Goal: Task Accomplishment & Management: Complete application form

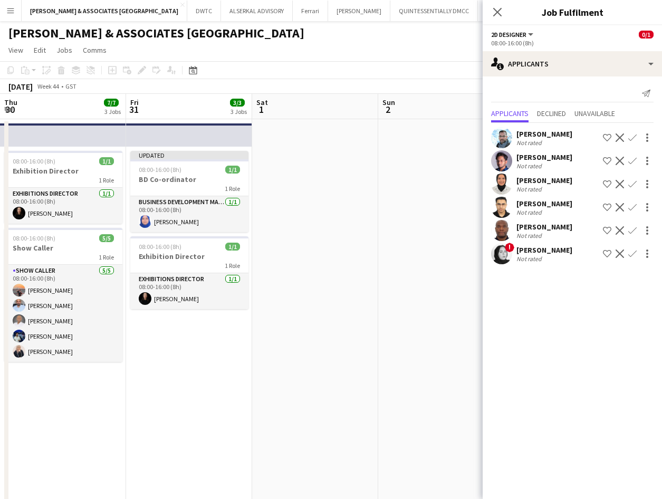
scroll to position [0, 363]
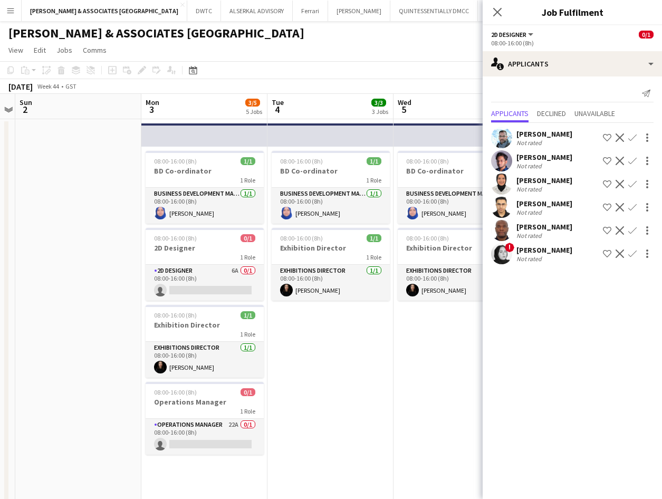
click at [464, 40] on div "[PERSON_NAME] & ASSOCIATES [GEOGRAPHIC_DATA] user" at bounding box center [331, 31] width 662 height 20
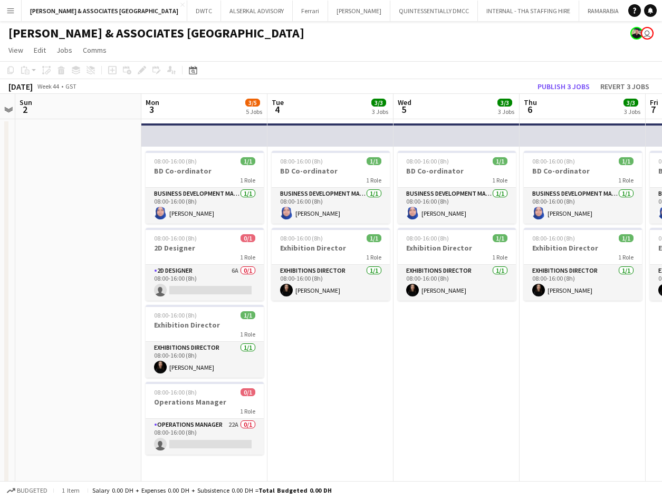
click at [469, 41] on app-page-menu "View Day view expanded Day view collapsed Month view Date picker Jump to [DATE]…" at bounding box center [331, 51] width 662 height 20
click at [9, 46] on span "View" at bounding box center [15, 49] width 15 height 9
click at [10, 17] on button "Menu" at bounding box center [10, 10] width 21 height 21
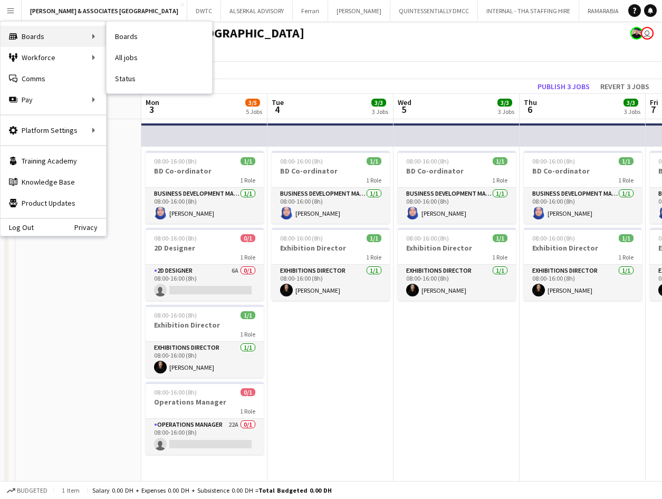
click at [23, 32] on div "Boards Boards" at bounding box center [54, 36] width 106 height 21
click at [82, 34] on div "Boards Boards" at bounding box center [54, 36] width 106 height 21
click at [148, 31] on link "Boards" at bounding box center [160, 36] width 106 height 21
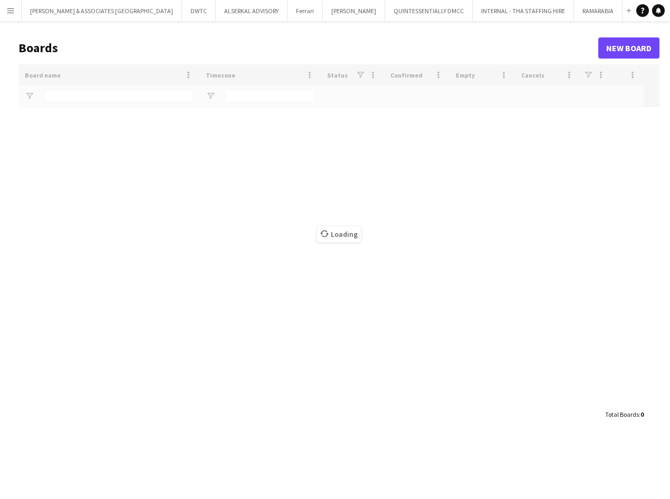
type input "***"
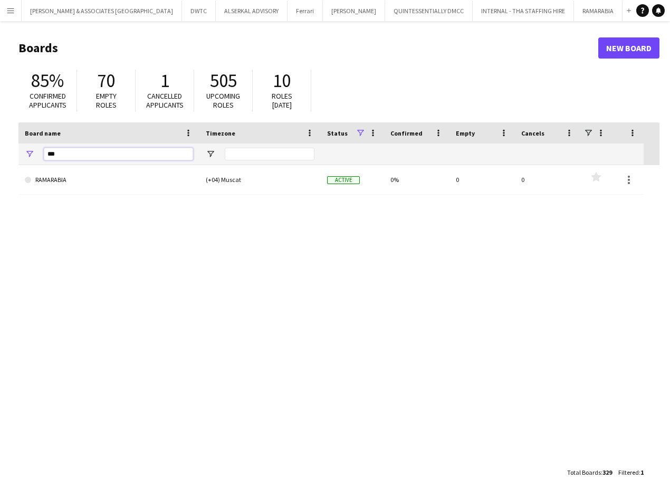
drag, startPoint x: 65, startPoint y: 152, endPoint x: 18, endPoint y: 153, distance: 47.5
click at [18, 153] on main "Boards New Board 85% Confirmed applicants 70 Empty roles 1 Cancelled applicants…" at bounding box center [335, 260] width 670 height 478
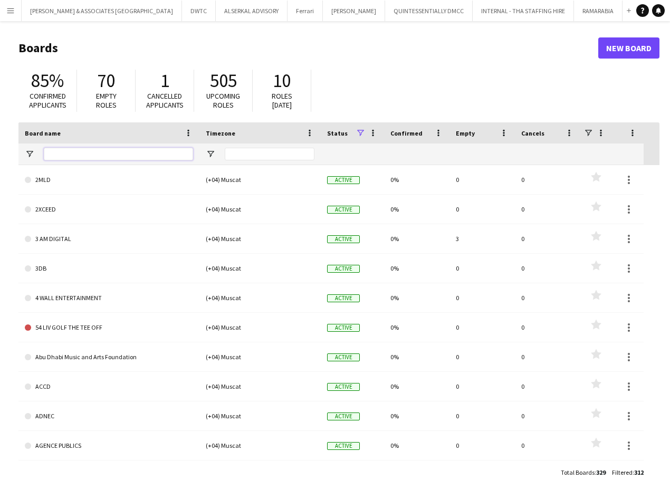
click at [98, 154] on input "Board name Filter Input" at bounding box center [118, 154] width 149 height 13
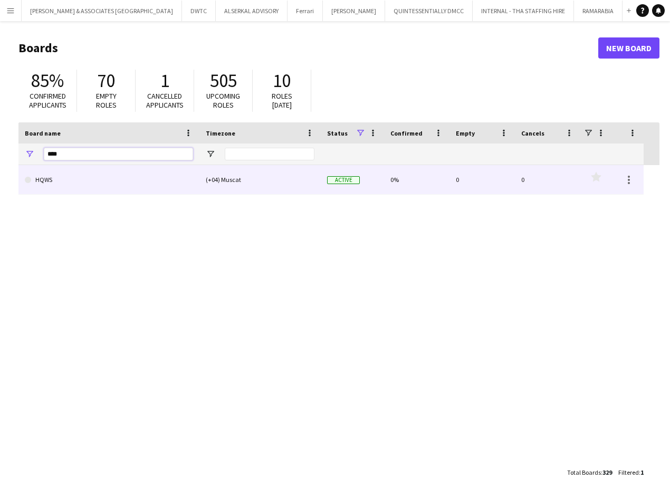
type input "****"
click at [82, 180] on link "HQWS" at bounding box center [109, 180] width 168 height 30
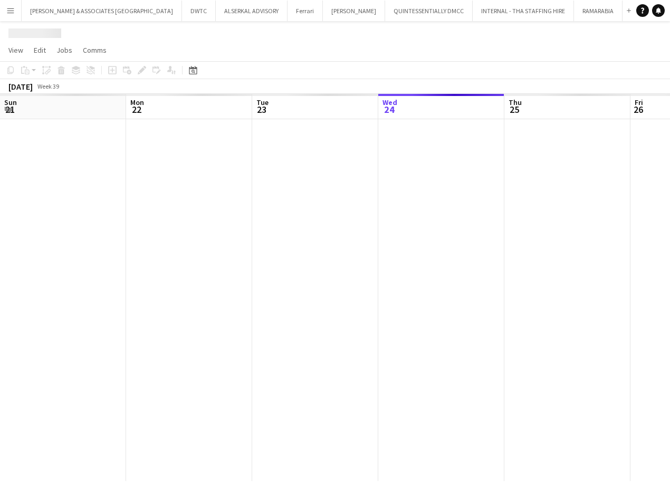
scroll to position [0, 252]
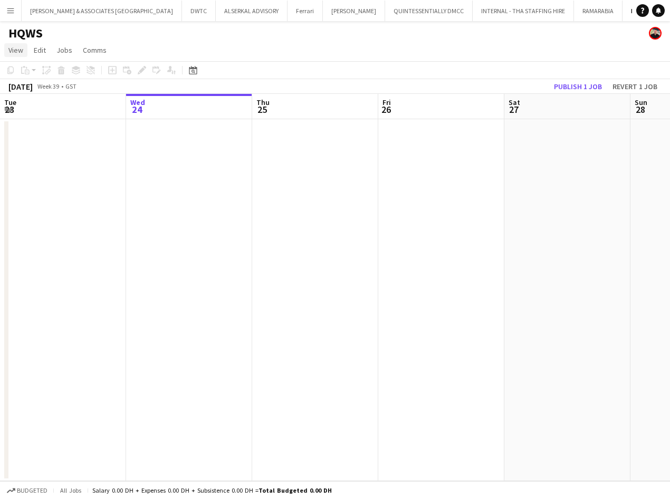
click at [14, 54] on span "View" at bounding box center [15, 49] width 15 height 9
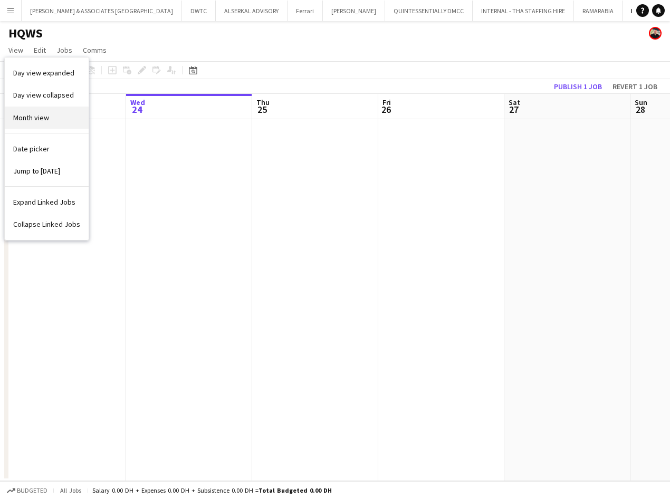
click at [33, 120] on span "Month view" at bounding box center [31, 117] width 36 height 9
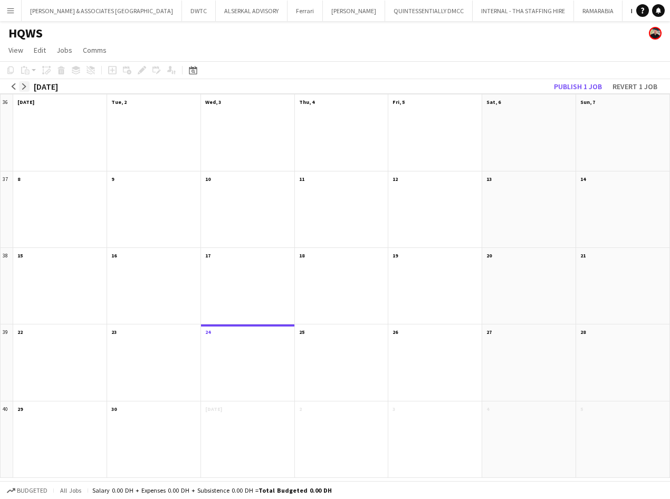
click at [23, 87] on app-icon "arrow-right" at bounding box center [24, 86] width 6 height 6
click at [44, 175] on app-month-view-date-header "6" at bounding box center [59, 177] width 93 height 13
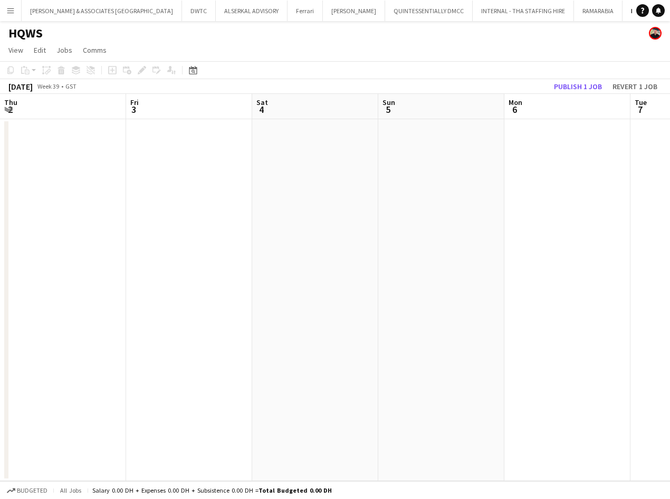
scroll to position [0, 363]
click at [202, 104] on app-board-header-date "Mon 6" at bounding box center [204, 106] width 126 height 25
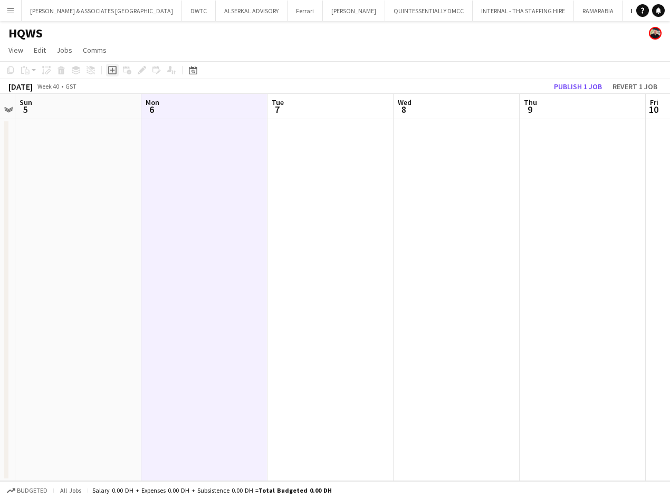
click at [112, 69] on icon at bounding box center [112, 70] width 5 height 5
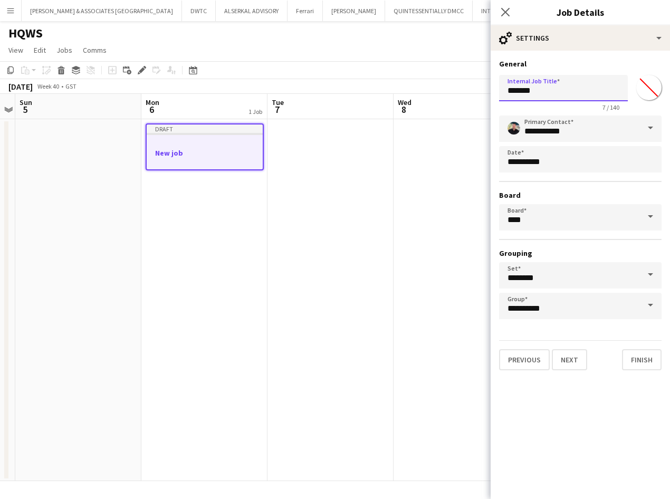
drag, startPoint x: 549, startPoint y: 96, endPoint x: 464, endPoint y: 92, distance: 85.0
click at [464, 92] on body "Menu Boards Boards Boards All jobs Status Workforce Workforce My Workforce Recr…" at bounding box center [335, 249] width 670 height 499
type input "**********"
click at [570, 364] on button "Next" at bounding box center [569, 359] width 35 height 21
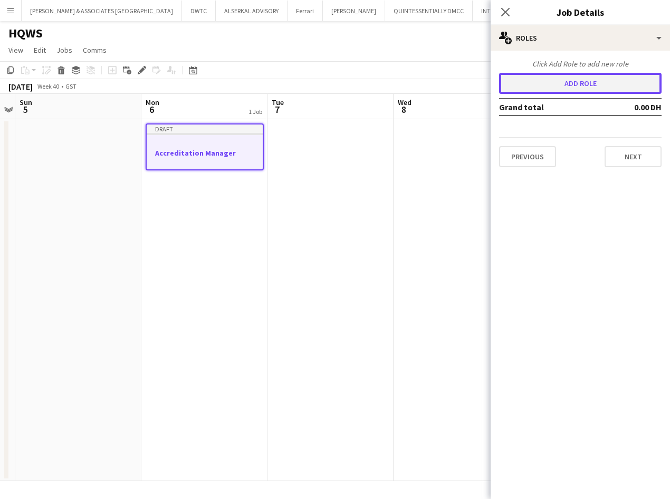
click at [588, 86] on button "Add role" at bounding box center [580, 83] width 163 height 21
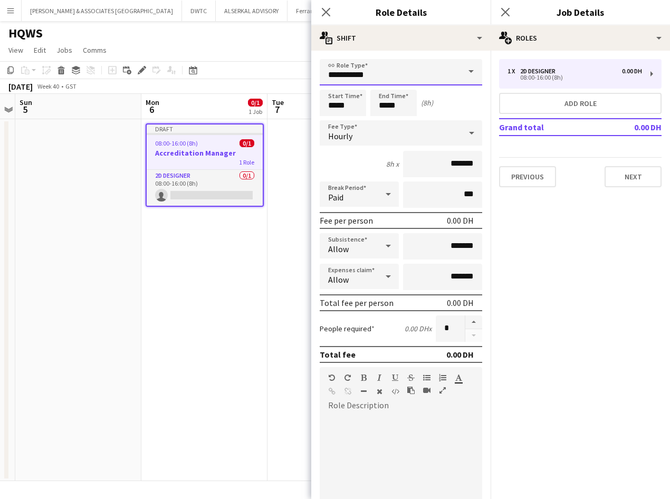
click at [377, 70] on input "**********" at bounding box center [401, 72] width 163 height 26
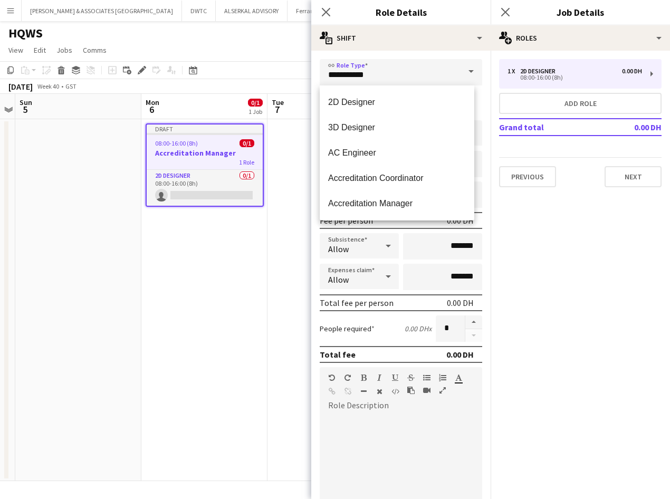
click at [424, 200] on span "Accreditation Manager" at bounding box center [397, 203] width 138 height 10
type input "**********"
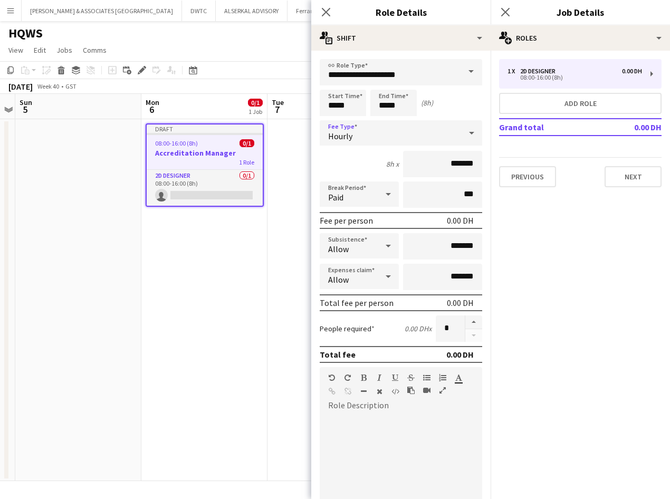
click at [401, 137] on div "Hourly" at bounding box center [390, 132] width 141 height 25
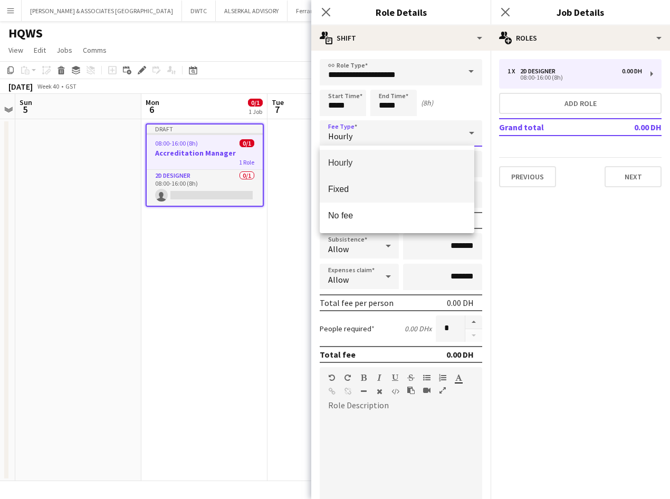
click at [402, 188] on span "Fixed" at bounding box center [397, 189] width 138 height 10
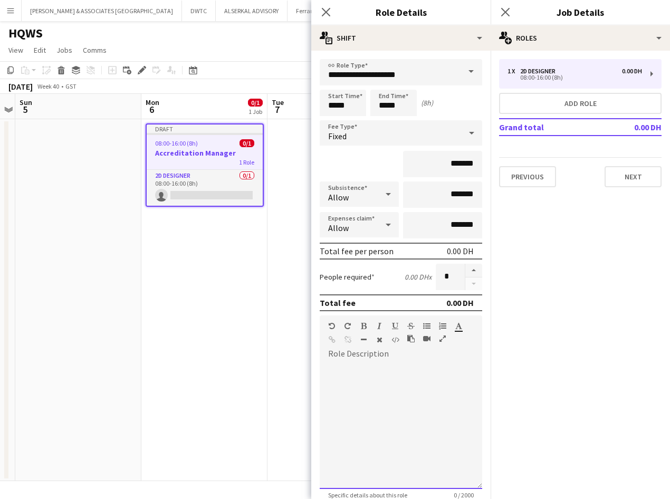
click at [396, 389] on div at bounding box center [401, 425] width 163 height 127
paste div
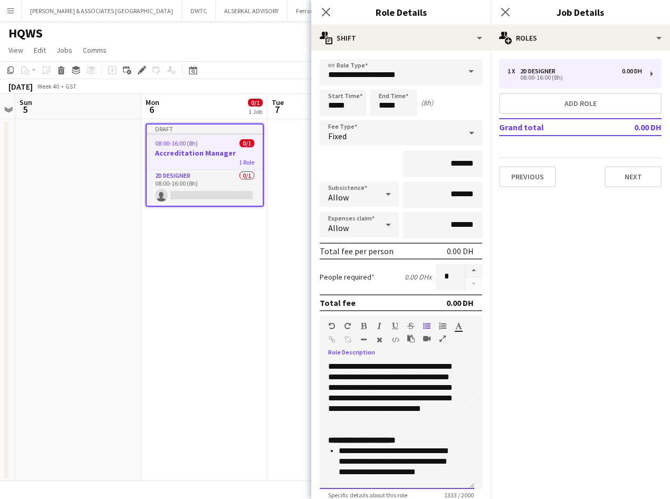
scroll to position [106, 0]
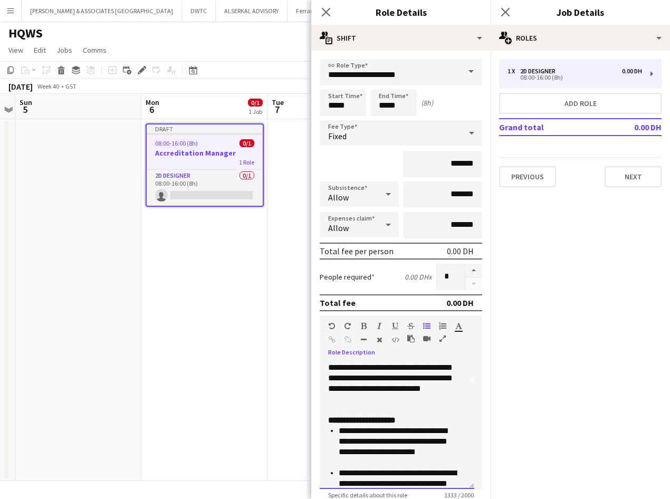
click at [425, 409] on p "**********" at bounding box center [393, 363] width 130 height 106
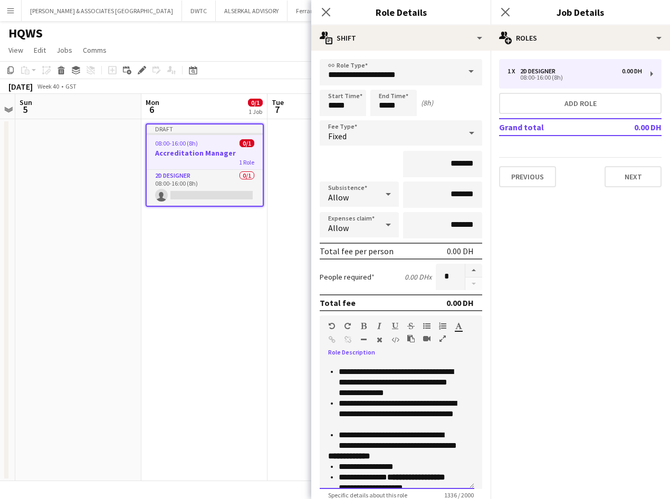
scroll to position [317, 0]
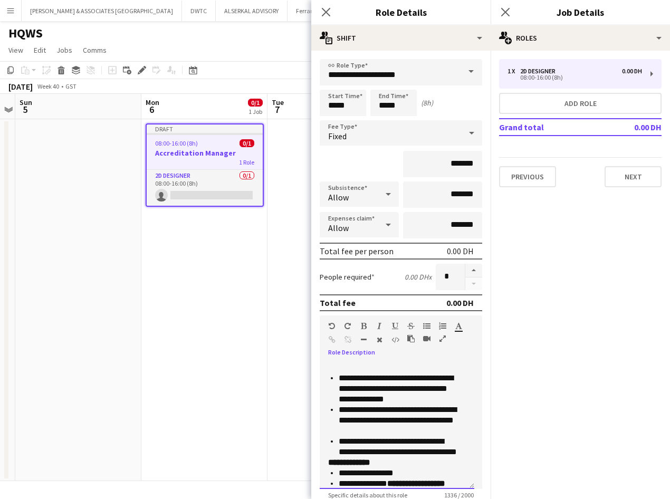
click at [455, 454] on li "**********" at bounding box center [398, 446] width 119 height 21
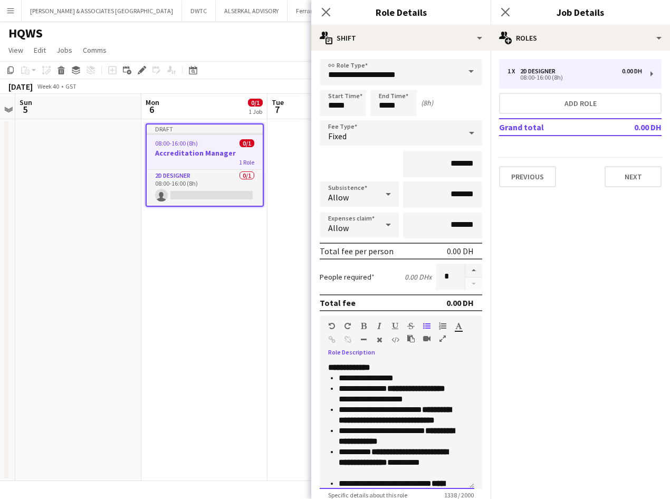
click at [440, 387] on b "**********" at bounding box center [416, 389] width 58 height 8
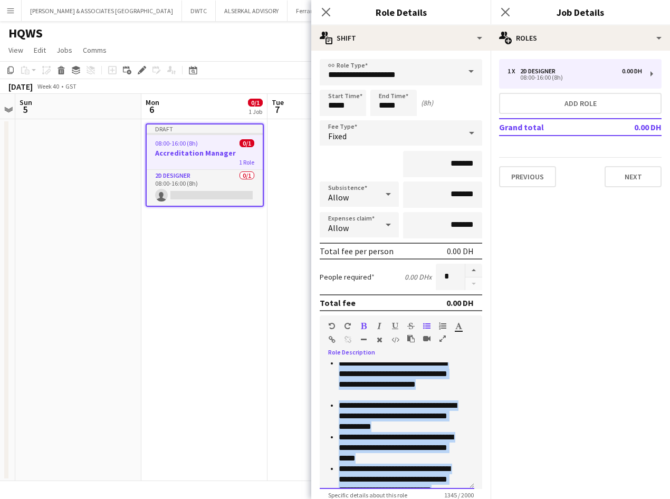
scroll to position [0, 0]
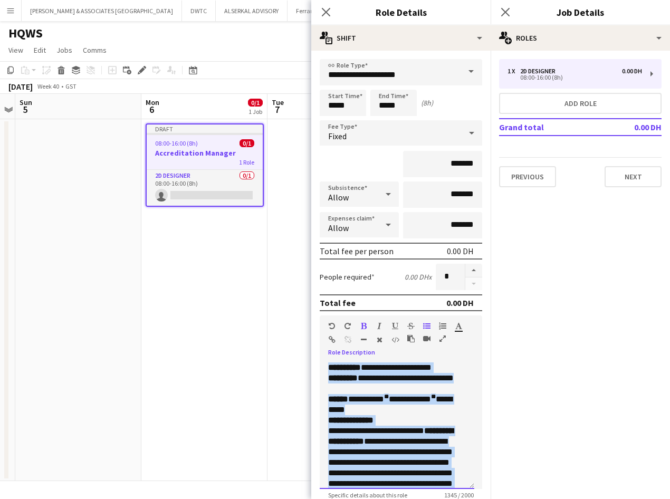
drag, startPoint x: 418, startPoint y: 479, endPoint x: 302, endPoint y: 309, distance: 205.0
click at [302, 309] on body "Menu Boards Boards Boards All jobs Status Workforce Workforce My Workforce Recr…" at bounding box center [335, 249] width 670 height 499
copy div "**********"
click at [326, 12] on icon at bounding box center [326, 12] width 10 height 10
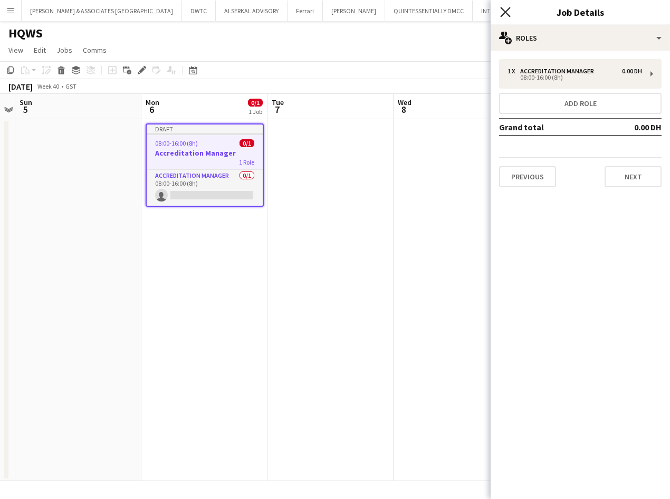
click at [509, 8] on icon at bounding box center [505, 12] width 10 height 10
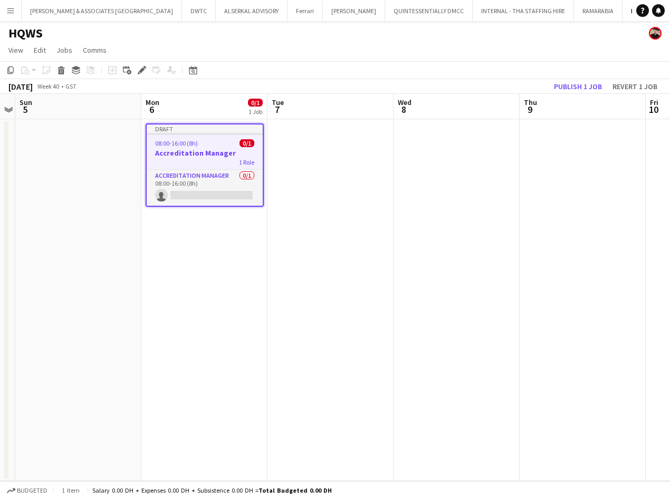
click at [219, 131] on div "Draft" at bounding box center [205, 129] width 116 height 8
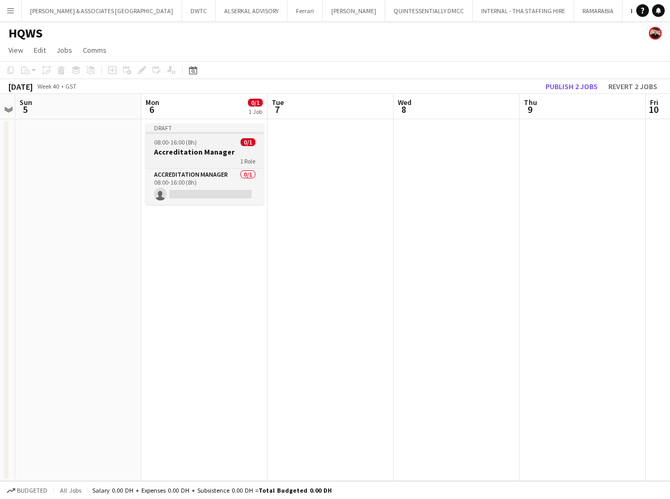
click at [195, 128] on div "Draft" at bounding box center [205, 127] width 118 height 8
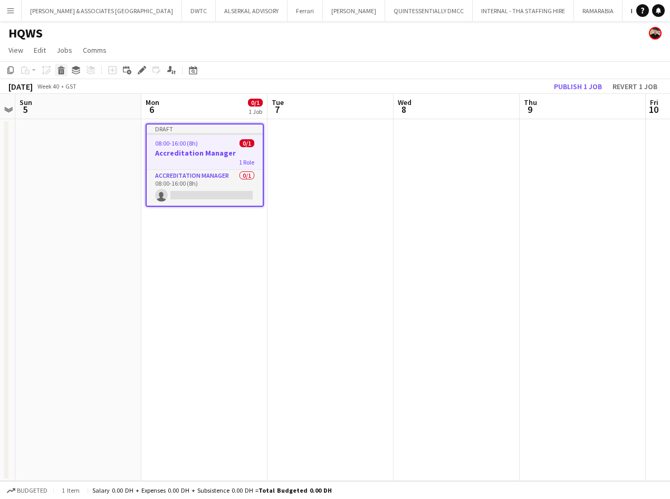
click at [64, 68] on icon at bounding box center [61, 67] width 7 height 3
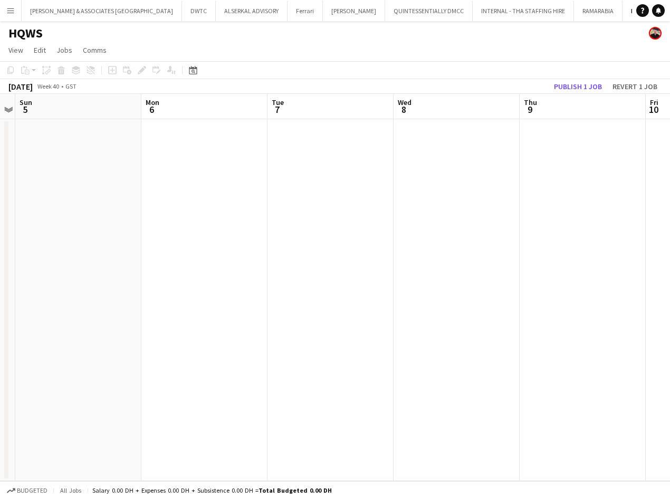
click at [8, 7] on app-icon "Menu" at bounding box center [10, 10] width 8 height 8
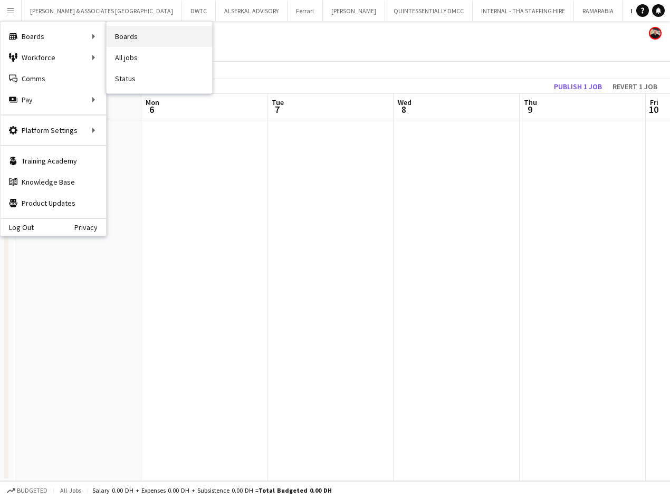
click at [134, 34] on link "Boards" at bounding box center [160, 36] width 106 height 21
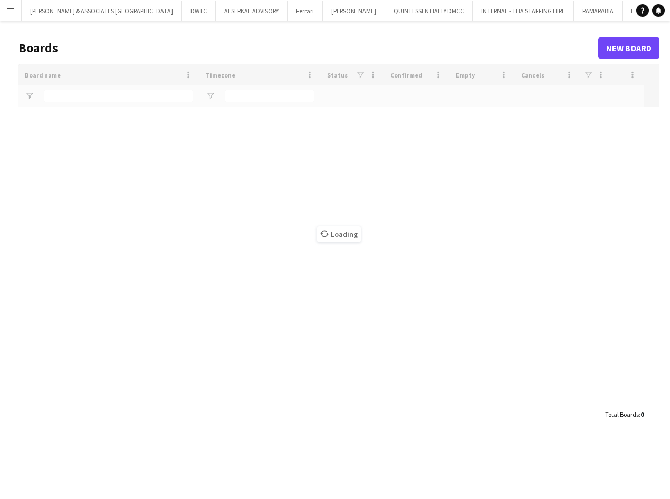
type input "****"
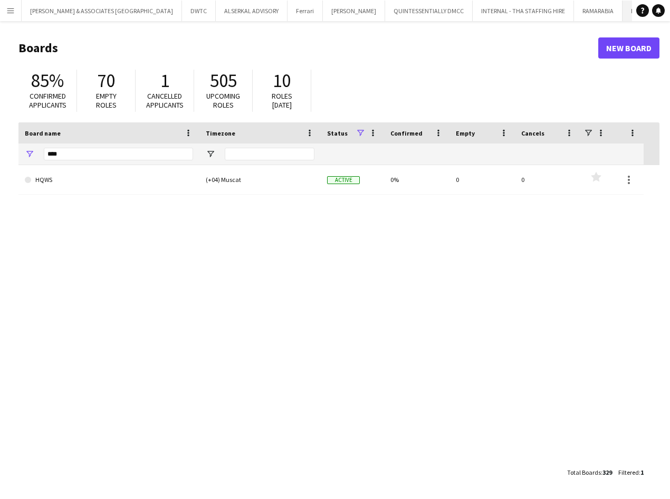
click at [623, 15] on button "HQWS Close" at bounding box center [640, 11] width 34 height 21
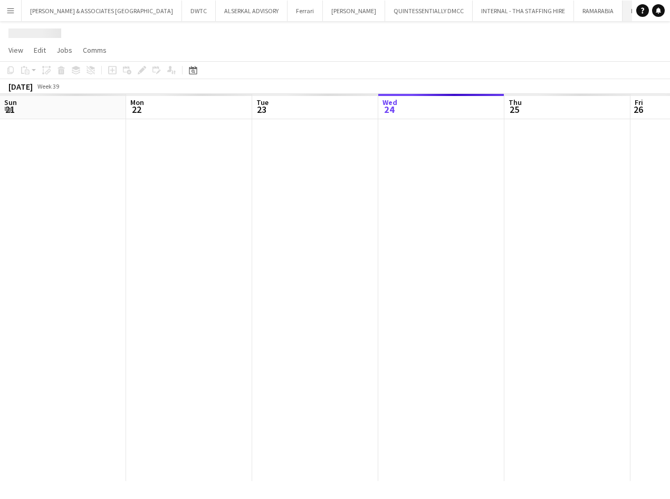
scroll to position [0, 252]
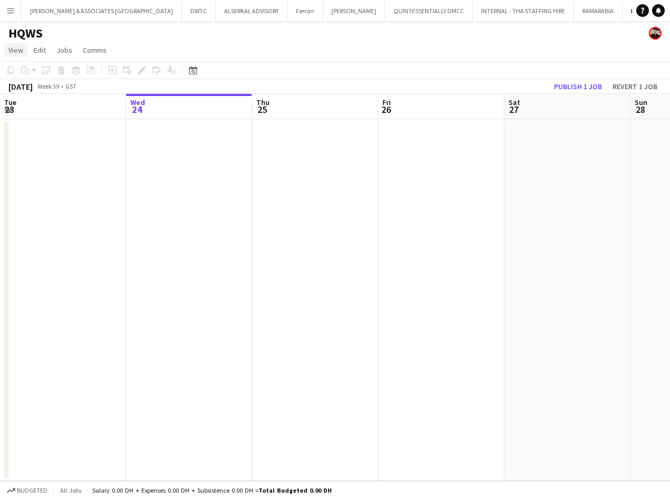
click at [20, 51] on span "View" at bounding box center [15, 49] width 15 height 9
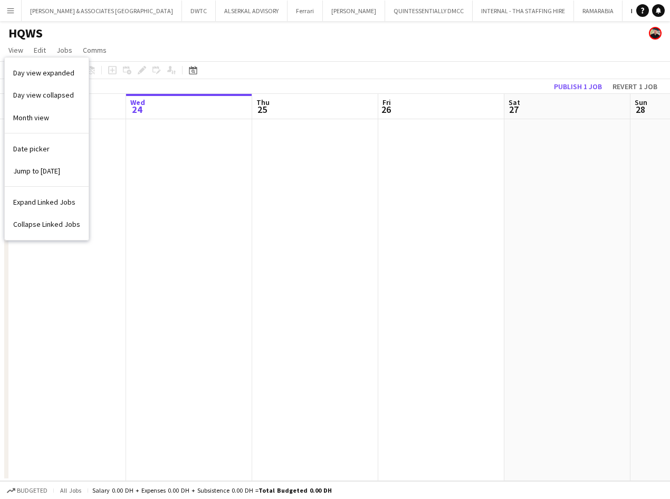
click at [12, 12] on app-icon "Menu" at bounding box center [10, 10] width 8 height 8
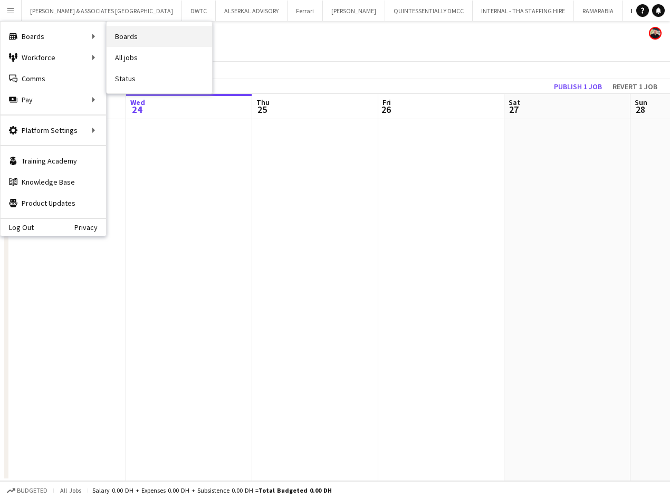
click at [148, 42] on link "Boards" at bounding box center [160, 36] width 106 height 21
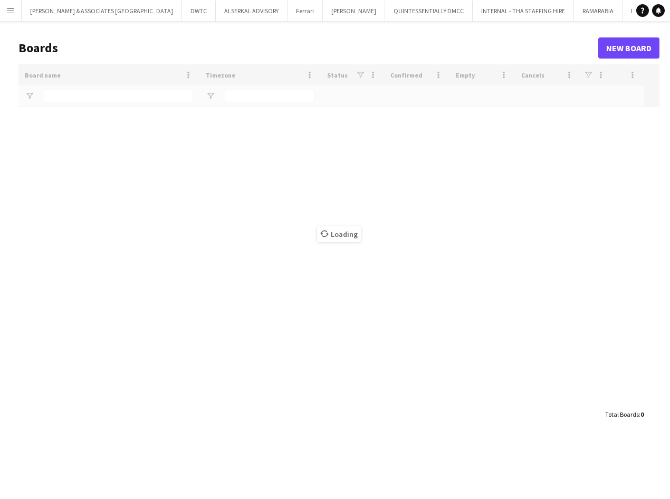
type input "****"
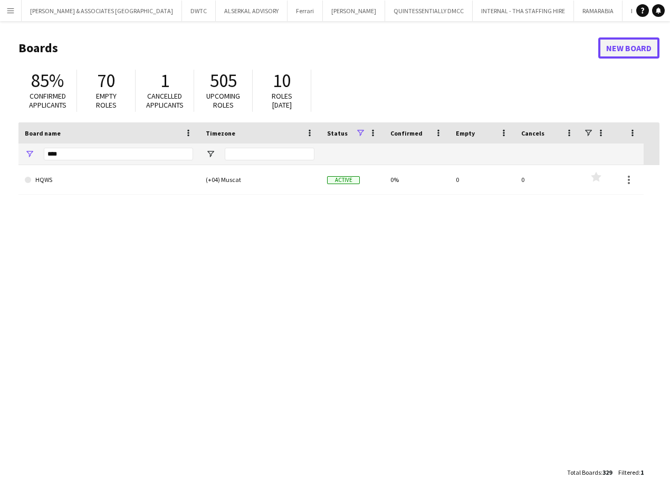
click at [631, 47] on link "New Board" at bounding box center [628, 47] width 61 height 21
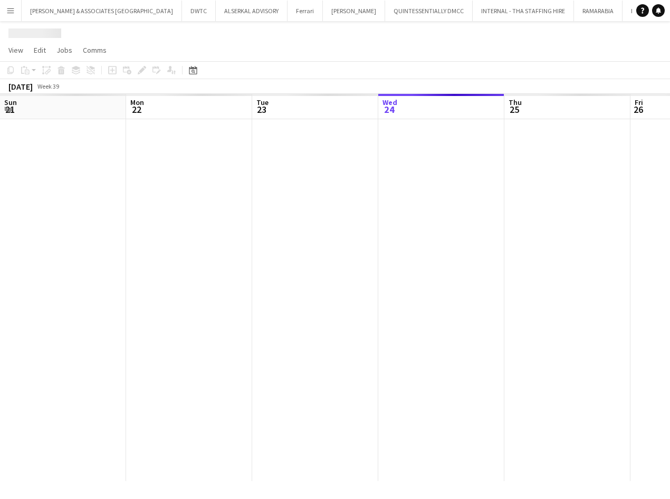
scroll to position [0, 252]
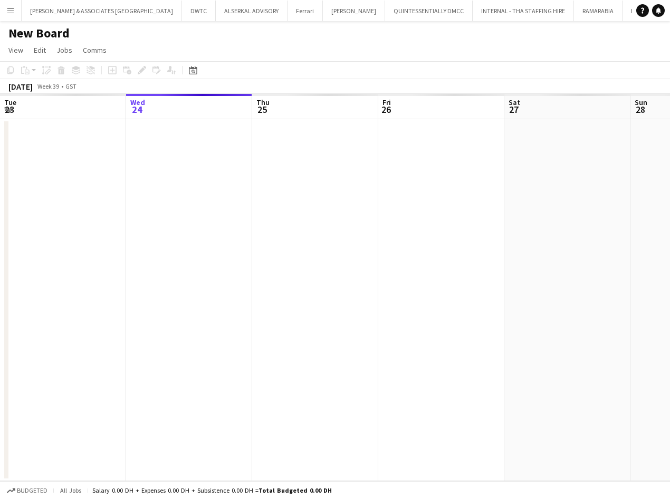
scroll to position [0, 27]
click at [30, 27] on h1 "New Board" at bounding box center [38, 33] width 61 height 16
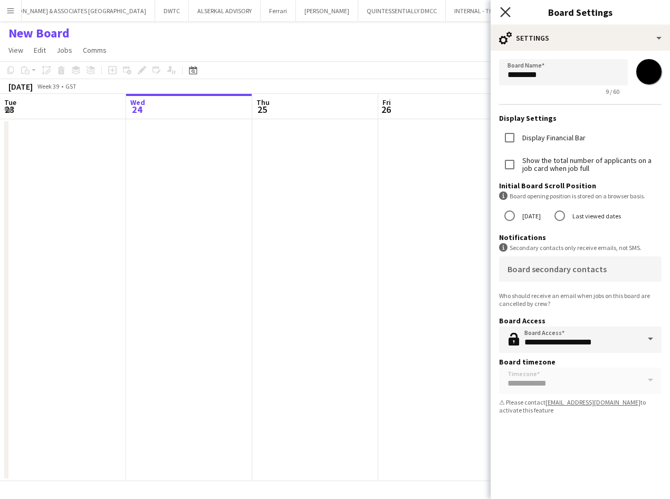
click at [504, 13] on icon "Close pop-in" at bounding box center [505, 12] width 10 height 10
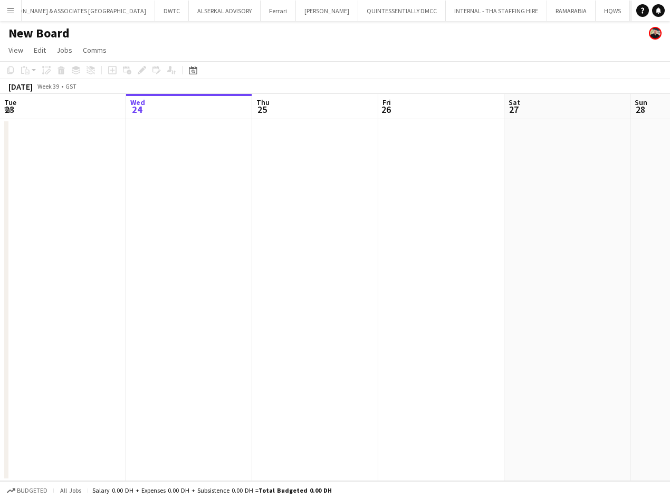
click at [630, 2] on button "New Board Close" at bounding box center [653, 11] width 47 height 21
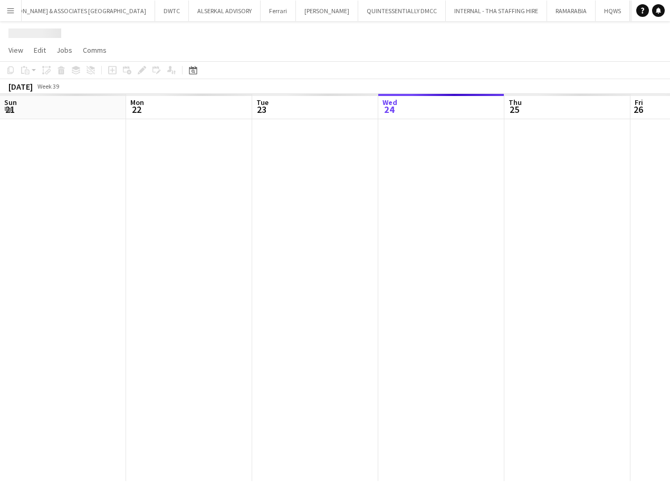
scroll to position [0, 252]
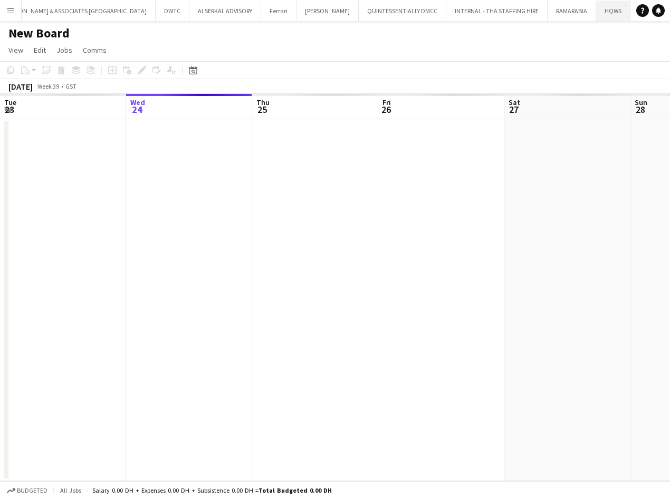
click at [596, 11] on button "HQWS Close" at bounding box center [613, 11] width 34 height 21
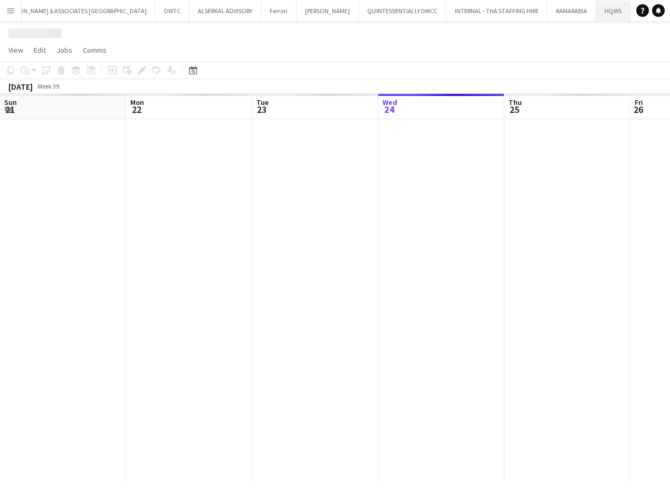
scroll to position [0, 252]
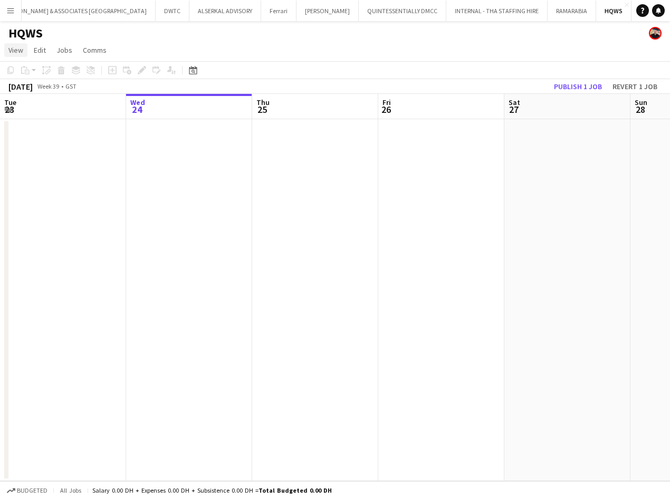
click at [15, 48] on span "View" at bounding box center [15, 49] width 15 height 9
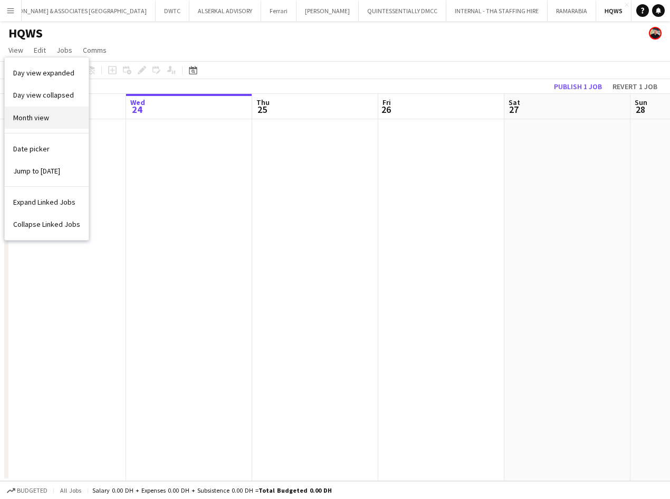
click at [27, 114] on span "Month view" at bounding box center [31, 117] width 36 height 9
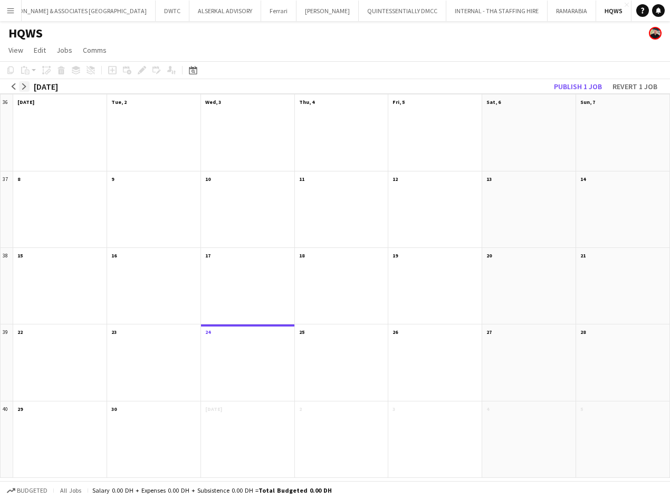
click at [21, 88] on app-icon "arrow-right" at bounding box center [24, 86] width 6 height 6
click at [62, 175] on app-month-view-date-header "6" at bounding box center [59, 177] width 93 height 13
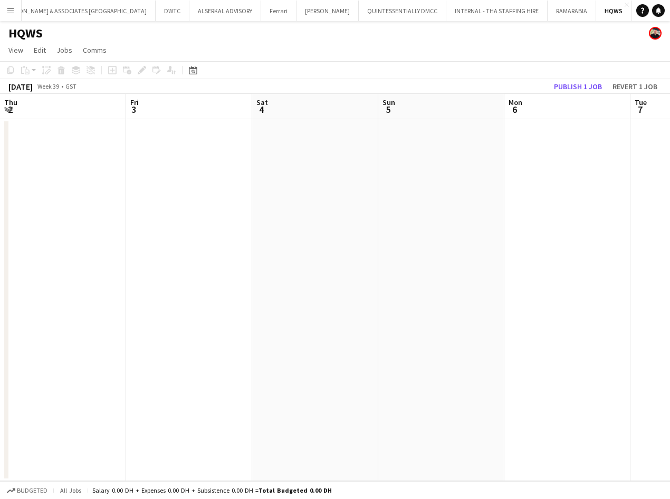
scroll to position [0, 363]
click at [202, 111] on app-board-header-date "Mon 6" at bounding box center [204, 106] width 126 height 25
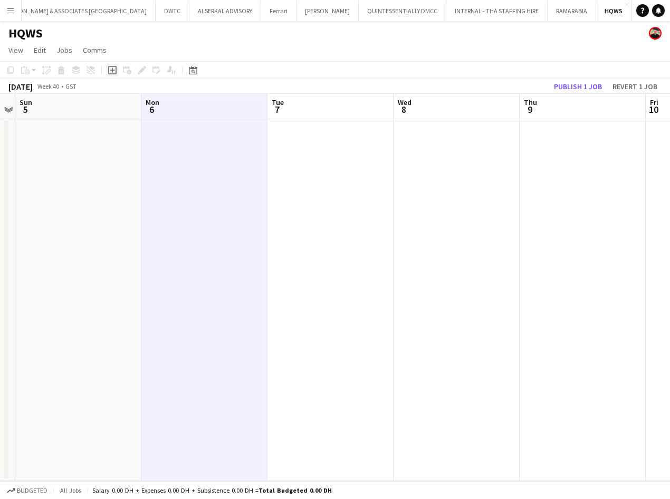
click at [111, 72] on icon "Add job" at bounding box center [112, 70] width 8 height 8
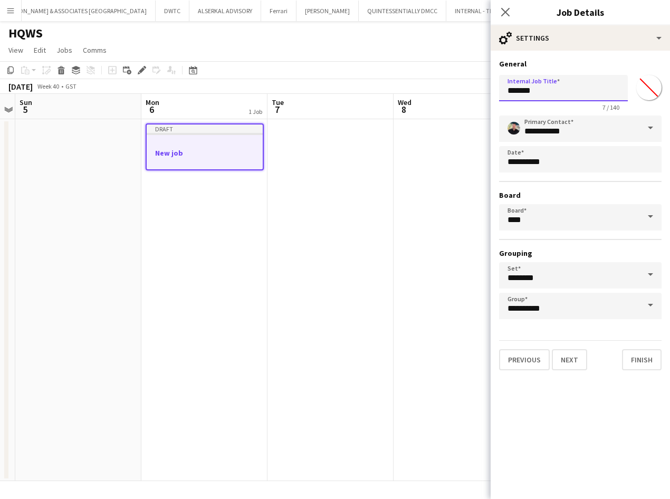
drag, startPoint x: 558, startPoint y: 94, endPoint x: 448, endPoint y: 79, distance: 110.8
click at [448, 79] on body "Menu Boards Boards Boards All jobs Status Workforce Workforce My Workforce Recr…" at bounding box center [335, 249] width 670 height 499
type input "**********"
click at [654, 84] on input "*******" at bounding box center [649, 88] width 38 height 38
click at [613, 55] on div "**********" at bounding box center [580, 215] width 179 height 328
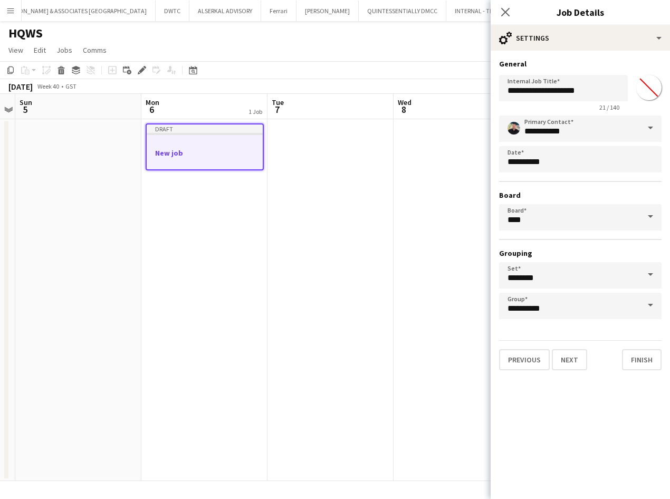
click at [647, 126] on span at bounding box center [650, 128] width 22 height 25
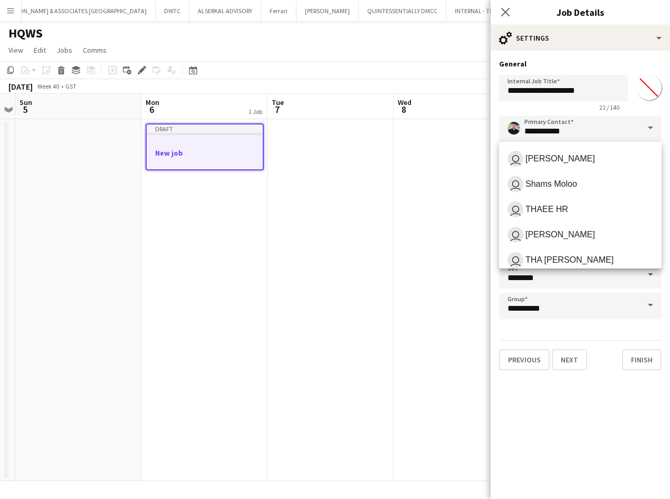
click at [586, 108] on div "21 / 140" at bounding box center [563, 107] width 129 height 8
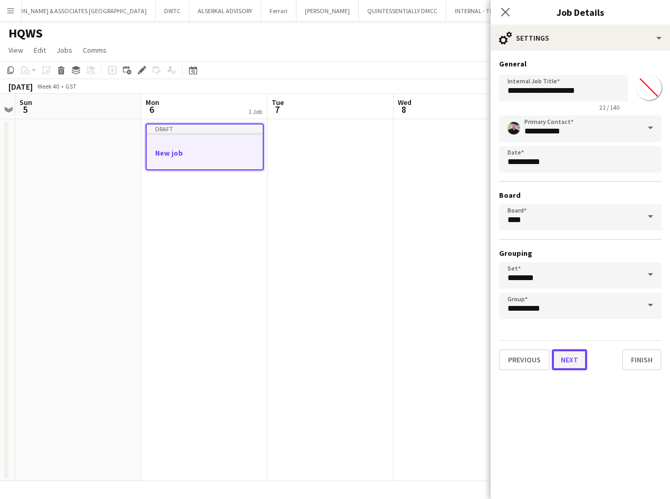
click at [569, 356] on button "Next" at bounding box center [569, 359] width 35 height 21
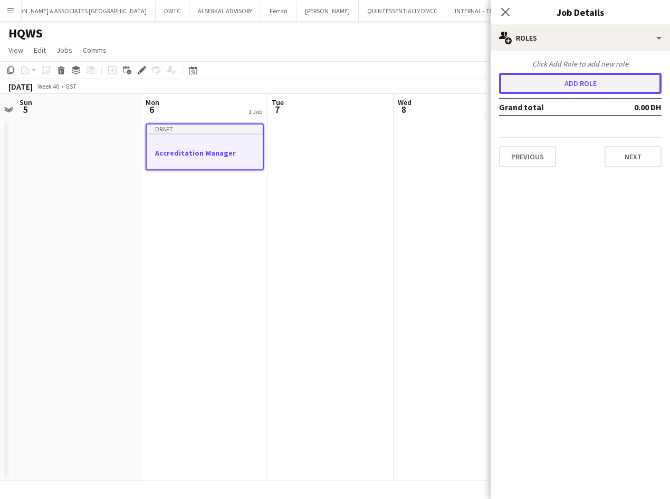
click at [575, 87] on button "Add role" at bounding box center [580, 83] width 163 height 21
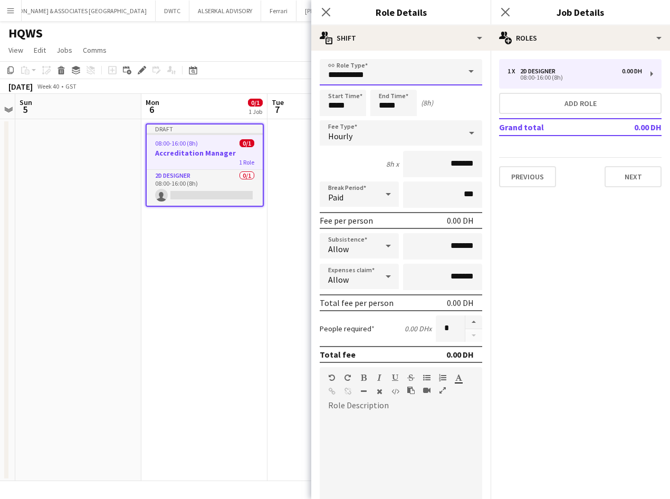
click at [413, 75] on input "**********" at bounding box center [401, 72] width 163 height 26
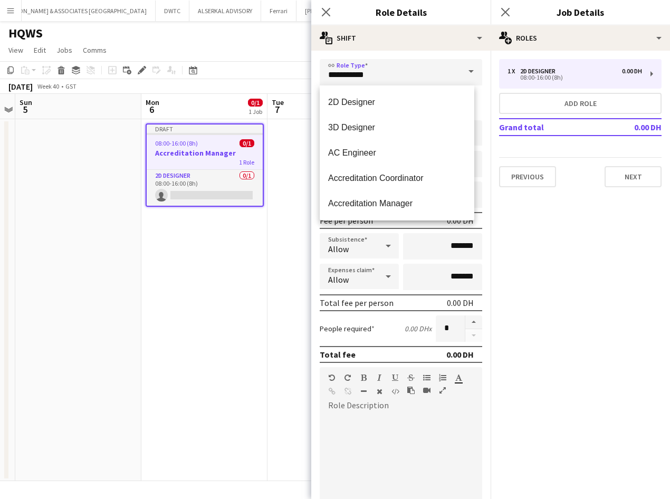
click at [436, 11] on h3 "Role Details" at bounding box center [400, 12] width 179 height 14
click at [386, 73] on input "**********" at bounding box center [401, 72] width 163 height 26
click at [408, 206] on span "Accreditation Manager" at bounding box center [397, 203] width 138 height 10
type input "**********"
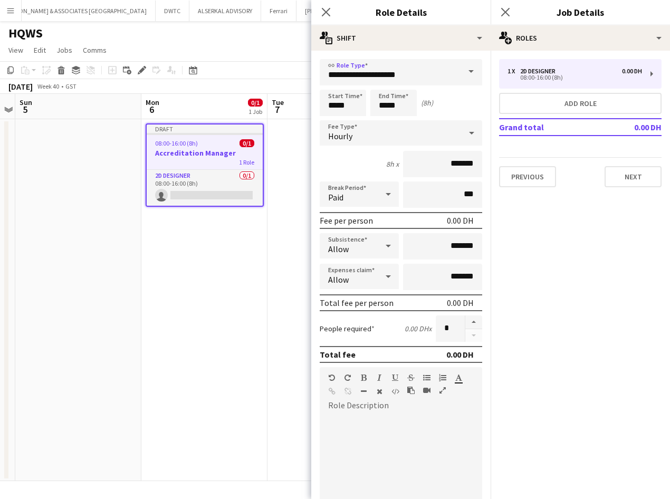
click at [377, 137] on div "Hourly" at bounding box center [390, 132] width 141 height 25
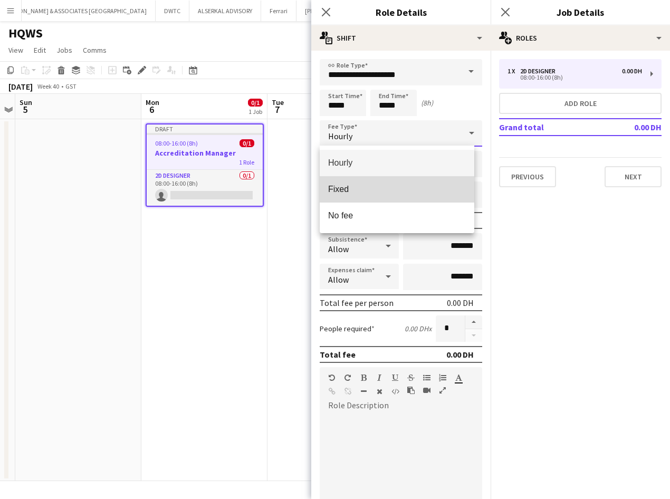
click at [382, 189] on span "Fixed" at bounding box center [397, 189] width 138 height 10
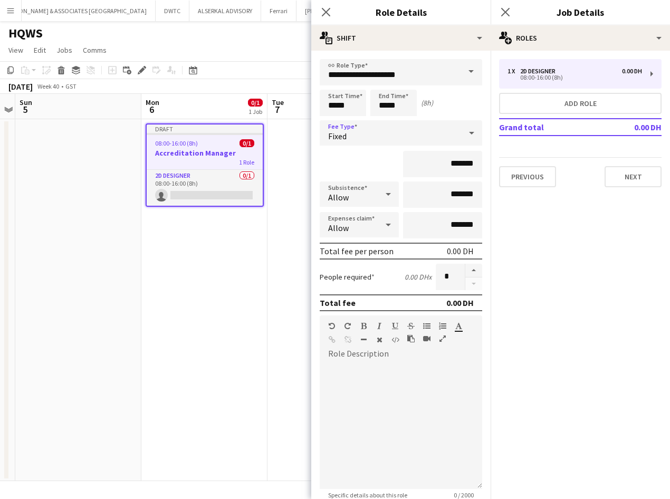
click at [375, 139] on div "Fixed" at bounding box center [390, 132] width 141 height 25
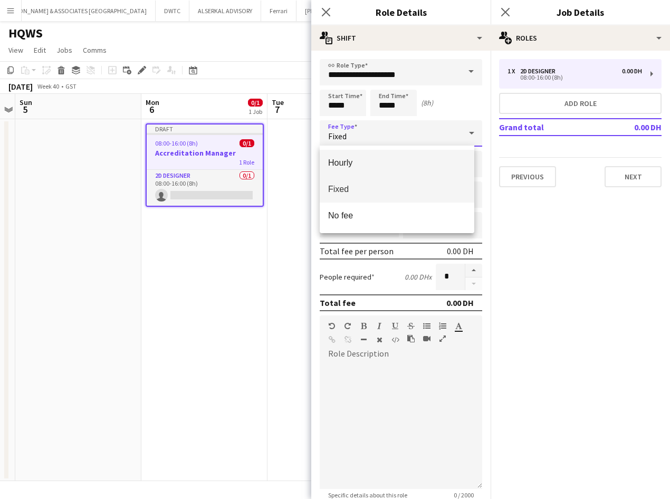
click at [370, 165] on span "Hourly" at bounding box center [397, 163] width 138 height 10
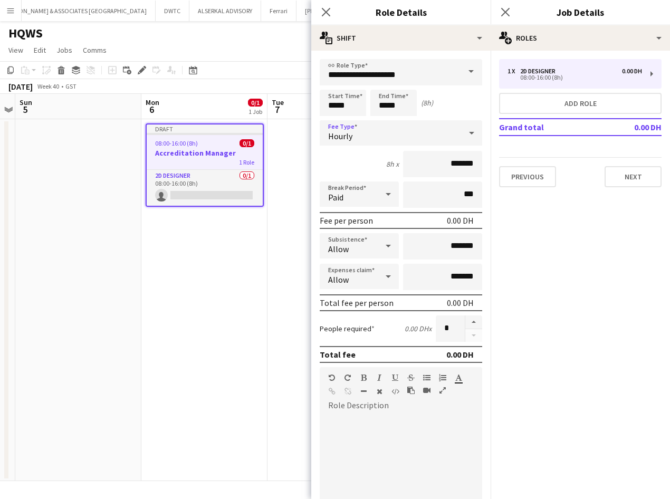
click at [377, 141] on div "Hourly" at bounding box center [390, 132] width 141 height 25
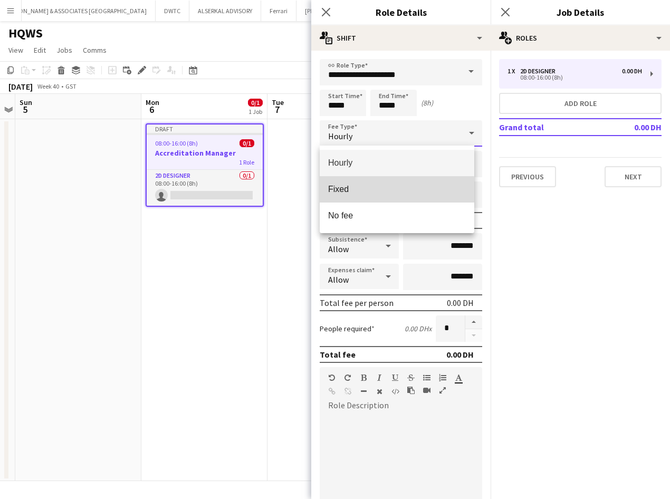
click at [363, 193] on span "Fixed" at bounding box center [397, 189] width 138 height 10
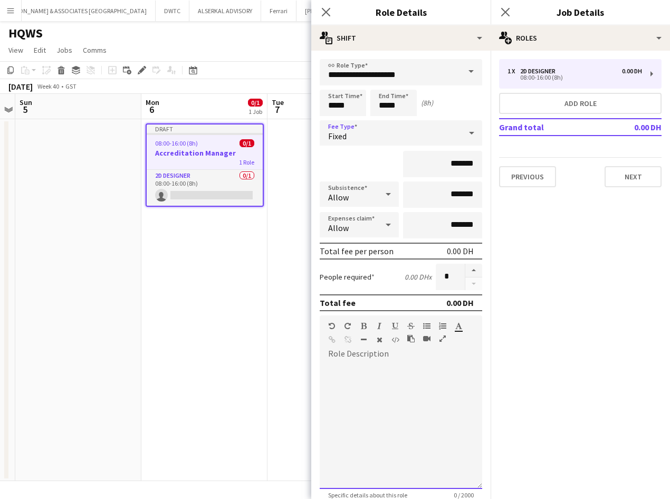
click at [362, 371] on div at bounding box center [401, 425] width 163 height 127
paste div
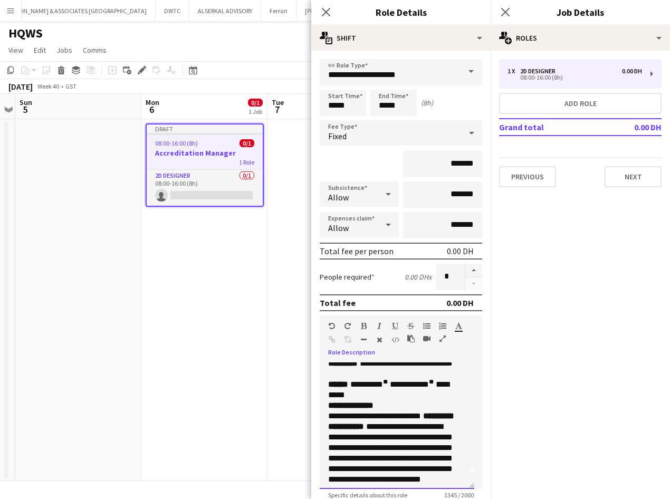
scroll to position [0, 0]
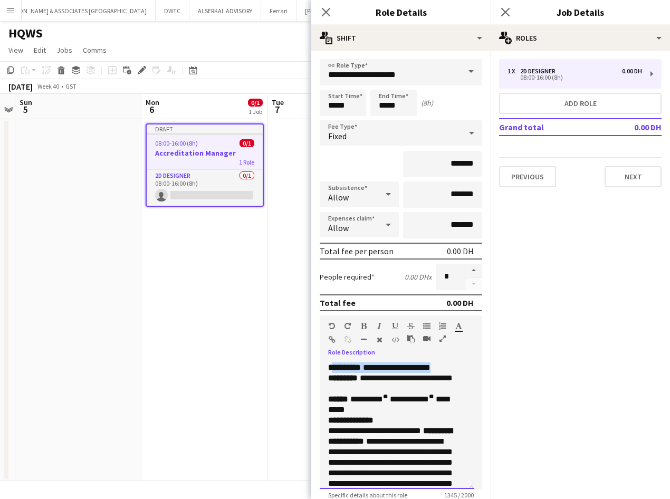
drag, startPoint x: 331, startPoint y: 367, endPoint x: 446, endPoint y: 369, distance: 115.0
click at [446, 369] on p "**********" at bounding box center [393, 378] width 130 height 32
click at [455, 369] on p "**********" at bounding box center [393, 378] width 130 height 32
drag, startPoint x: 454, startPoint y: 366, endPoint x: 328, endPoint y: 365, distance: 125.6
click at [328, 365] on p "**********" at bounding box center [393, 378] width 130 height 32
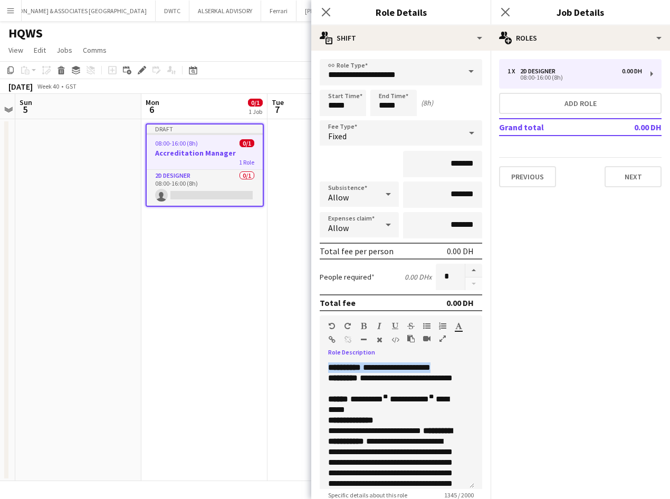
click at [363, 323] on icon "button" at bounding box center [364, 325] width 6 height 7
click at [431, 368] on b "**********" at bounding box center [379, 368] width 102 height 8
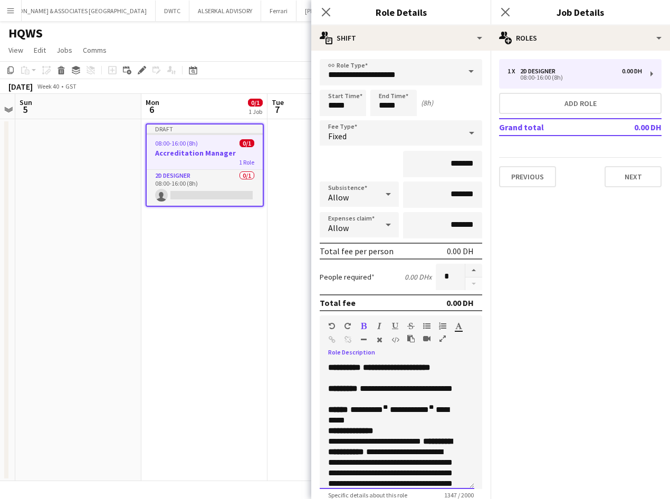
click at [402, 418] on p "**********" at bounding box center [393, 415] width 130 height 21
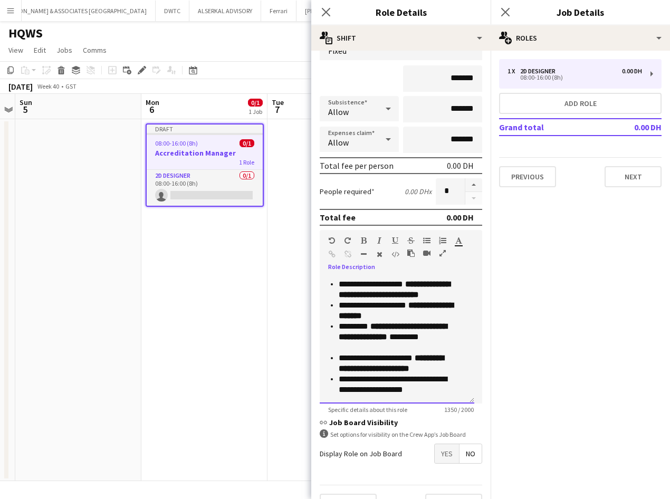
scroll to position [110, 0]
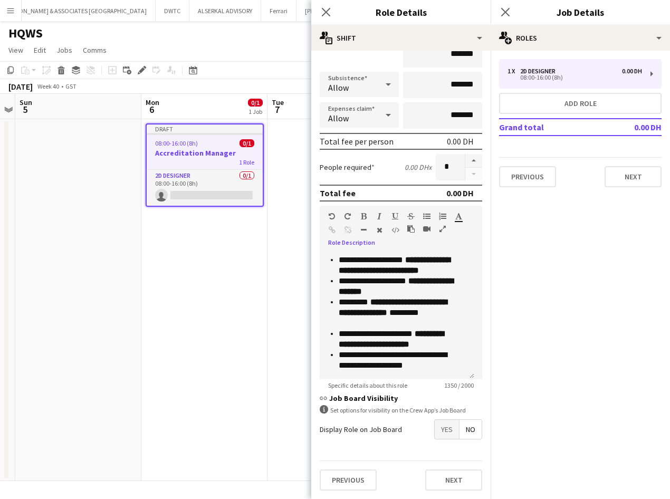
click at [422, 433] on div "Display Role on Job Board Yes No" at bounding box center [401, 429] width 163 height 20
click at [444, 432] on span "Yes" at bounding box center [447, 429] width 24 height 19
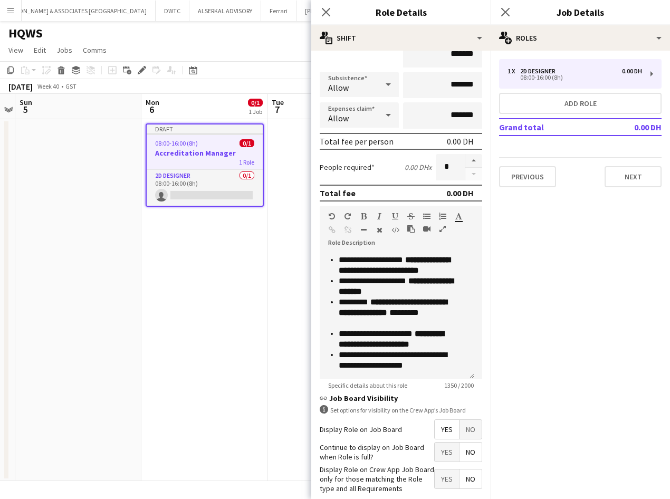
scroll to position [164, 0]
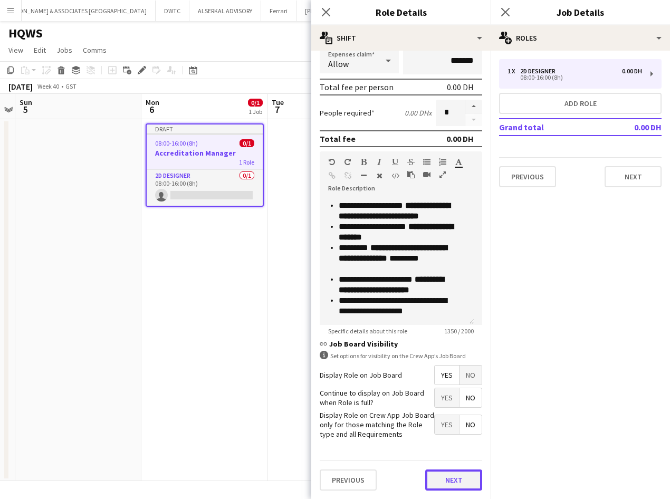
click at [448, 476] on button "Next" at bounding box center [453, 480] width 57 height 21
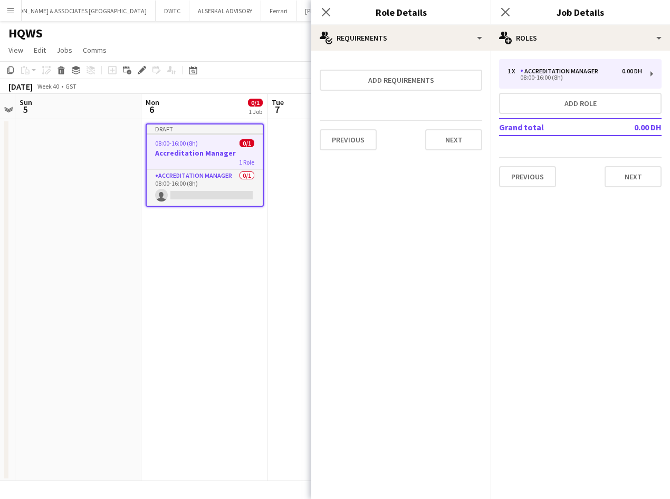
scroll to position [0, 0]
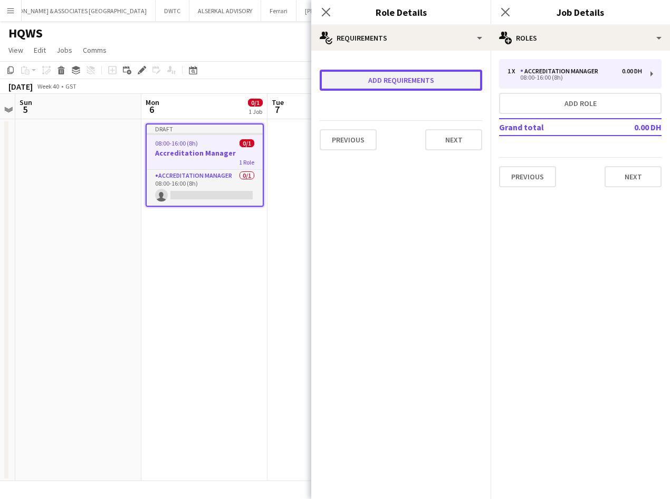
click at [391, 83] on button "Add requirements" at bounding box center [401, 80] width 163 height 21
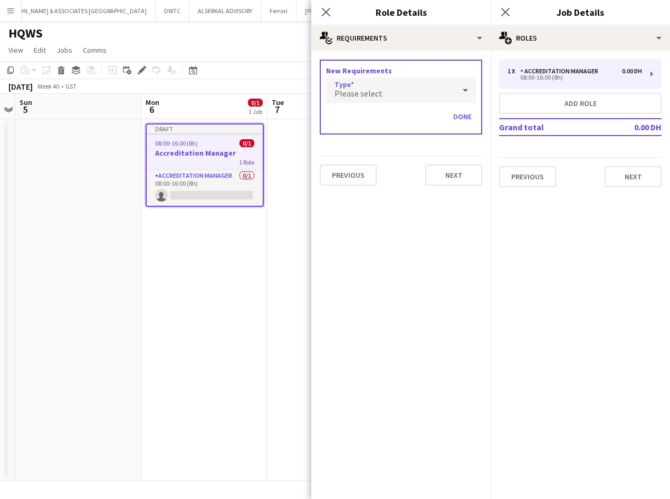
click at [383, 85] on div "Please select" at bounding box center [390, 90] width 129 height 25
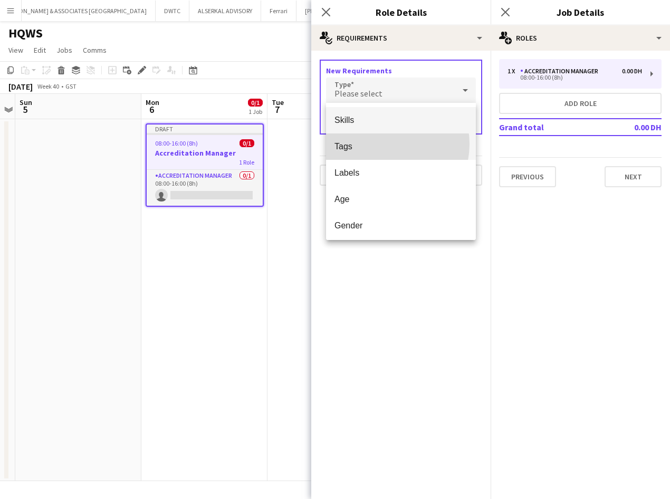
click at [384, 144] on span "Tags" at bounding box center [401, 146] width 133 height 10
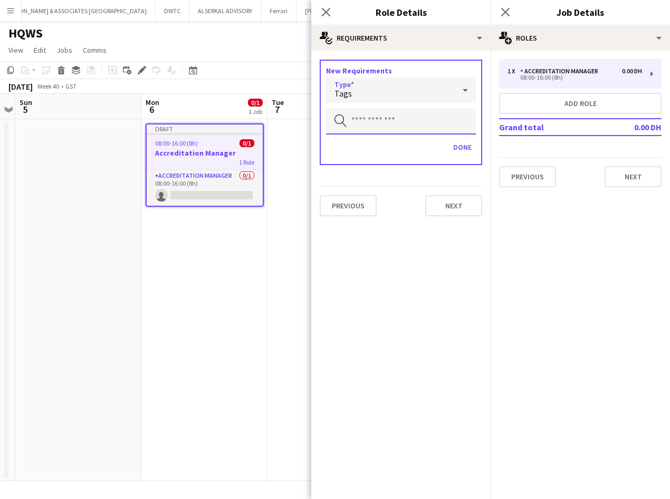
click at [374, 111] on input "text" at bounding box center [401, 121] width 150 height 26
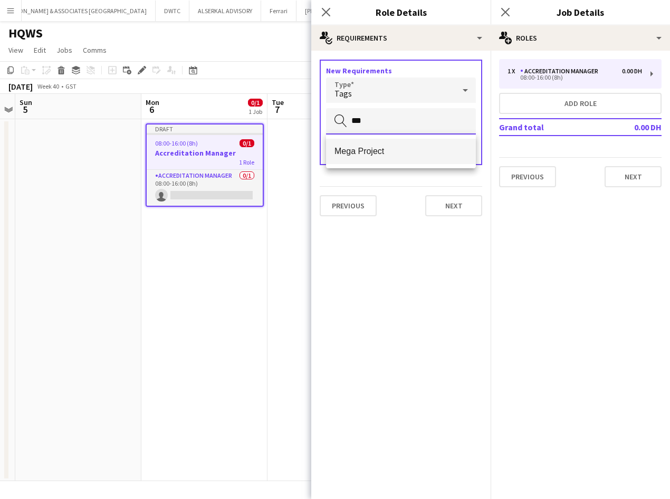
type input "***"
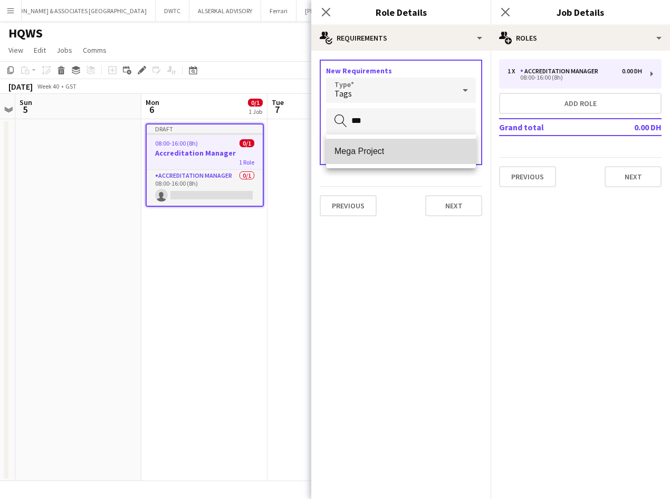
click at [393, 154] on span "Mega Project" at bounding box center [401, 151] width 133 height 10
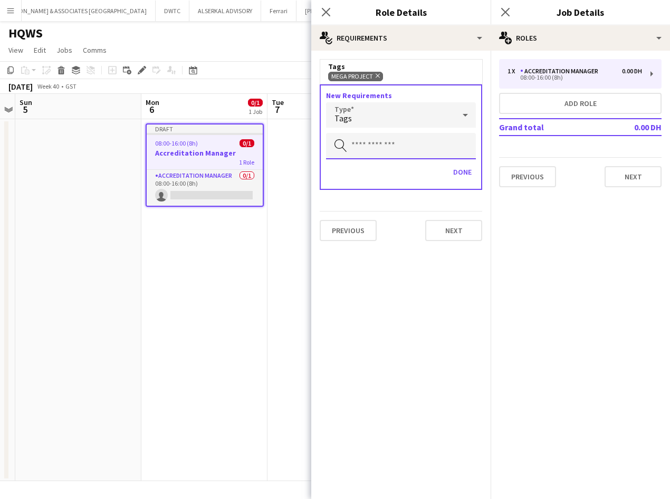
click at [378, 151] on input "text" at bounding box center [401, 146] width 150 height 26
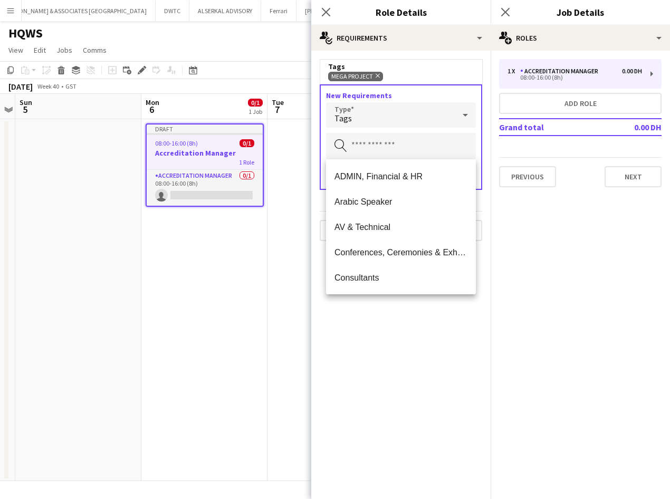
click at [386, 112] on div "Tags" at bounding box center [390, 114] width 129 height 25
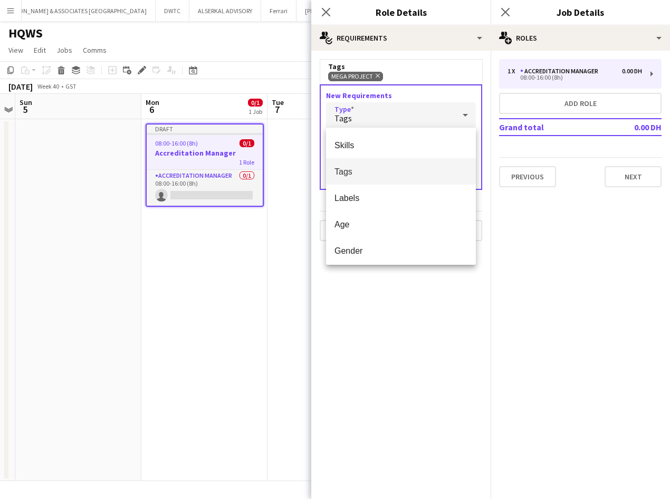
click at [369, 174] on span "Tags" at bounding box center [401, 172] width 133 height 10
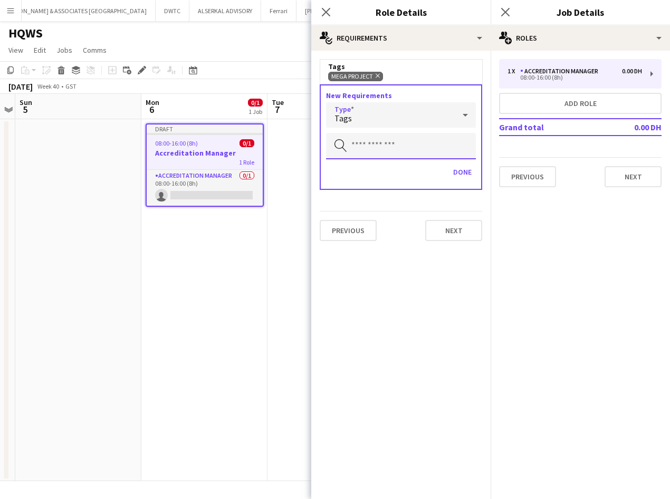
click at [370, 149] on input "text" at bounding box center [401, 146] width 150 height 26
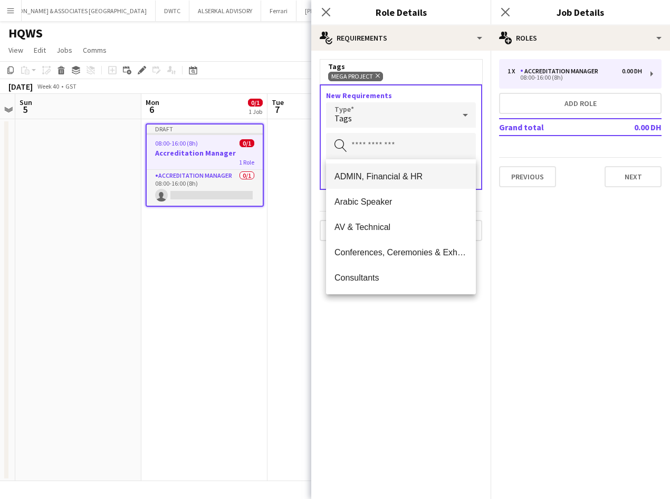
click at [388, 179] on span "ADMIN, Financial & HR" at bounding box center [401, 176] width 133 height 10
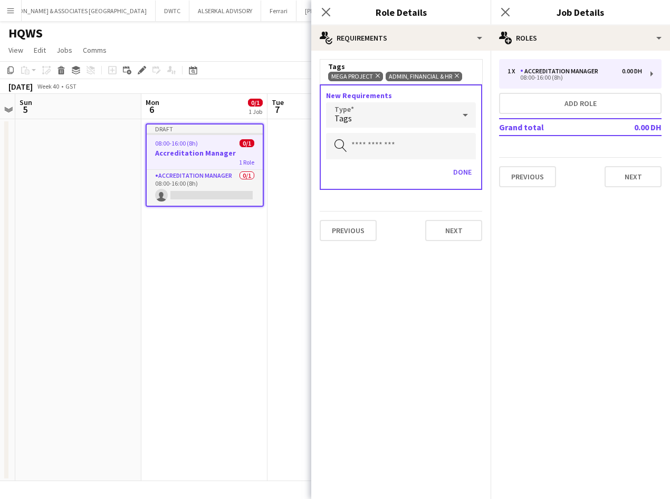
click at [456, 74] on icon "Remove" at bounding box center [455, 75] width 7 height 7
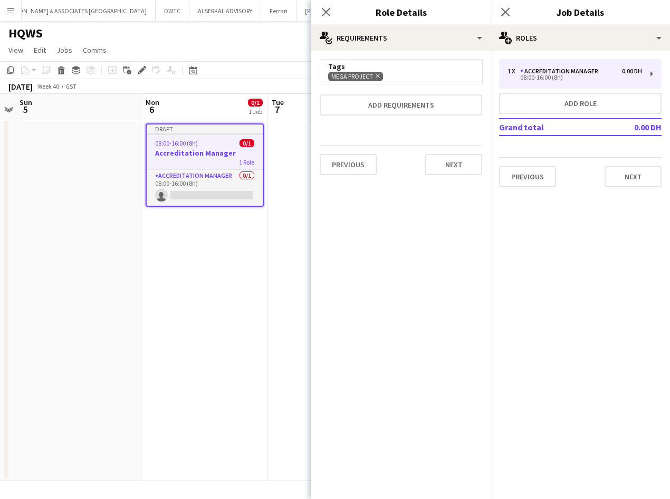
click at [392, 71] on div "Mega Project Remove" at bounding box center [401, 76] width 146 height 10
click at [395, 105] on button "Add requirements" at bounding box center [401, 104] width 163 height 21
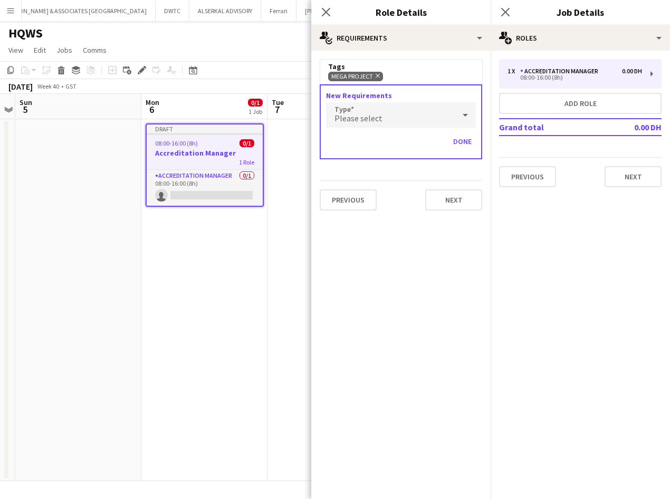
click at [393, 116] on div "Please select" at bounding box center [390, 114] width 129 height 25
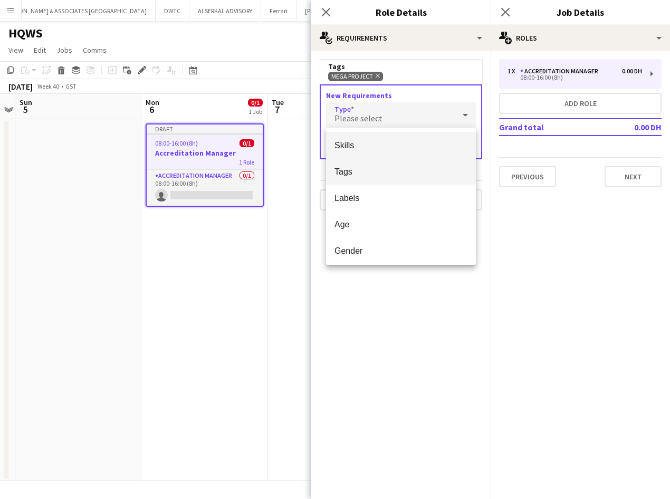
click at [394, 169] on span "Tags" at bounding box center [401, 172] width 133 height 10
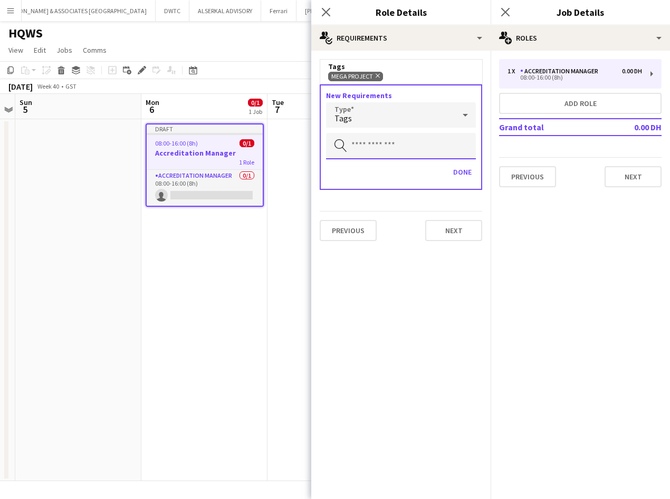
click at [400, 151] on input "text" at bounding box center [401, 146] width 150 height 26
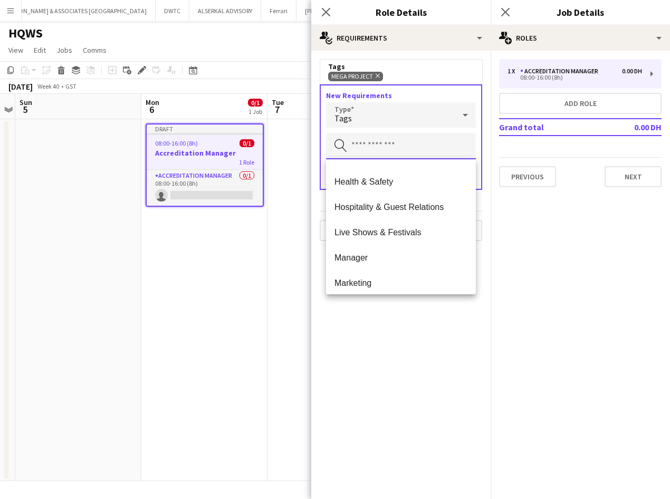
scroll to position [528, 0]
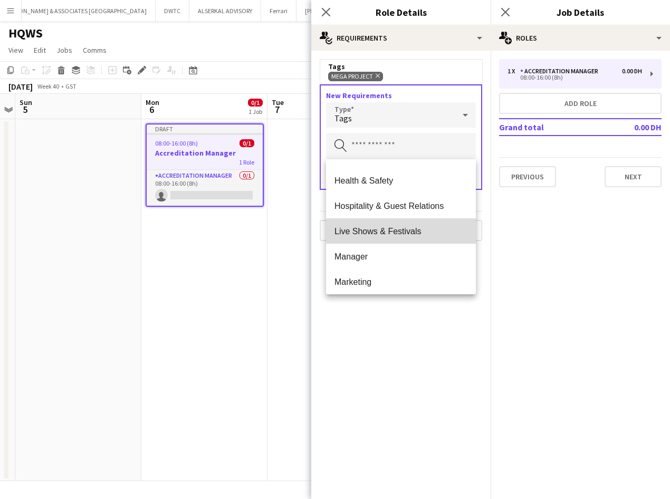
click at [412, 238] on mat-option "Live Shows & Festivals" at bounding box center [401, 230] width 150 height 25
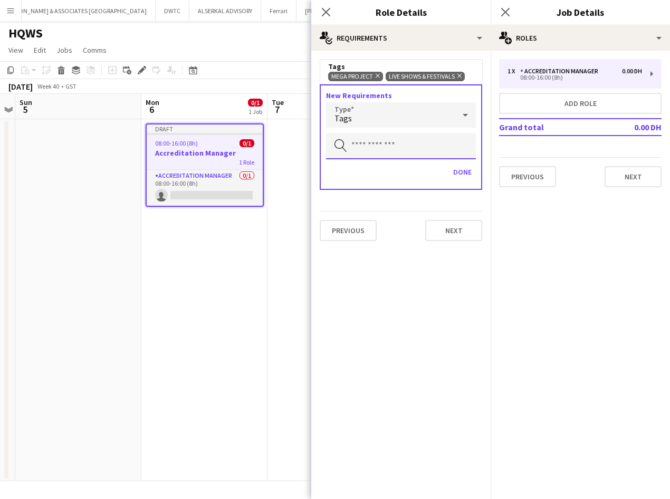
click at [376, 138] on input "text" at bounding box center [401, 146] width 150 height 26
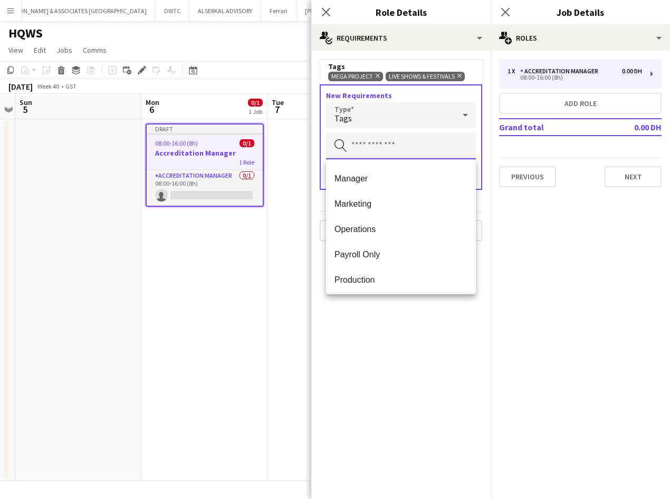
scroll to position [686, 0]
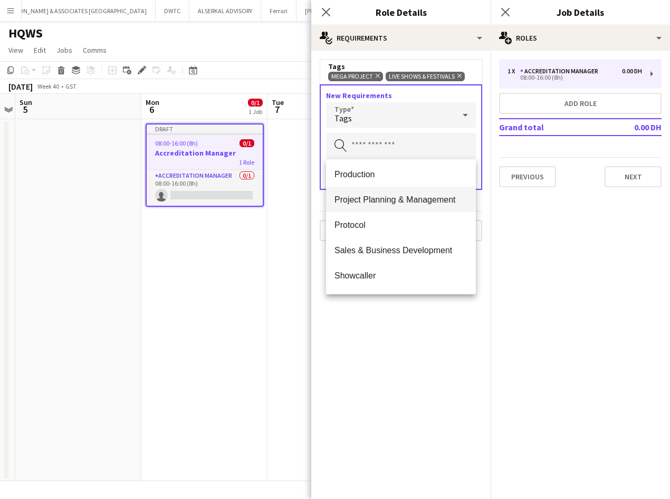
click at [419, 204] on span "Project Planning & Management" at bounding box center [401, 200] width 133 height 10
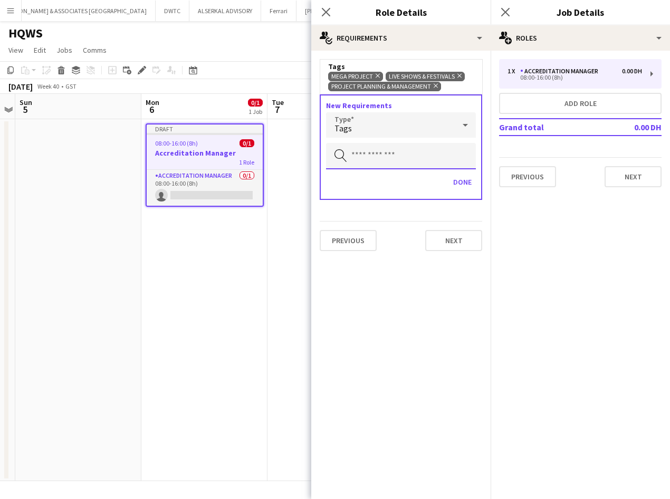
click at [393, 146] on input "text" at bounding box center [401, 156] width 150 height 26
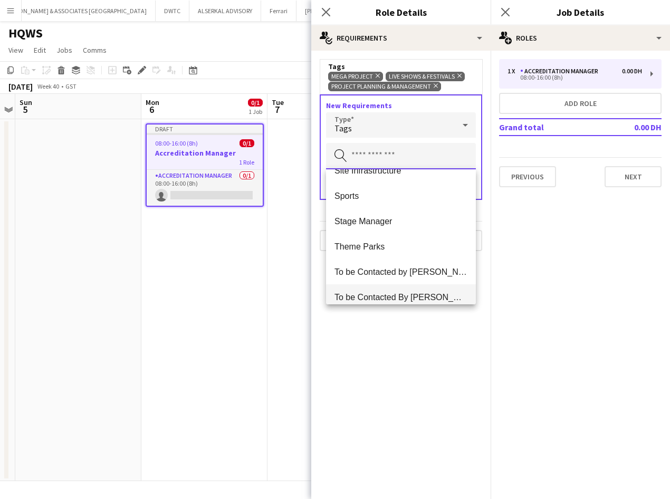
scroll to position [791, 0]
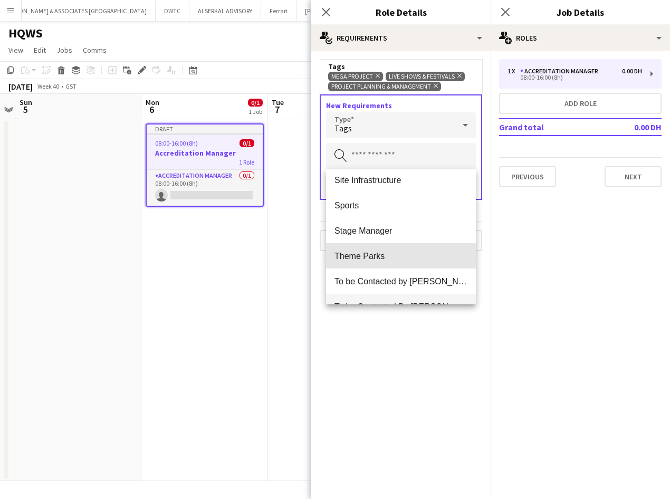
click at [404, 262] on mat-option "Theme Parks" at bounding box center [401, 255] width 150 height 25
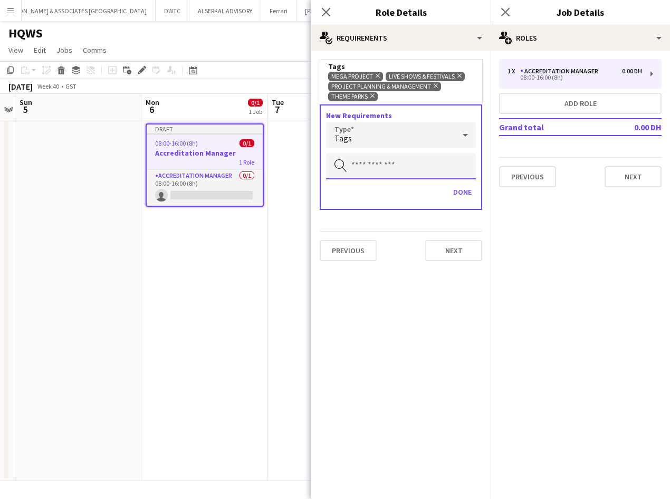
click at [375, 164] on input "text" at bounding box center [401, 166] width 150 height 26
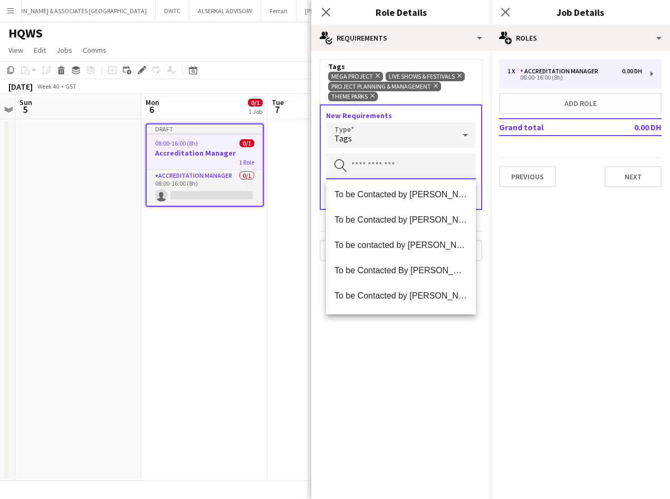
scroll to position [1089, 0]
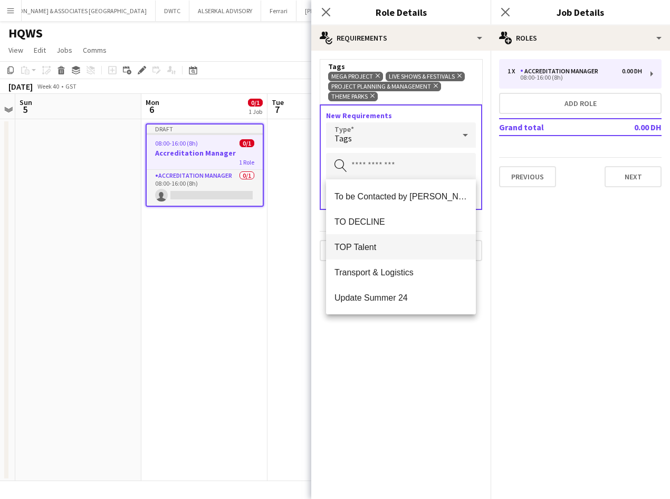
click at [406, 251] on span "TOP Talent" at bounding box center [401, 247] width 133 height 10
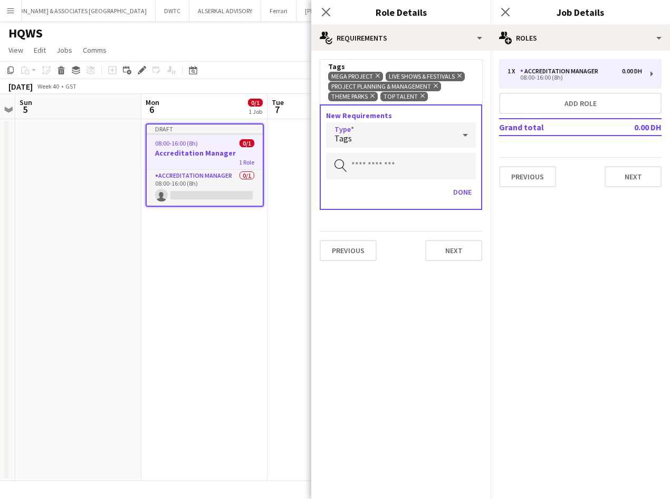
click at [374, 135] on div "Tags" at bounding box center [390, 134] width 129 height 25
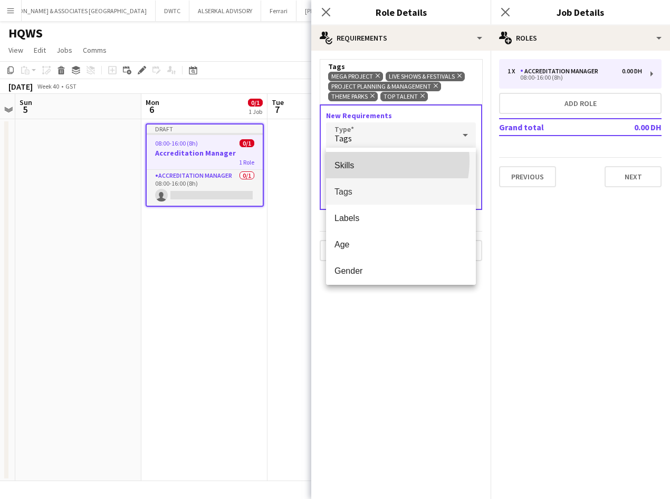
click at [369, 161] on span "Skills" at bounding box center [401, 165] width 133 height 10
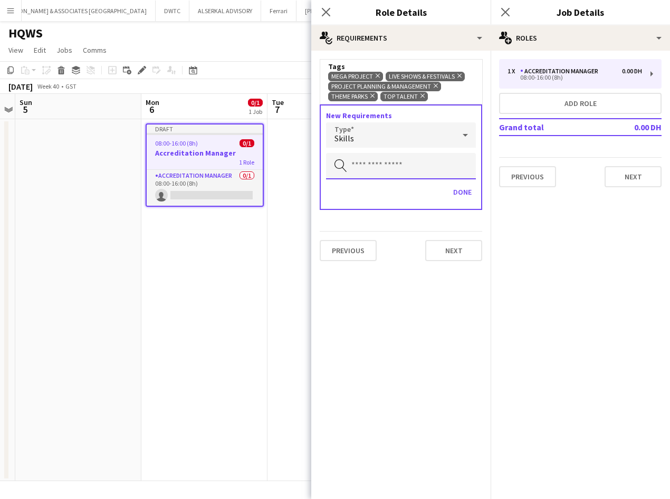
click at [371, 165] on input "text" at bounding box center [401, 166] width 150 height 26
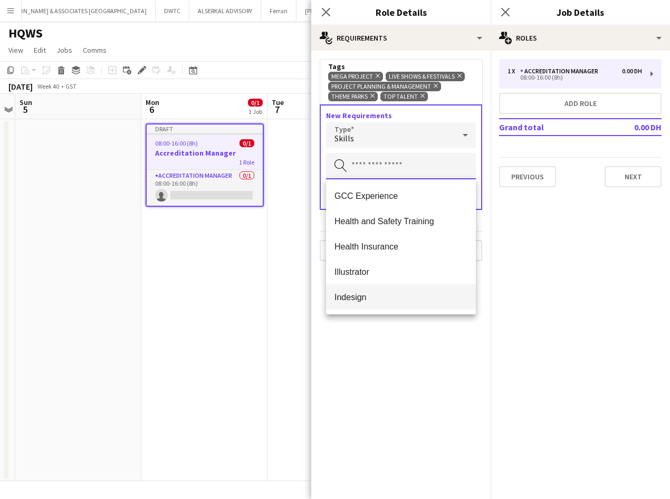
scroll to position [264, 0]
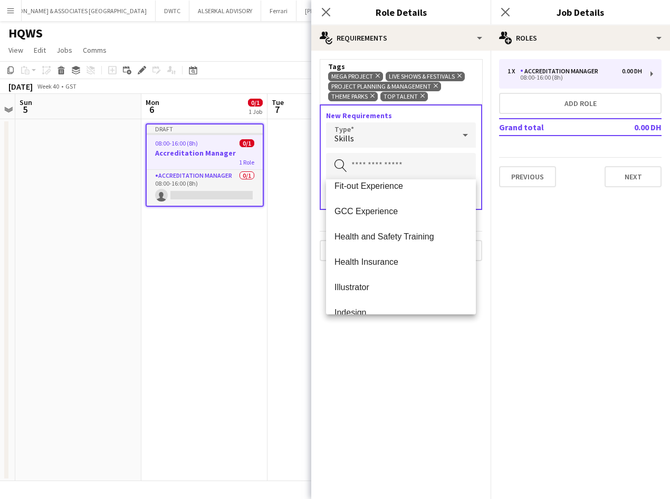
click at [398, 372] on mat-expansion-panel "medal-empty Requirements Tags Mega Project Remove Live Shows & Festivals Remove…" at bounding box center [400, 275] width 179 height 448
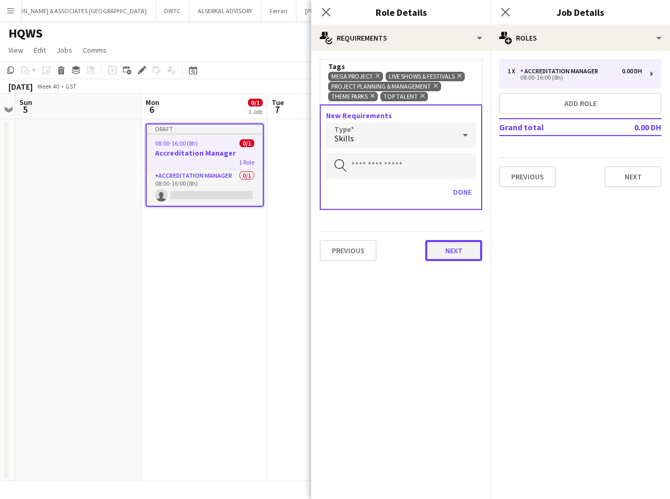
click at [454, 251] on button "Next" at bounding box center [453, 250] width 57 height 21
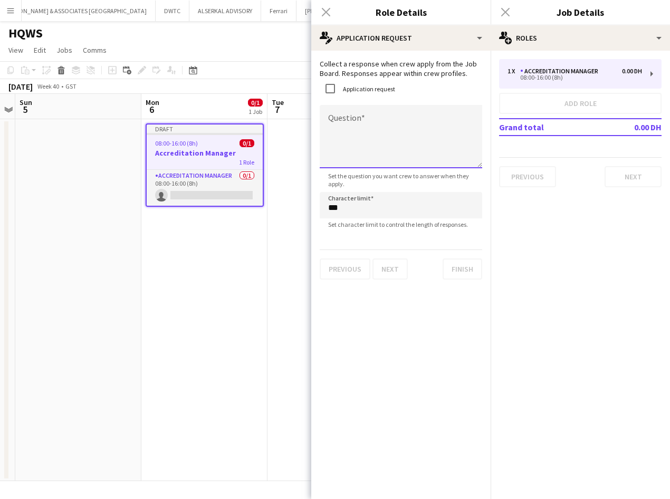
click at [360, 128] on textarea "Question" at bounding box center [401, 136] width 163 height 63
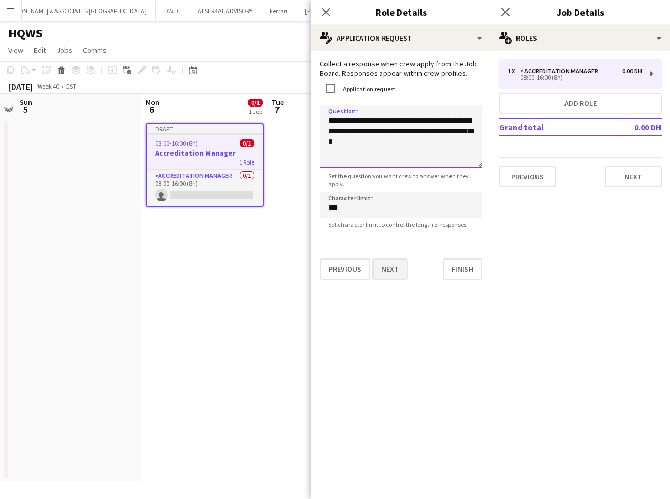
type textarea "**********"
click at [392, 272] on button "Next" at bounding box center [390, 269] width 35 height 21
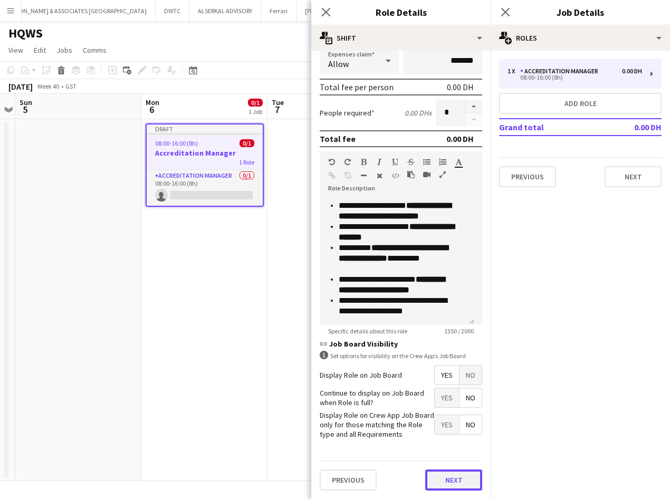
scroll to position [164, 0]
click at [450, 461] on div "Previous Next" at bounding box center [401, 480] width 163 height 39
click at [436, 485] on button "Next" at bounding box center [453, 480] width 57 height 21
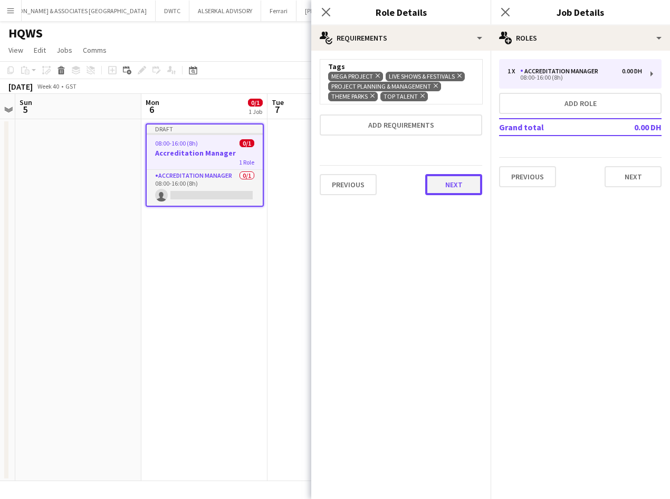
click at [456, 194] on button "Next" at bounding box center [453, 184] width 57 height 21
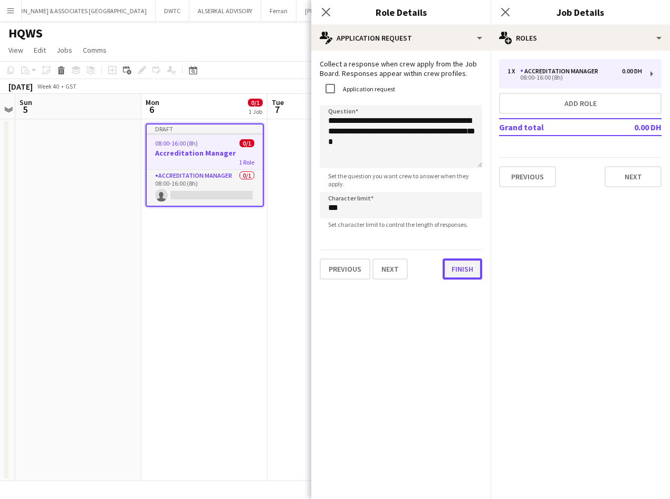
click at [452, 278] on button "Finish" at bounding box center [463, 269] width 40 height 21
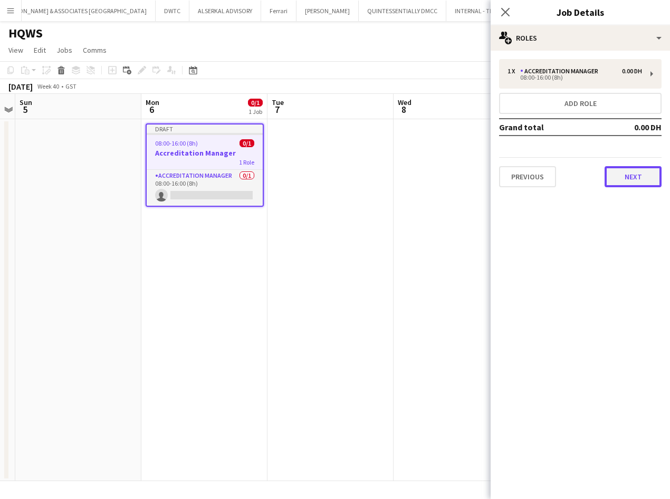
click at [646, 179] on button "Next" at bounding box center [633, 176] width 57 height 21
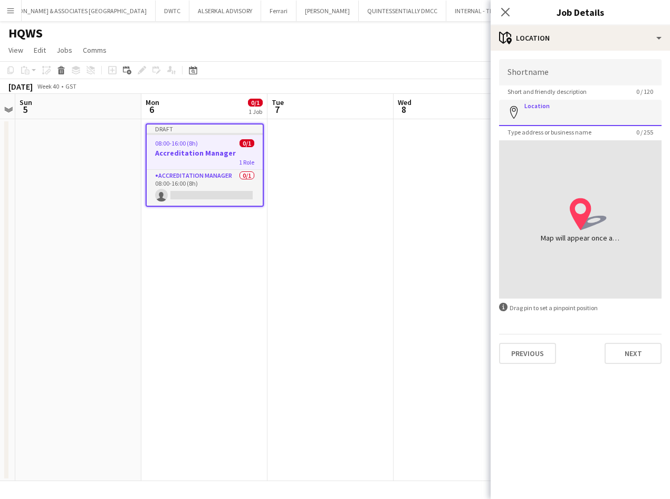
click at [570, 117] on input "Location" at bounding box center [580, 113] width 163 height 26
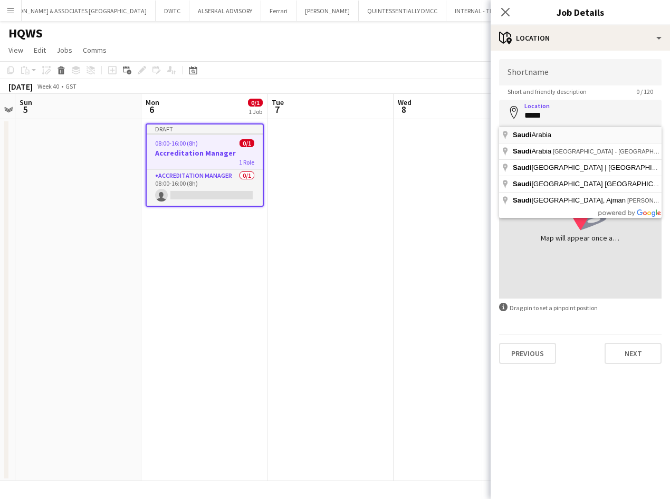
type input "**********"
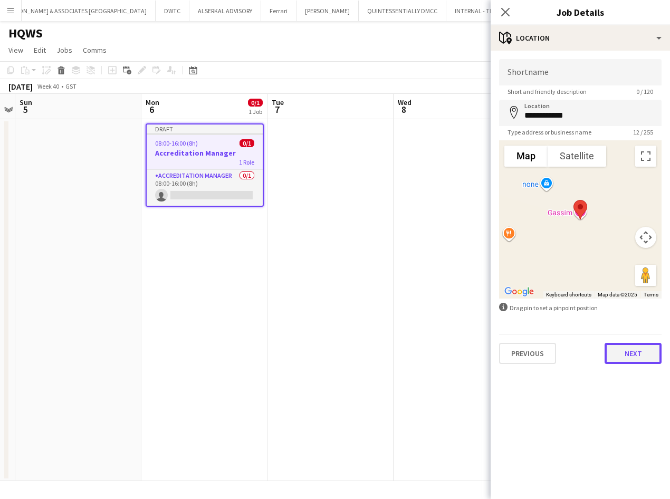
click at [637, 355] on button "Next" at bounding box center [633, 353] width 57 height 21
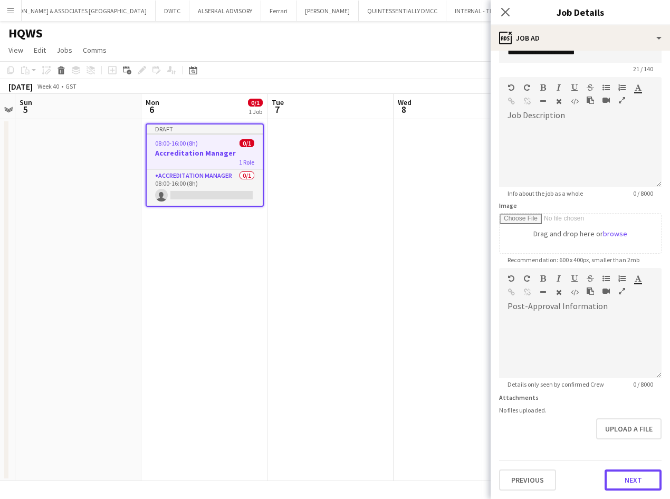
scroll to position [23, 0]
click at [629, 445] on form "**********" at bounding box center [580, 263] width 179 height 454
click at [632, 488] on button "Next" at bounding box center [633, 480] width 57 height 21
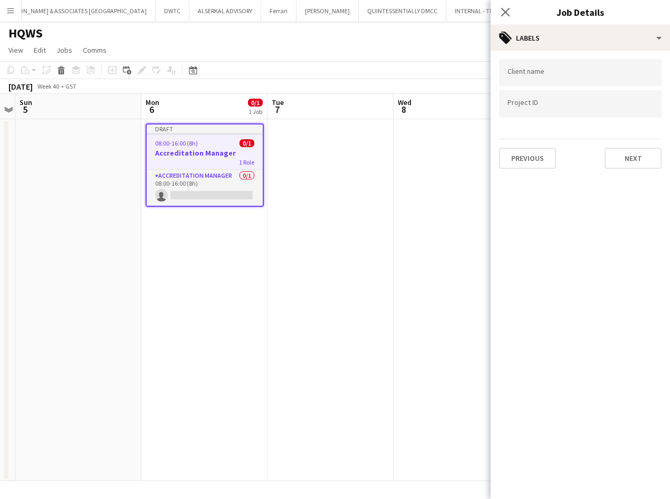
scroll to position [0, 0]
click at [632, 154] on button "Next" at bounding box center [633, 158] width 57 height 21
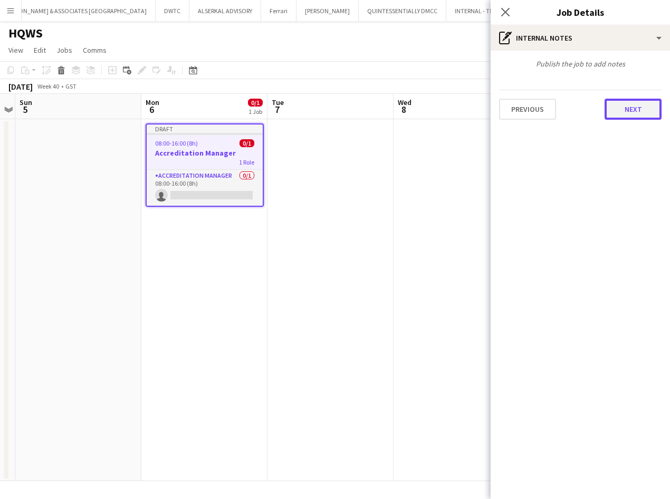
click at [633, 116] on button "Next" at bounding box center [633, 109] width 57 height 21
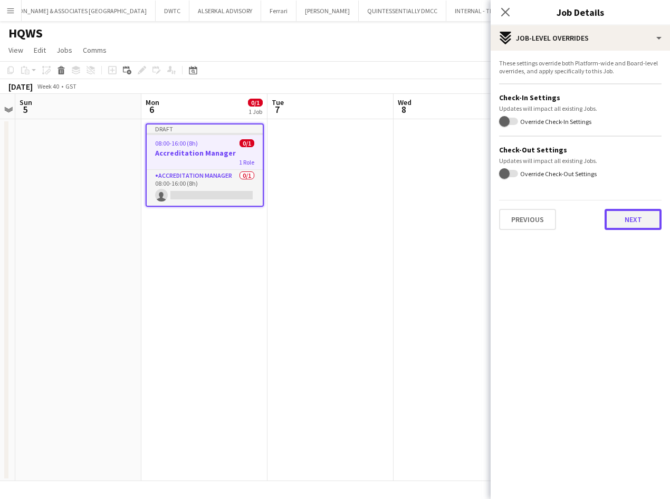
click at [641, 221] on button "Next" at bounding box center [633, 219] width 57 height 21
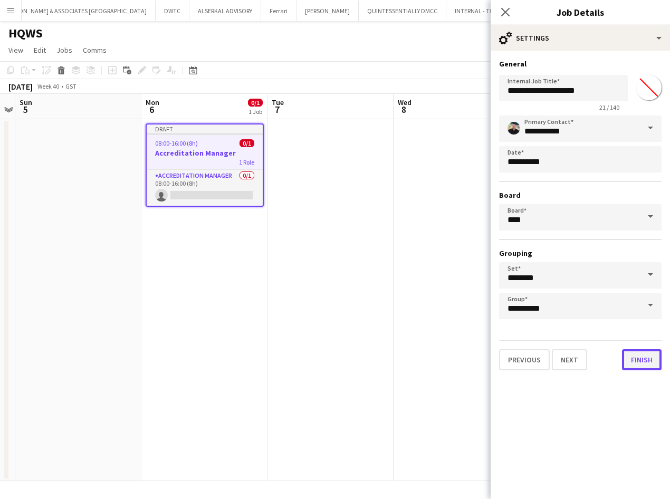
click at [644, 360] on button "Finish" at bounding box center [642, 359] width 40 height 21
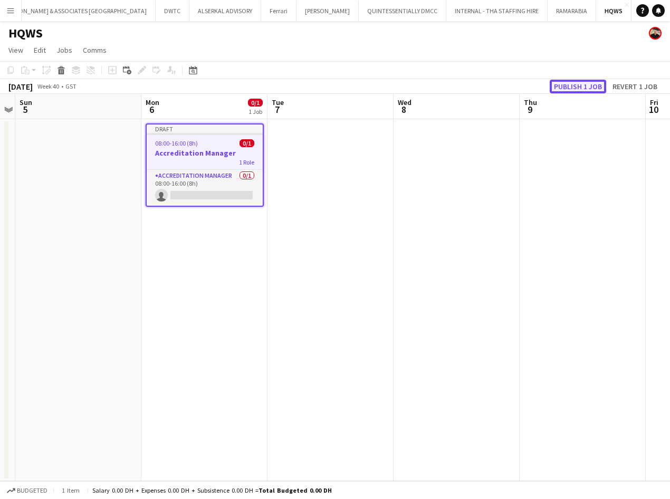
click at [584, 83] on button "Publish 1 job" at bounding box center [578, 87] width 56 height 14
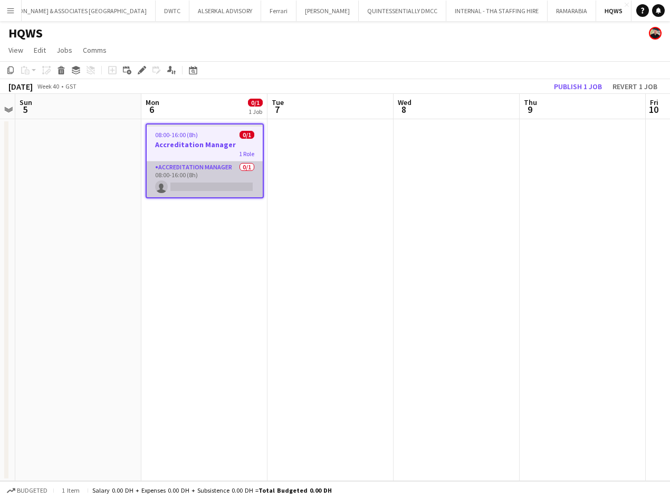
click at [185, 167] on app-card-role "Accreditation Manager 0/1 08:00-16:00 (8h) single-neutral-actions" at bounding box center [205, 179] width 116 height 36
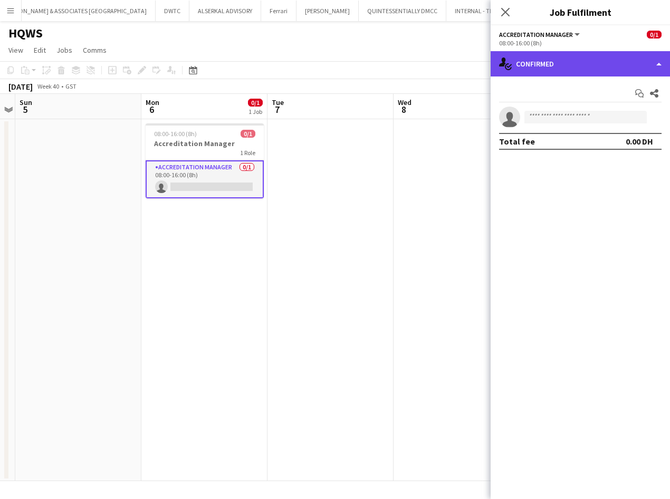
click at [543, 67] on div "single-neutral-actions-check-2 Confirmed" at bounding box center [580, 63] width 179 height 25
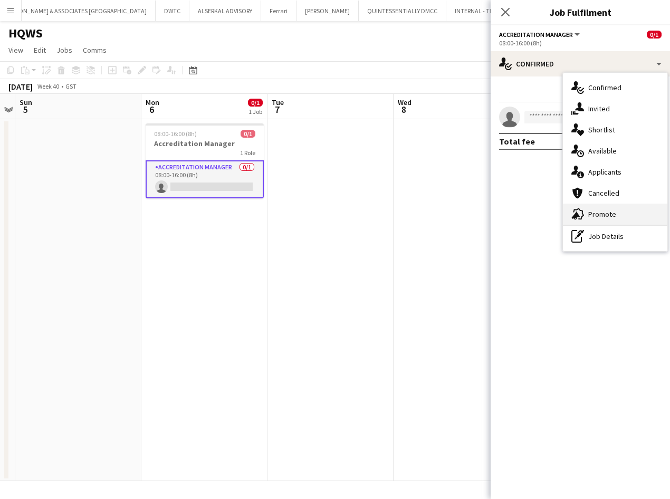
click at [620, 210] on div "advertising-megaphone Promote" at bounding box center [615, 214] width 104 height 21
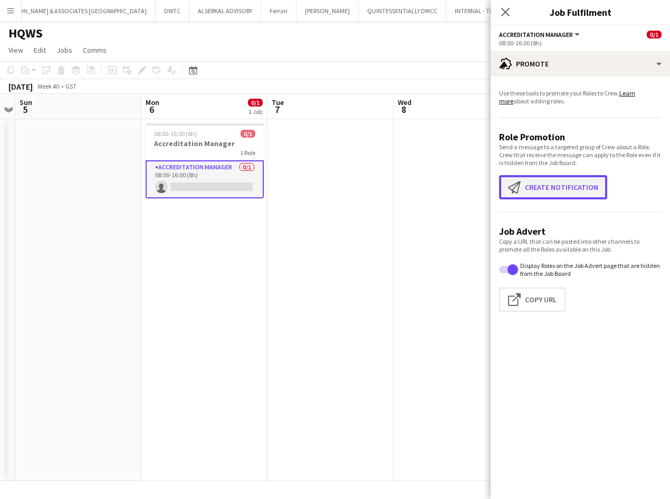
click at [550, 190] on button "Create notification Create notification" at bounding box center [553, 187] width 108 height 24
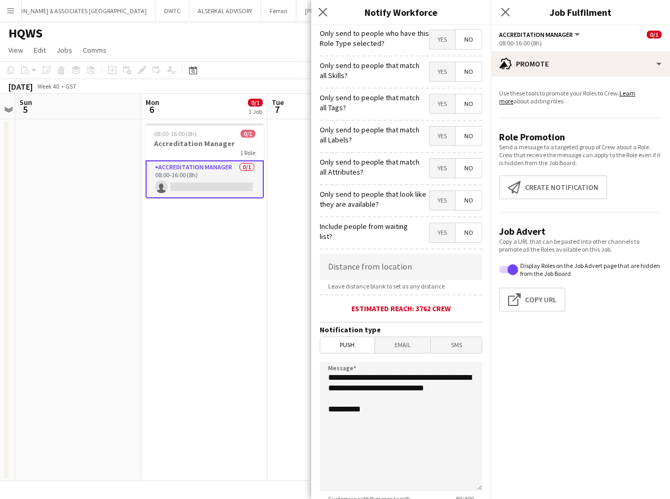
click at [435, 40] on span "Yes" at bounding box center [442, 39] width 26 height 19
click at [438, 76] on span "Yes" at bounding box center [442, 71] width 26 height 19
click at [432, 110] on span "Yes" at bounding box center [442, 103] width 26 height 19
click at [457, 107] on span "No" at bounding box center [469, 103] width 26 height 19
click at [436, 135] on span "Yes" at bounding box center [442, 136] width 26 height 19
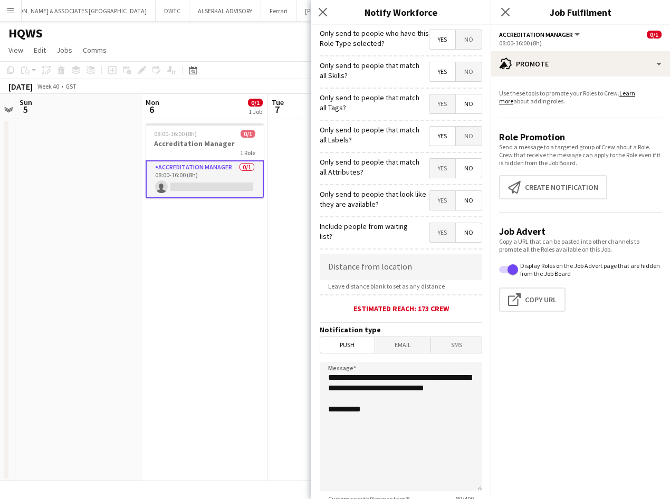
click at [437, 174] on span "Yes" at bounding box center [442, 168] width 26 height 19
click at [431, 201] on span "Yes" at bounding box center [442, 200] width 26 height 19
click at [429, 231] on span "Yes" at bounding box center [442, 232] width 26 height 19
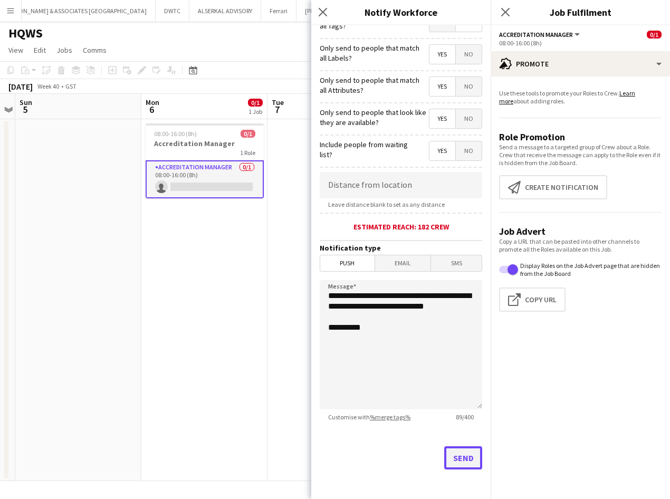
click at [457, 456] on button "Send" at bounding box center [463, 457] width 38 height 23
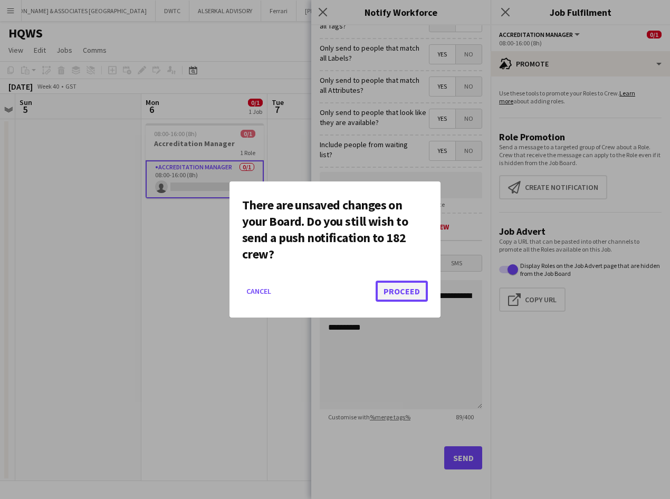
click at [406, 289] on button "Proceed" at bounding box center [402, 291] width 52 height 21
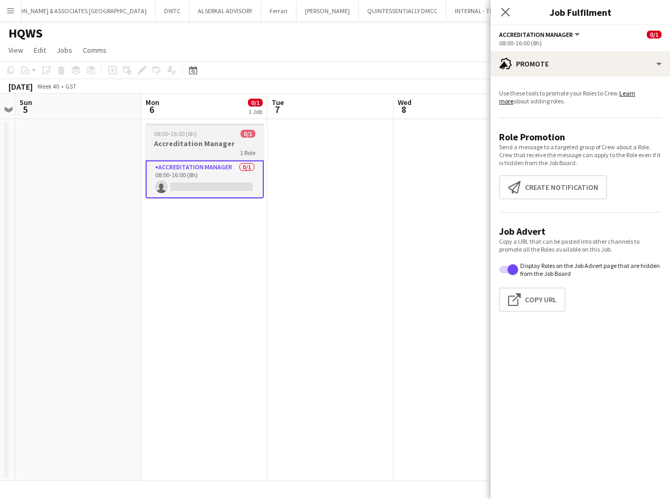
click at [213, 135] on div "08:00-16:00 (8h) 0/1" at bounding box center [205, 134] width 118 height 8
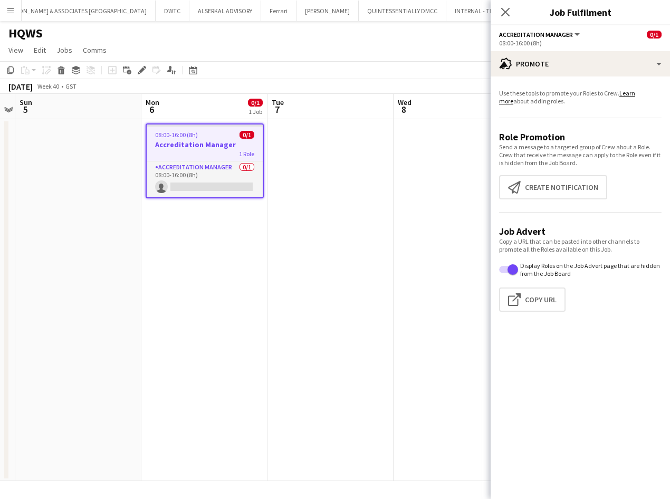
click at [204, 103] on app-board-header-date "Mon 6 0/1 1 Job" at bounding box center [204, 106] width 126 height 25
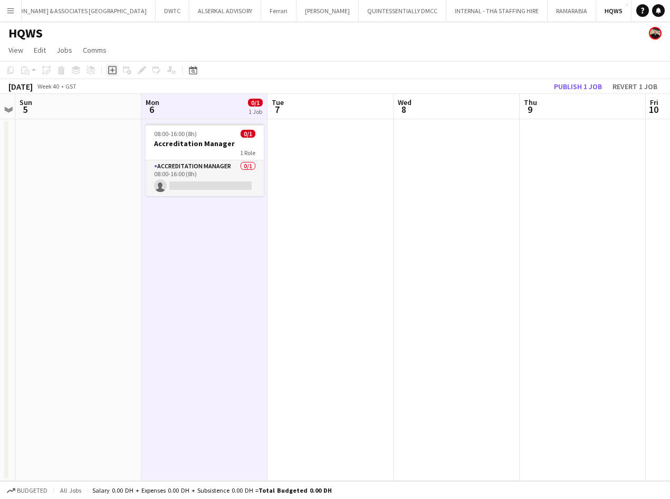
click at [116, 71] on icon "Add job" at bounding box center [112, 70] width 8 height 8
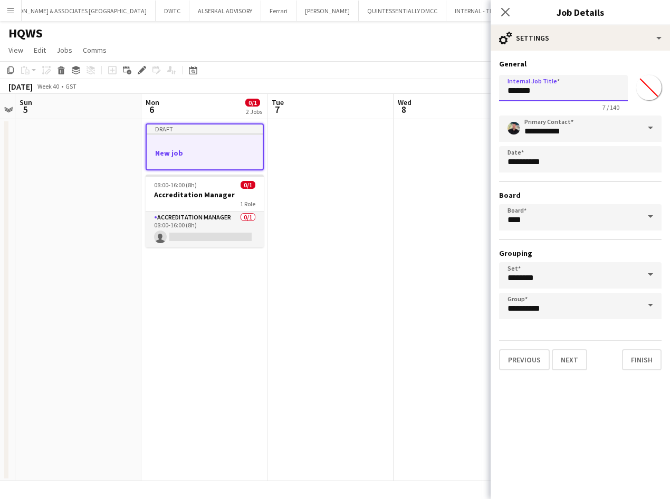
click at [565, 96] on input "*******" at bounding box center [563, 88] width 129 height 26
drag, startPoint x: 547, startPoint y: 85, endPoint x: 473, endPoint y: 92, distance: 73.6
click at [473, 92] on body "Menu Boards Boards Boards All jobs Status Workforce Workforce My Workforce Recr…" at bounding box center [335, 249] width 670 height 499
type input "**********"
click at [566, 364] on button "Next" at bounding box center [569, 359] width 35 height 21
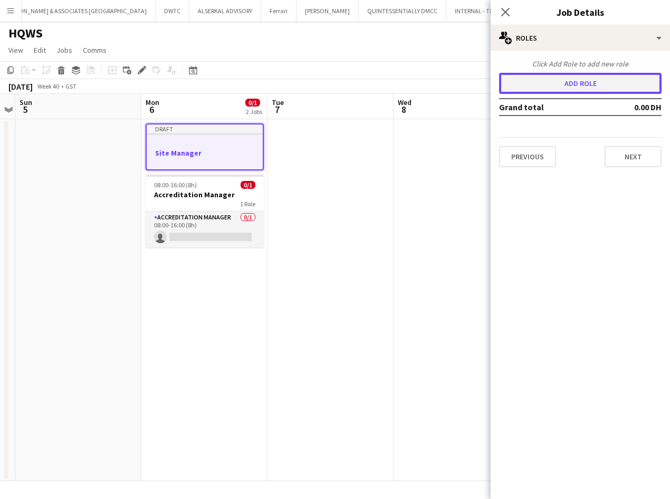
click at [607, 84] on button "Add role" at bounding box center [580, 83] width 163 height 21
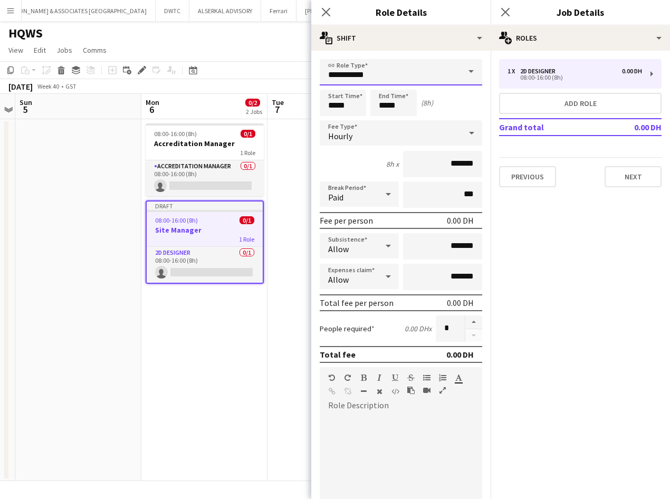
click at [414, 84] on input "**********" at bounding box center [401, 72] width 163 height 26
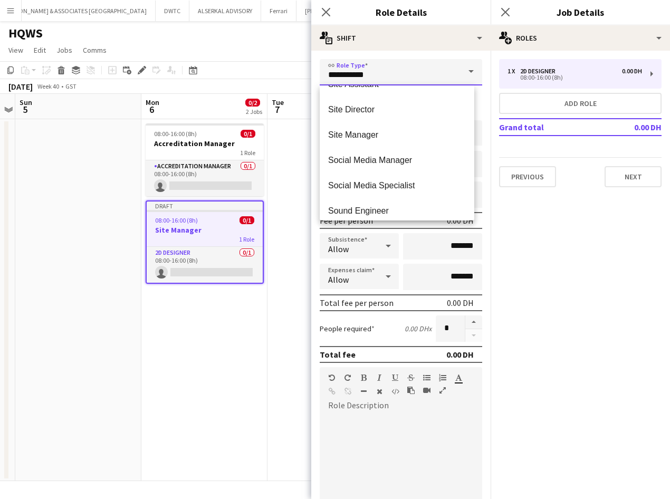
scroll to position [3005, 0]
click at [405, 139] on span "Site Manager" at bounding box center [397, 136] width 138 height 10
type input "**********"
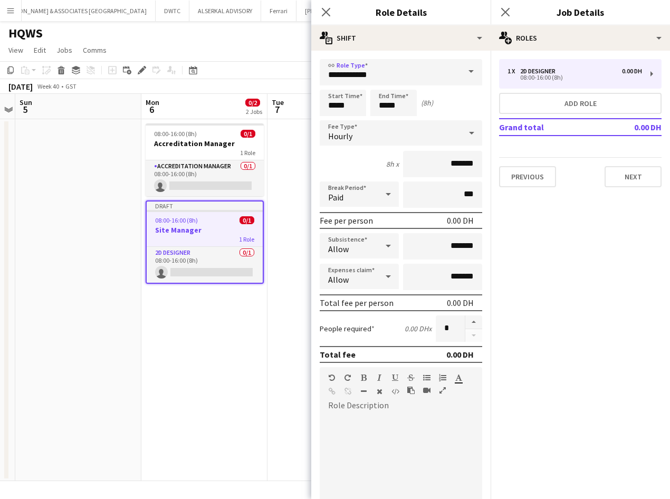
click at [402, 137] on div "Hourly" at bounding box center [390, 132] width 141 height 25
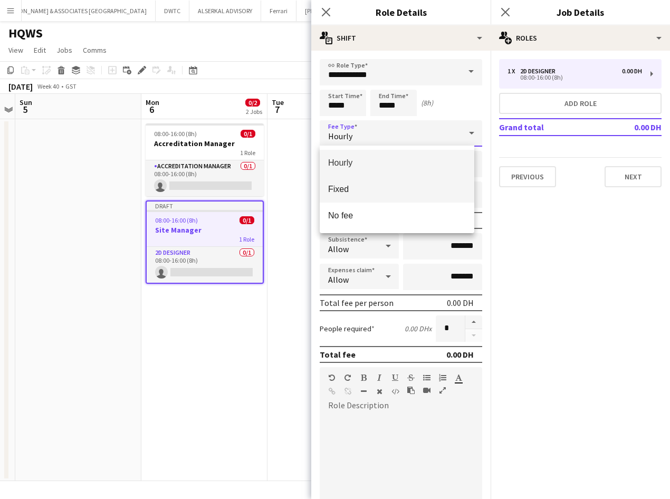
click at [392, 190] on span "Fixed" at bounding box center [397, 189] width 138 height 10
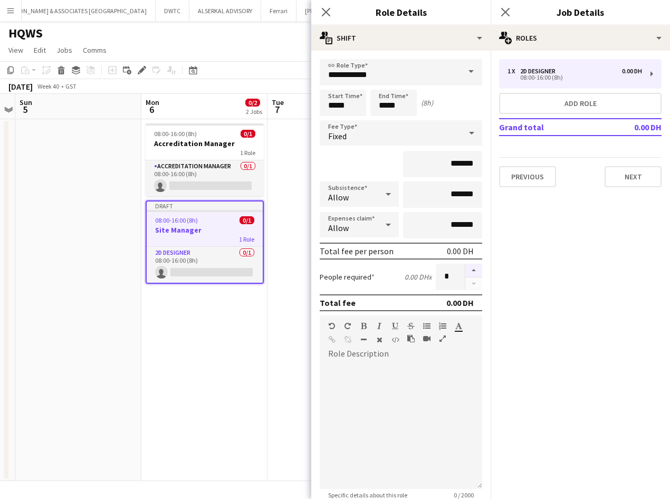
click at [465, 269] on button "button" at bounding box center [473, 271] width 17 height 14
type input "*"
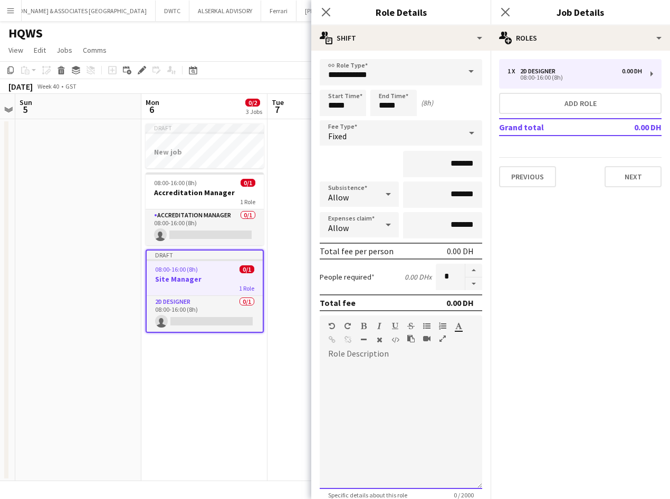
click at [408, 397] on div at bounding box center [401, 425] width 163 height 127
paste div
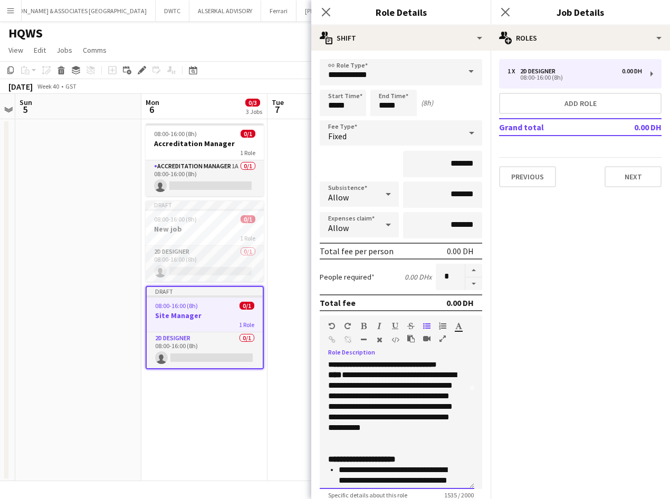
scroll to position [106, 0]
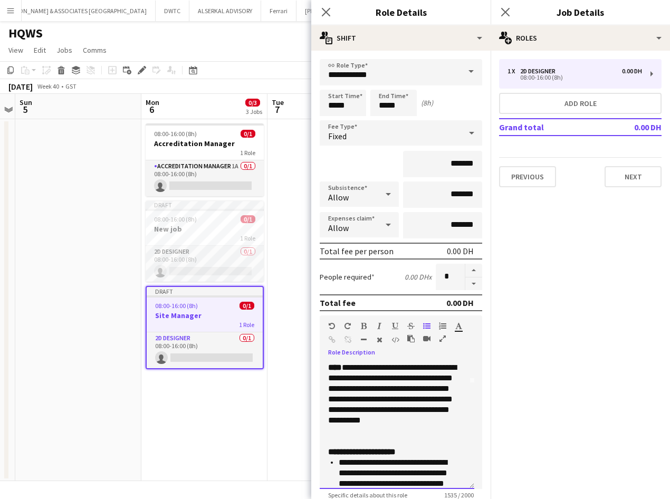
click at [397, 445] on p "**********" at bounding box center [393, 383] width 130 height 127
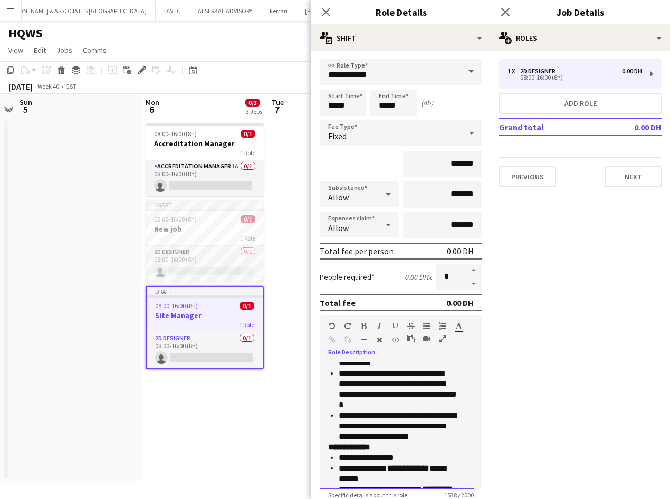
scroll to position [422, 0]
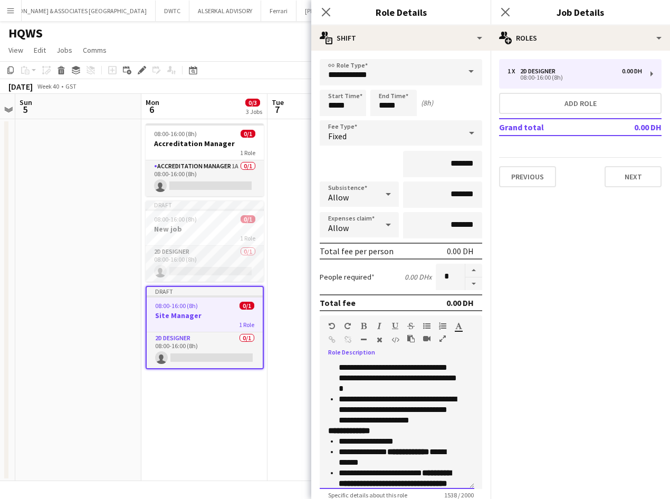
click at [427, 418] on li "**********" at bounding box center [398, 410] width 119 height 32
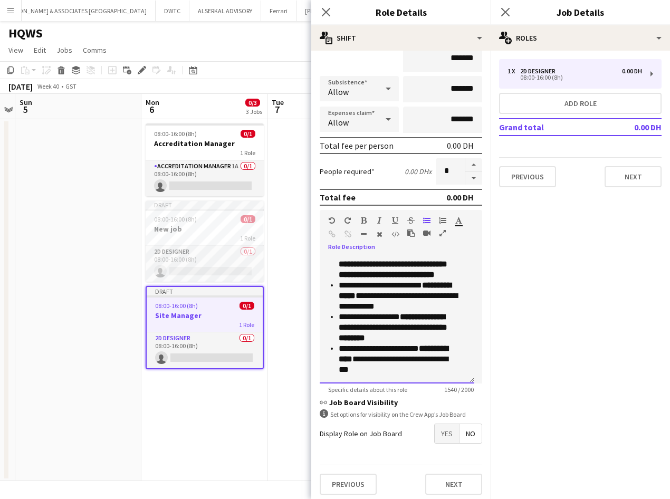
scroll to position [110, 0]
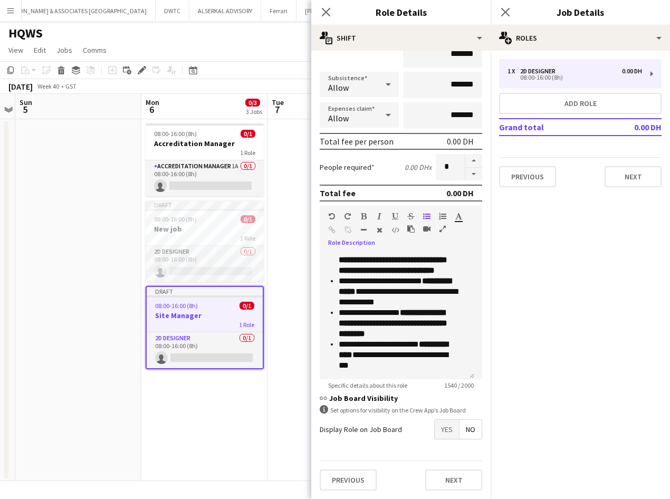
click at [435, 431] on span "Yes" at bounding box center [447, 429] width 24 height 19
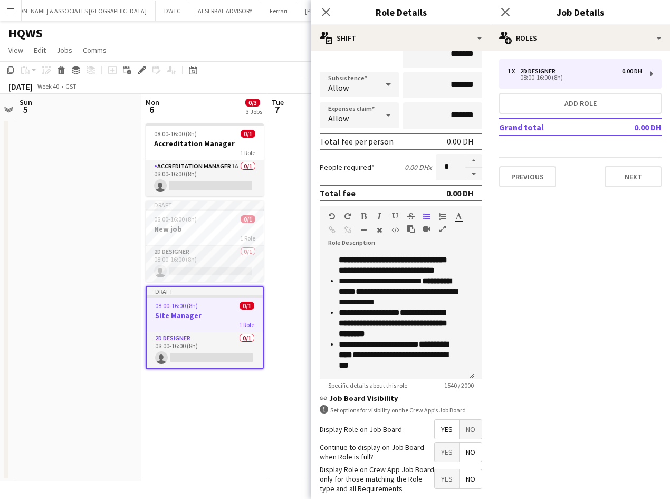
scroll to position [164, 0]
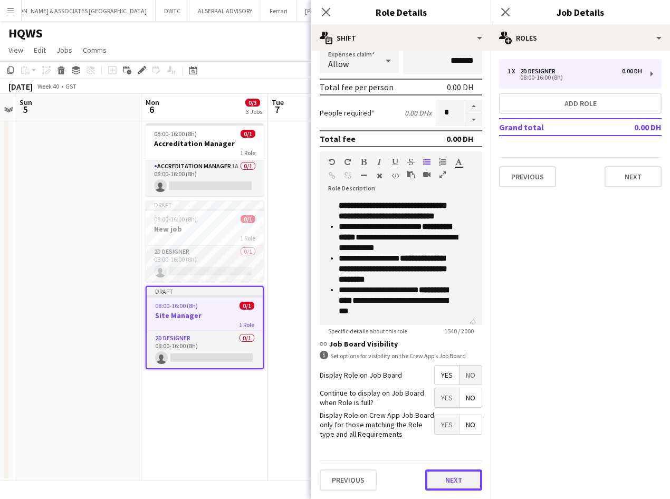
click at [431, 476] on button "Next" at bounding box center [453, 480] width 57 height 21
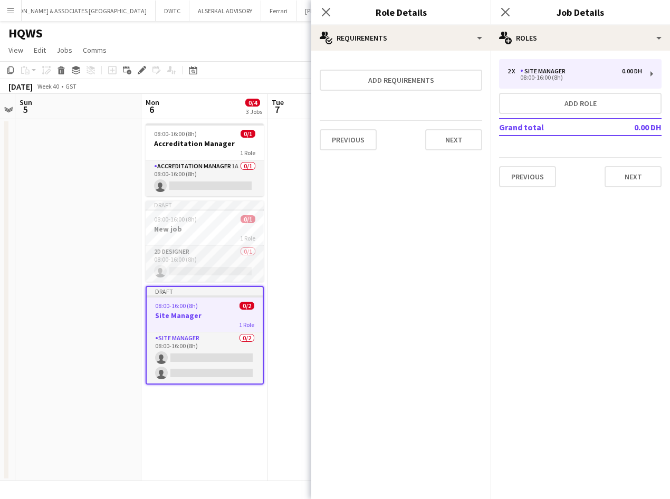
scroll to position [0, 0]
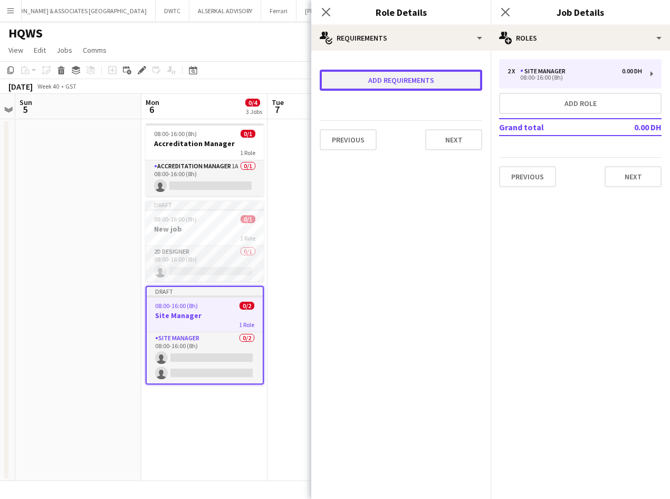
click at [405, 88] on button "Add requirements" at bounding box center [401, 80] width 163 height 21
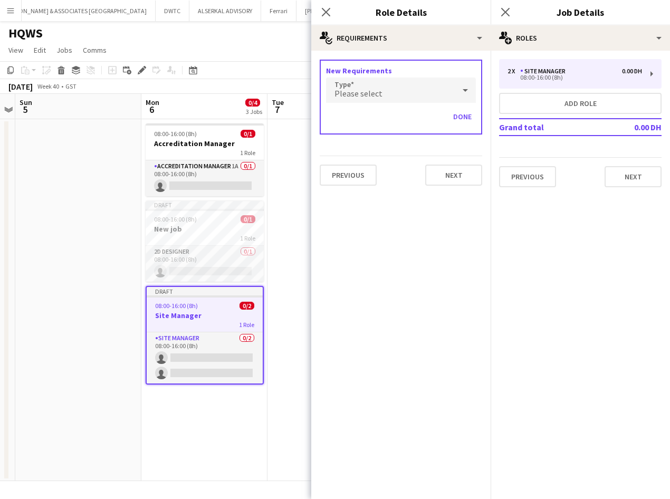
click at [399, 91] on div "Please select" at bounding box center [390, 90] width 129 height 25
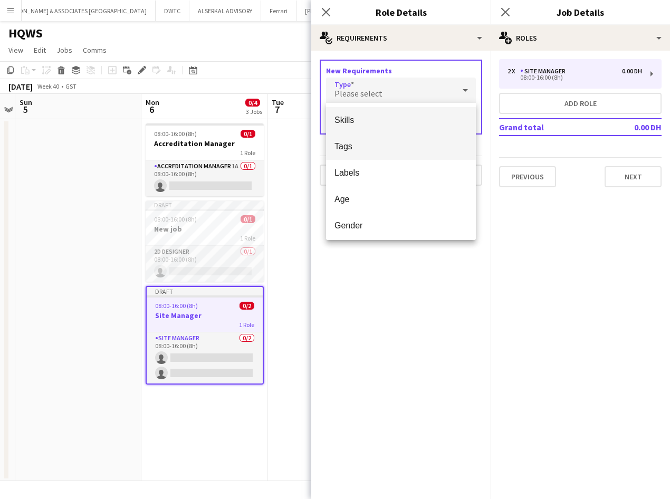
click at [382, 150] on span "Tags" at bounding box center [401, 146] width 133 height 10
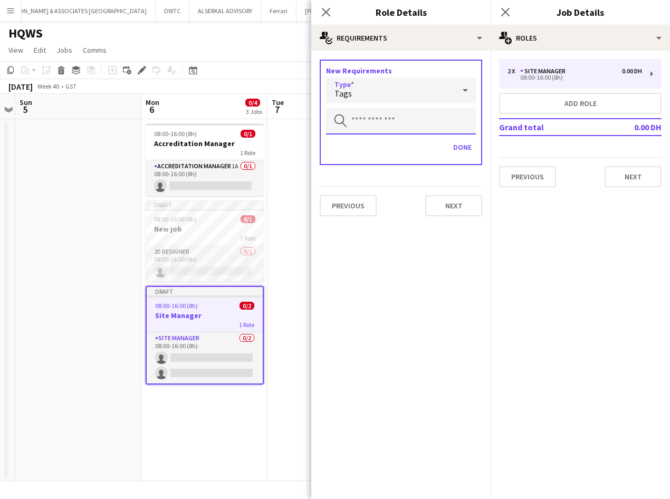
click at [380, 123] on input "text" at bounding box center [401, 121] width 150 height 26
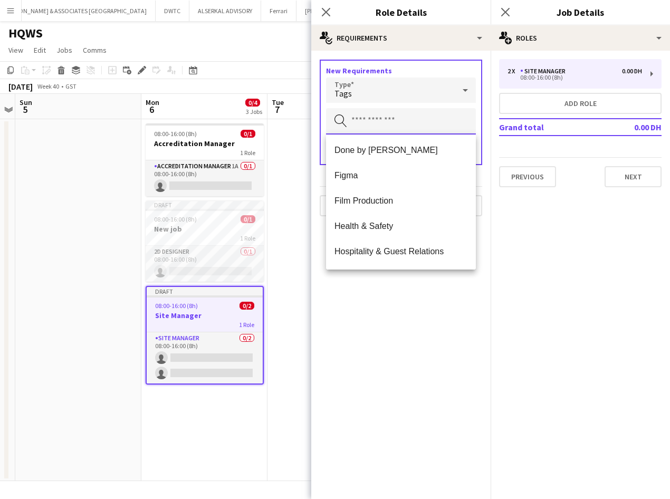
scroll to position [475, 0]
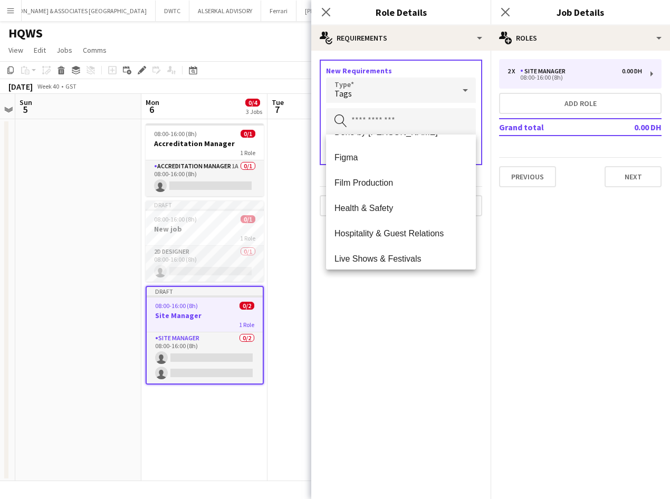
click at [405, 213] on span "Health & Safety" at bounding box center [401, 208] width 133 height 10
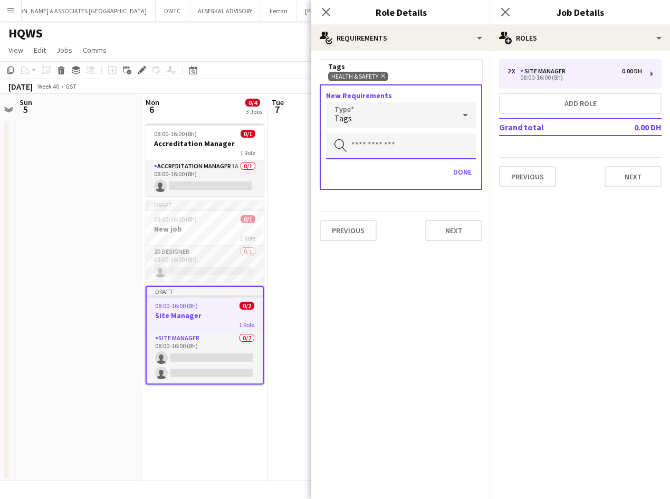
click at [379, 149] on input "text" at bounding box center [401, 146] width 150 height 26
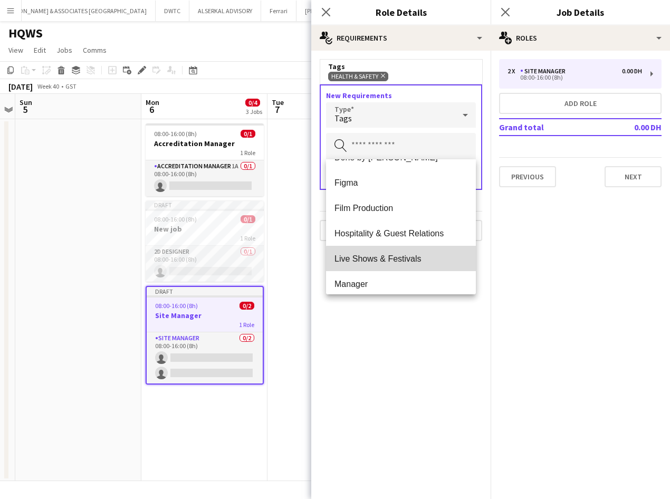
click at [406, 260] on span "Live Shows & Festivals" at bounding box center [401, 259] width 133 height 10
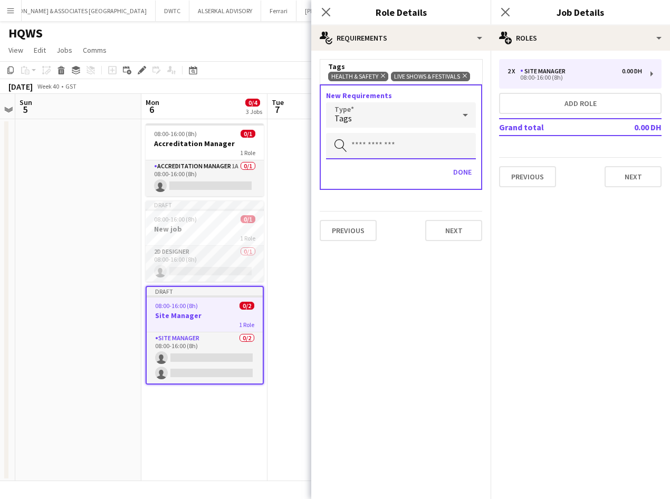
click at [387, 150] on input "text" at bounding box center [401, 146] width 150 height 26
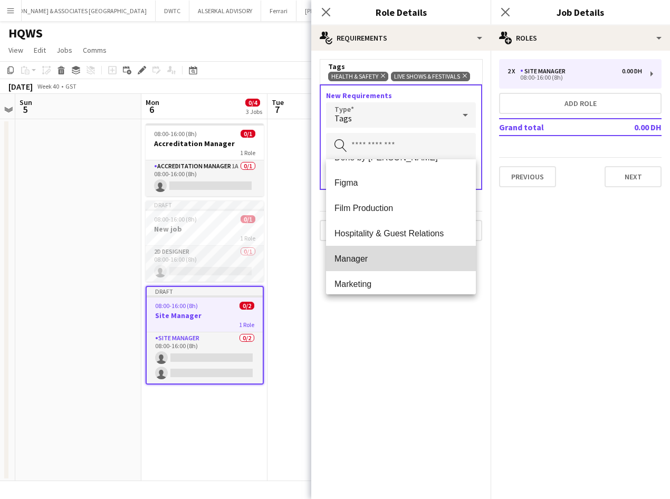
click at [404, 255] on span "Manager" at bounding box center [401, 259] width 133 height 10
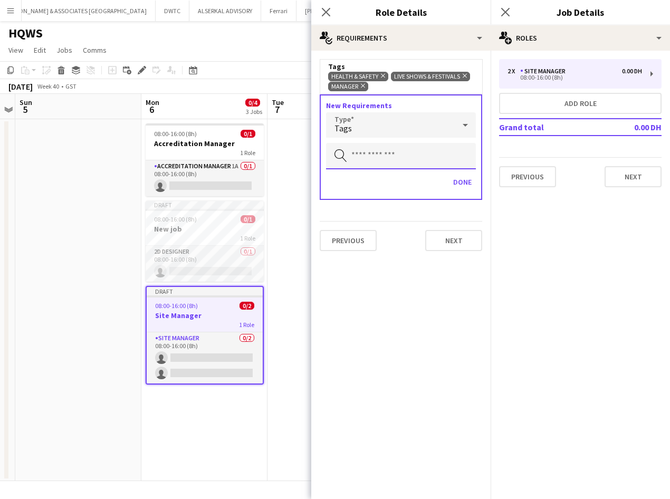
click at [397, 155] on input "text" at bounding box center [401, 156] width 150 height 26
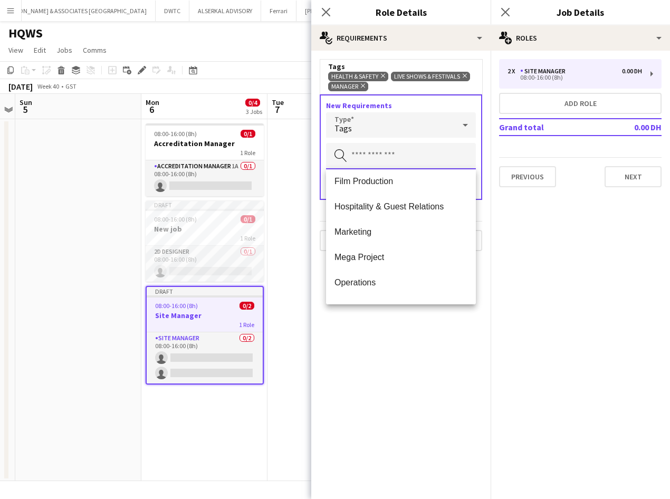
scroll to position [528, 0]
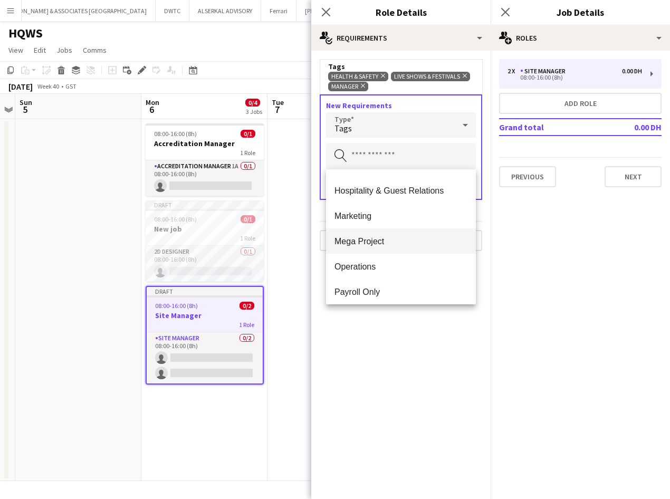
click at [407, 234] on mat-option "Mega Project" at bounding box center [401, 240] width 150 height 25
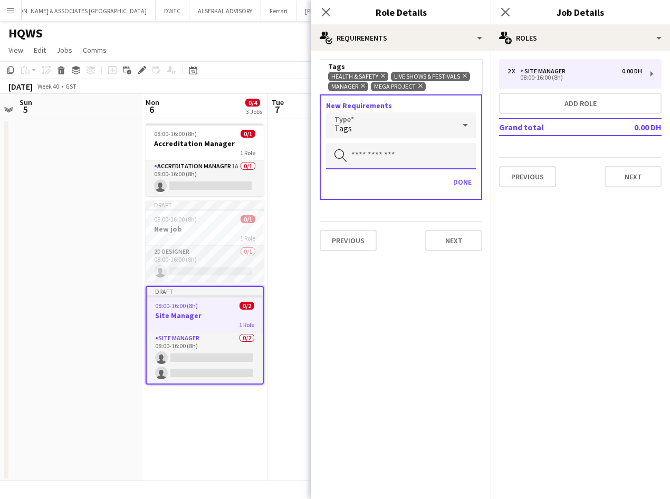
click at [379, 154] on input "text" at bounding box center [401, 156] width 150 height 26
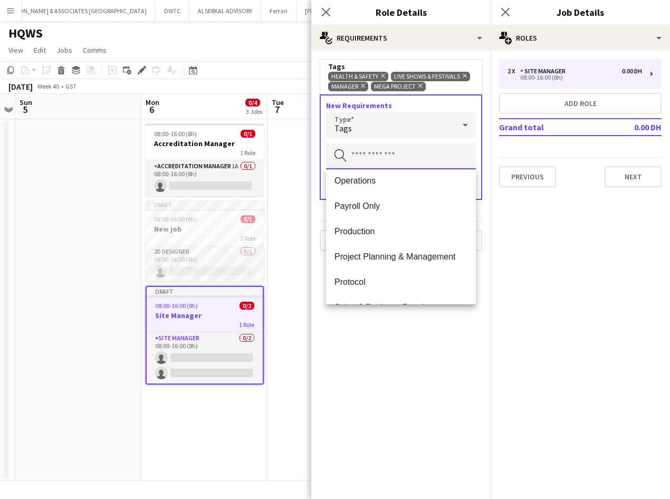
scroll to position [739, 0]
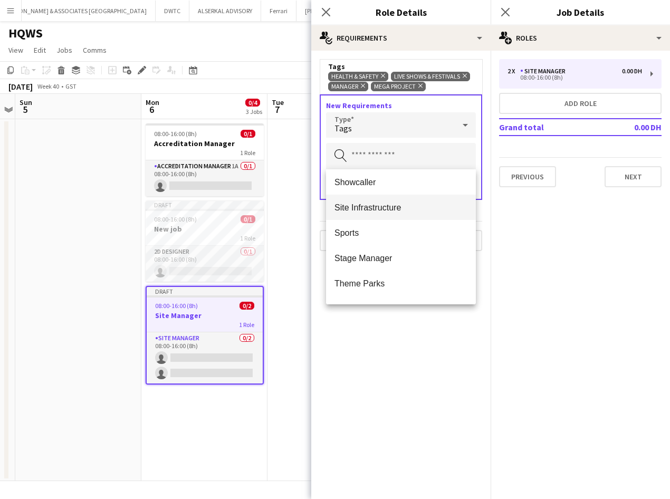
click at [393, 203] on span "Site Infrastructure" at bounding box center [401, 208] width 133 height 10
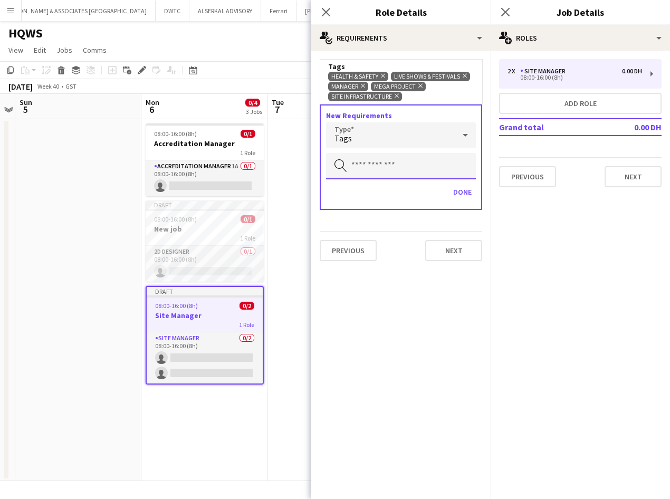
click at [385, 165] on input "text" at bounding box center [401, 166] width 150 height 26
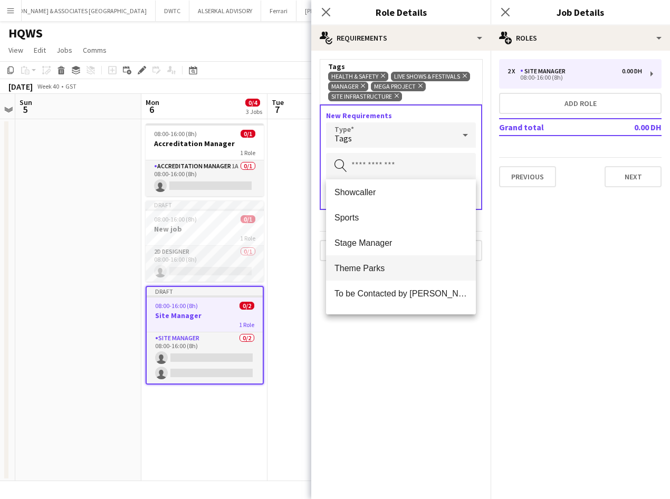
click at [428, 266] on span "Theme Parks" at bounding box center [401, 268] width 133 height 10
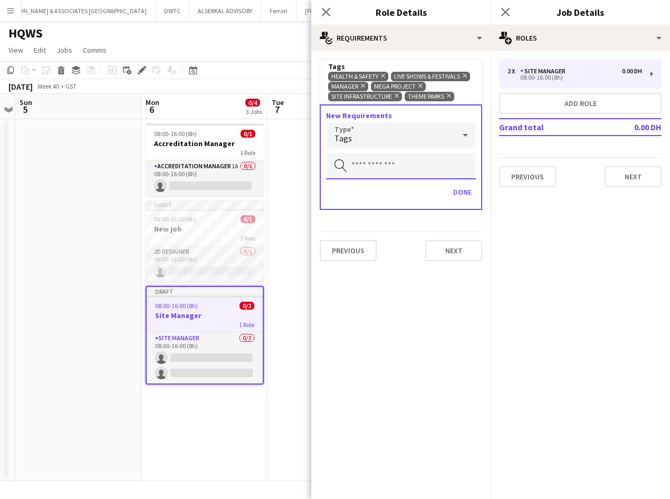
click at [425, 168] on input "text" at bounding box center [401, 166] width 150 height 26
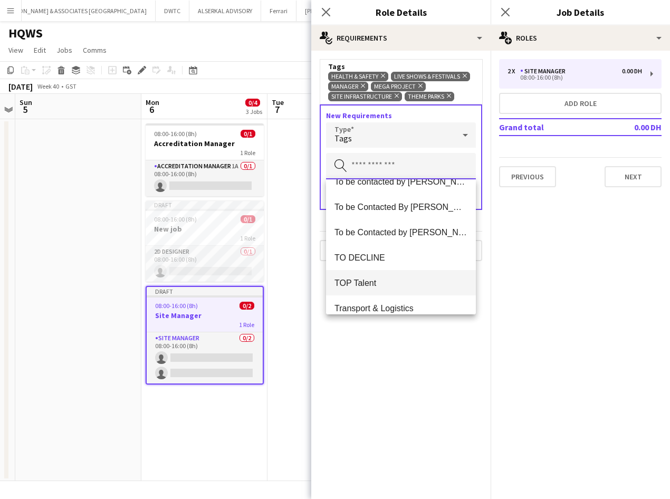
scroll to position [1038, 0]
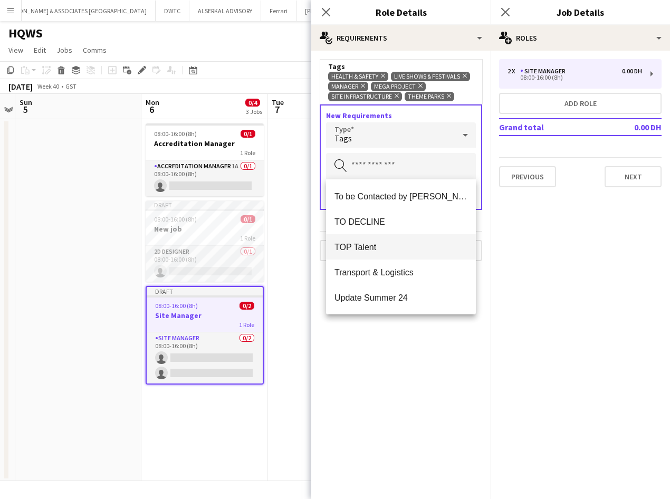
click at [405, 245] on span "TOP Talent" at bounding box center [401, 247] width 133 height 10
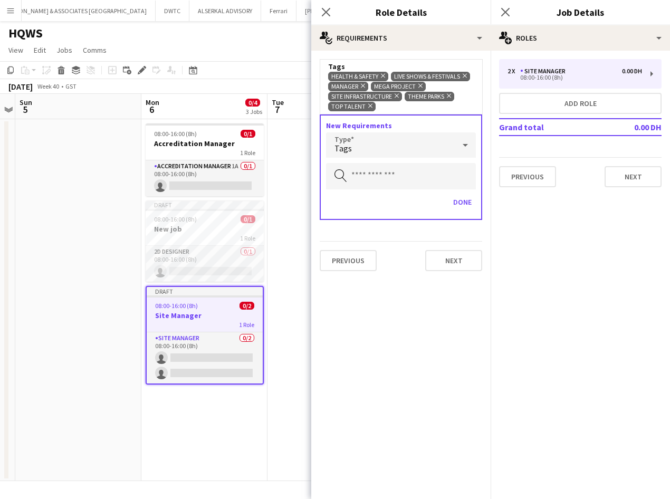
click at [388, 141] on div "Tags" at bounding box center [390, 144] width 129 height 25
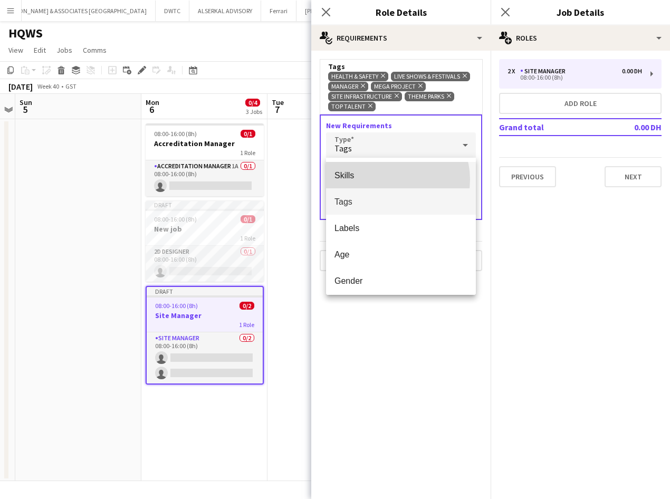
click at [392, 179] on span "Skills" at bounding box center [401, 175] width 133 height 10
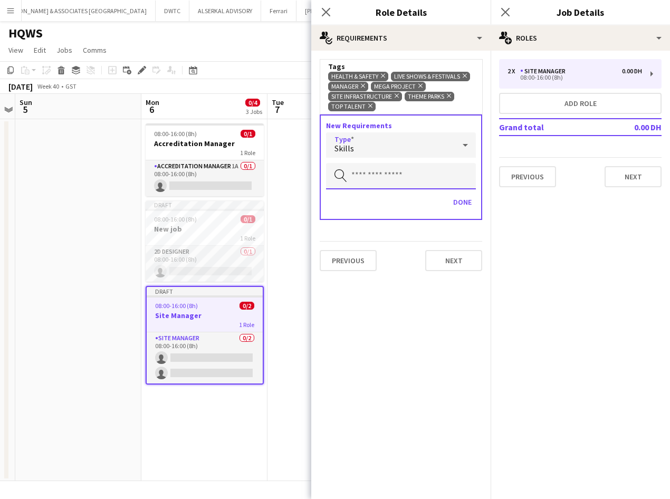
click at [392, 174] on input "text" at bounding box center [401, 176] width 150 height 26
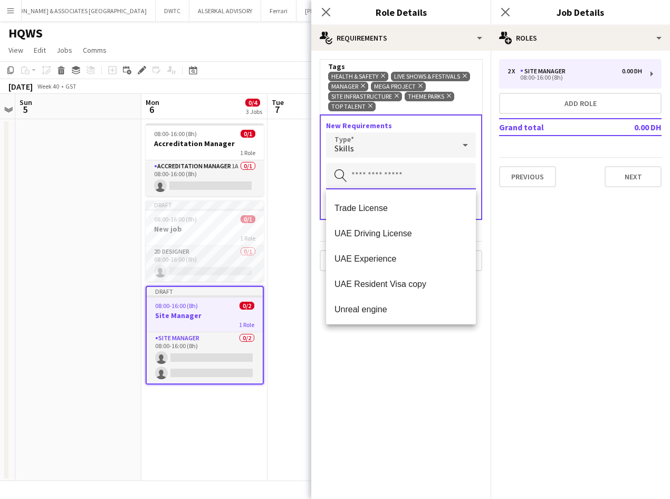
scroll to position [1064, 0]
click at [399, 358] on mat-expansion-panel "medal-empty Requirements Tags Health & Safety Remove Live Shows & Festivals Rem…" at bounding box center [400, 275] width 179 height 448
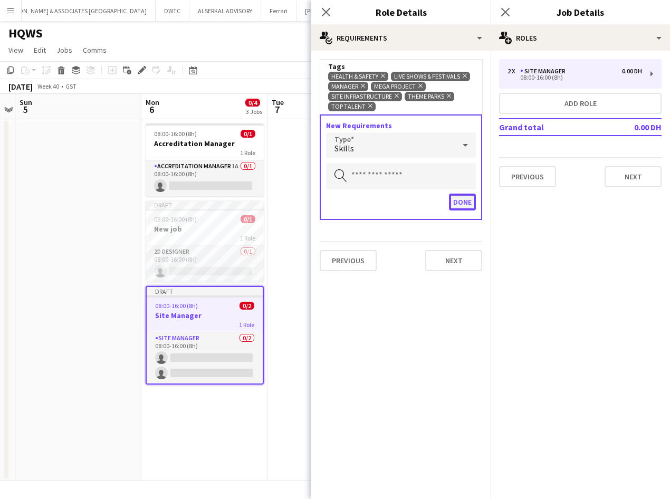
click at [454, 199] on button "Done" at bounding box center [462, 202] width 27 height 17
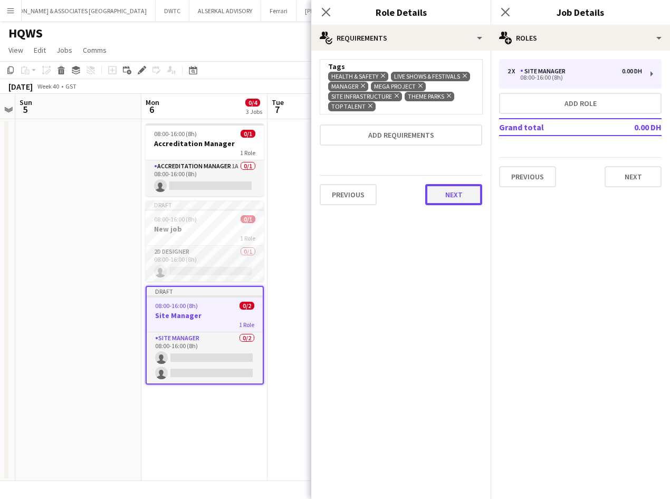
click at [454, 199] on button "Next" at bounding box center [453, 194] width 57 height 21
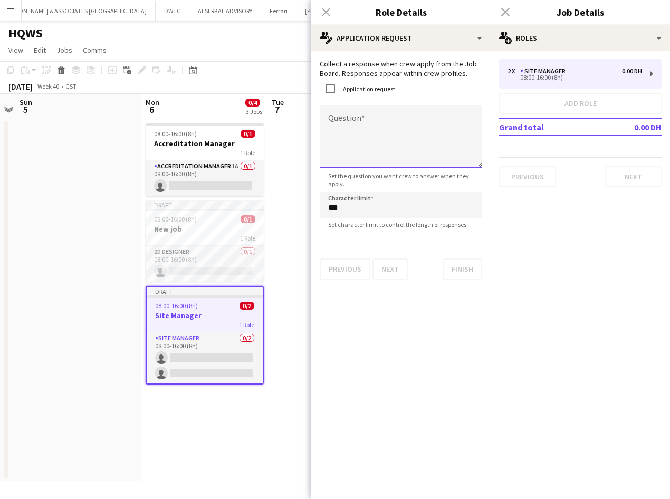
click at [366, 125] on textarea "Question" at bounding box center [401, 136] width 163 height 63
click at [416, 119] on textarea "**********" at bounding box center [401, 136] width 163 height 63
click at [446, 123] on textarea "**********" at bounding box center [401, 136] width 163 height 63
click at [479, 127] on textarea "**********" at bounding box center [401, 136] width 163 height 63
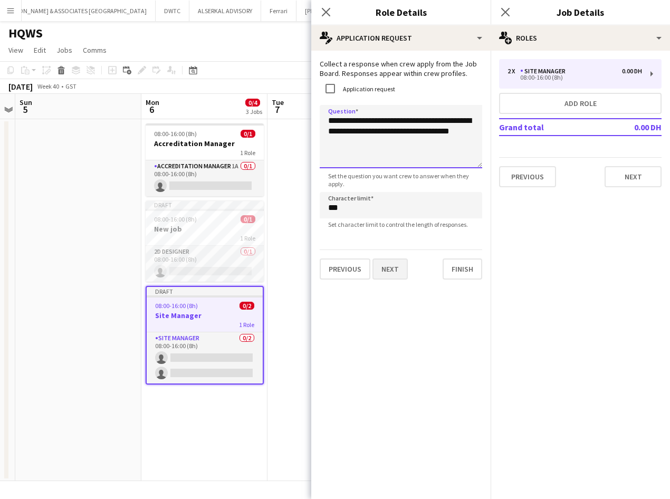
type textarea "**********"
click at [390, 272] on button "Next" at bounding box center [390, 269] width 35 height 21
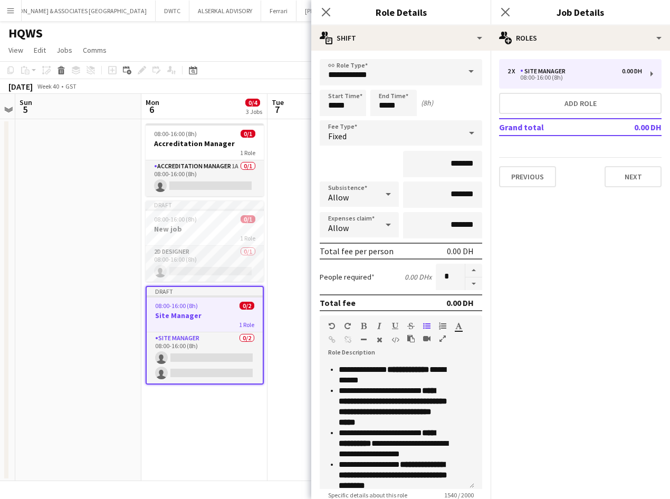
scroll to position [547, 0]
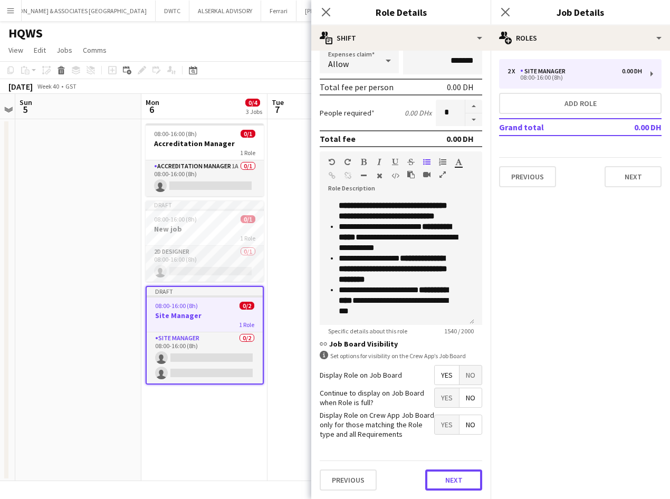
click at [452, 447] on form "**********" at bounding box center [400, 197] width 179 height 604
click at [451, 494] on div "Previous Next" at bounding box center [401, 480] width 163 height 39
click at [448, 484] on button "Next" at bounding box center [453, 480] width 57 height 21
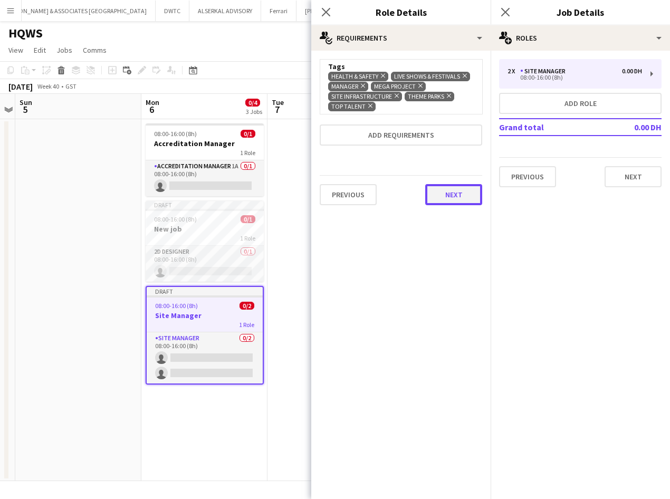
click at [448, 192] on button "Next" at bounding box center [453, 194] width 57 height 21
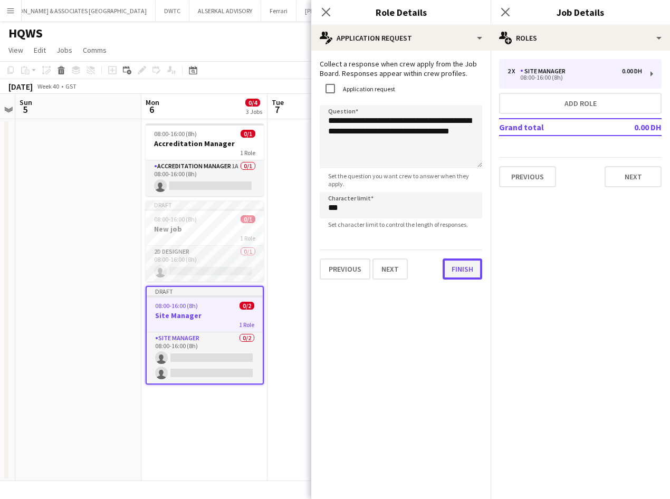
click at [453, 269] on button "Finish" at bounding box center [463, 269] width 40 height 21
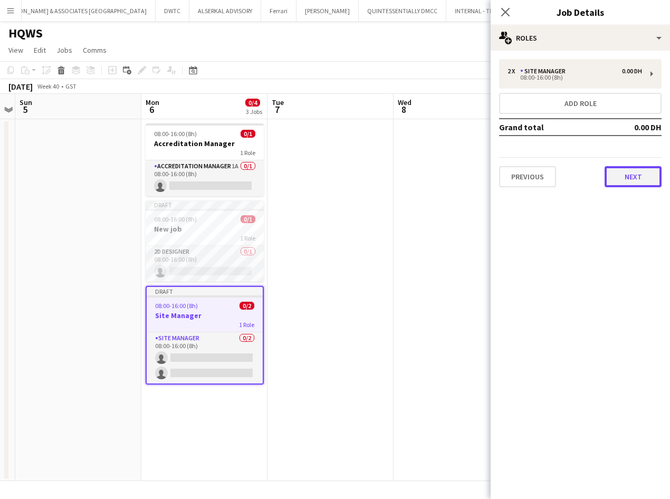
click at [626, 179] on button "Next" at bounding box center [633, 176] width 57 height 21
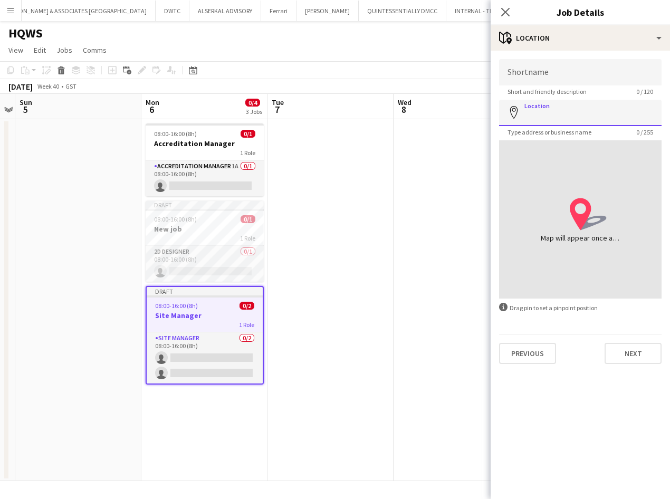
click at [583, 122] on input "Location" at bounding box center [580, 113] width 163 height 26
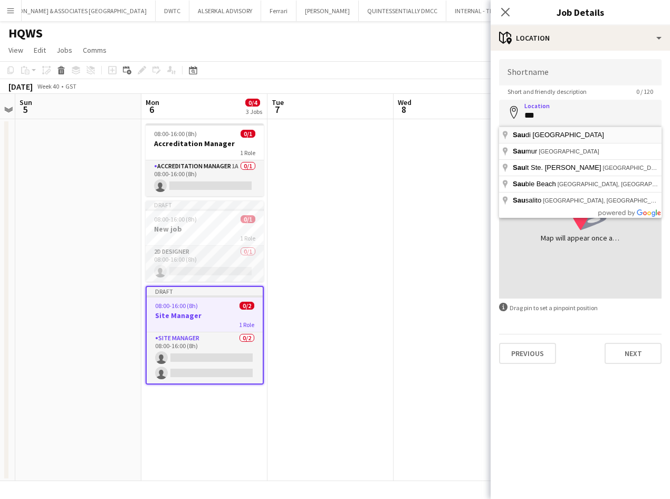
type input "**********"
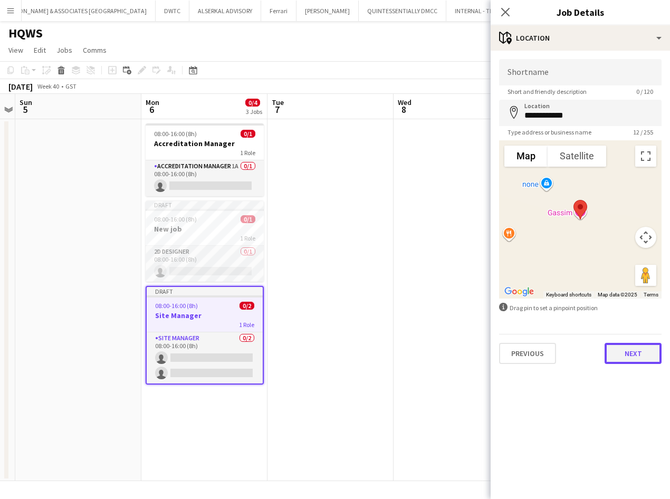
click at [645, 360] on button "Next" at bounding box center [633, 353] width 57 height 21
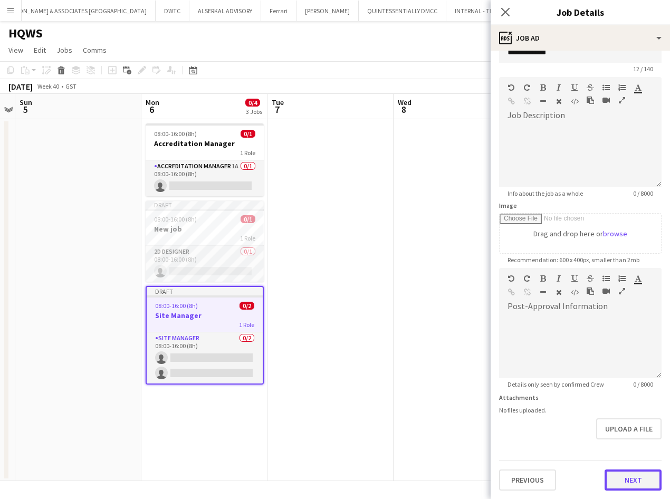
click at [632, 441] on form "**********" at bounding box center [580, 263] width 179 height 454
click at [624, 485] on button "Next" at bounding box center [633, 480] width 57 height 21
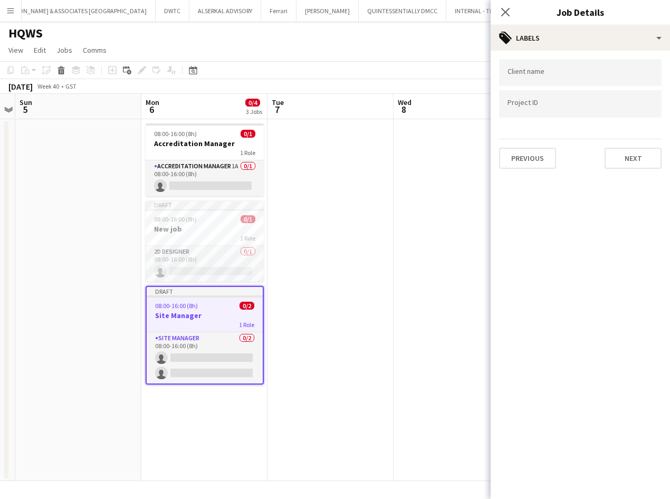
scroll to position [0, 0]
click at [647, 154] on button "Next" at bounding box center [633, 158] width 57 height 21
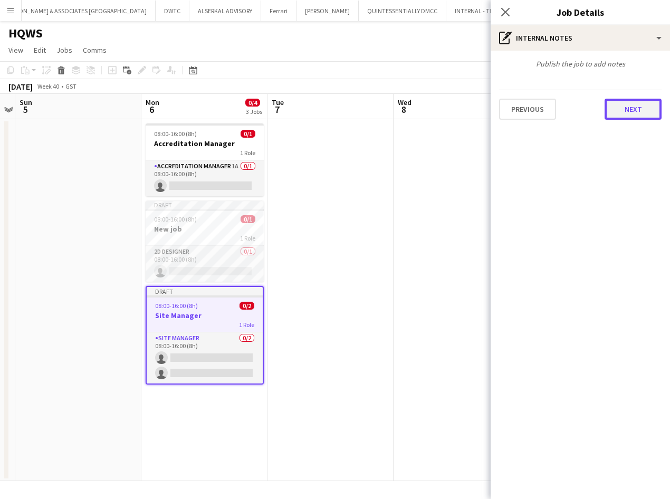
click at [619, 115] on button "Next" at bounding box center [633, 109] width 57 height 21
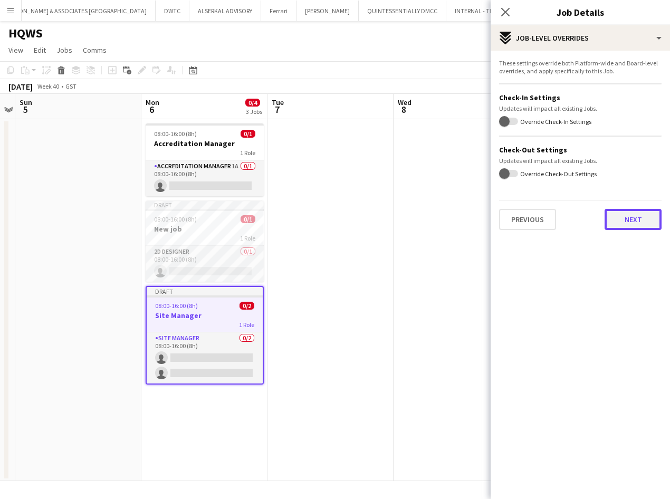
click at [635, 216] on button "Next" at bounding box center [633, 219] width 57 height 21
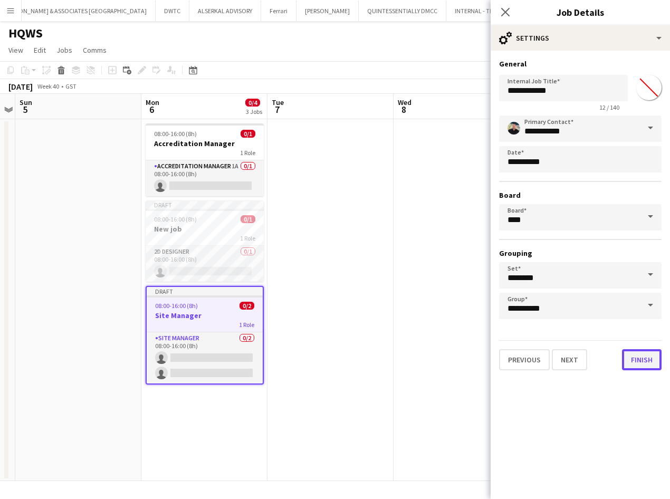
click at [644, 363] on button "Finish" at bounding box center [642, 359] width 40 height 21
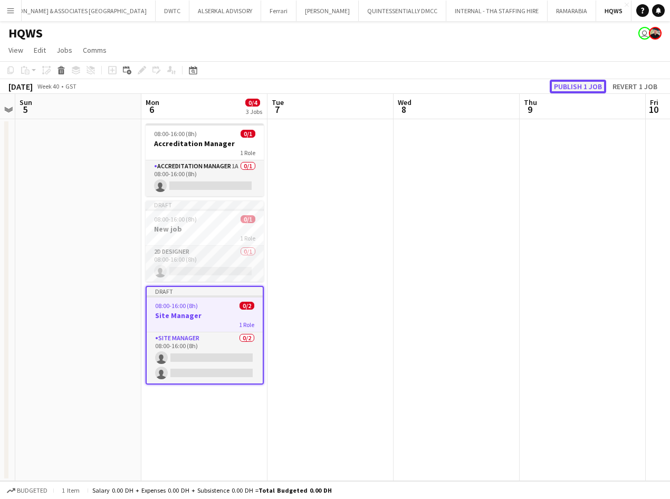
click at [580, 89] on button "Publish 1 job" at bounding box center [578, 87] width 56 height 14
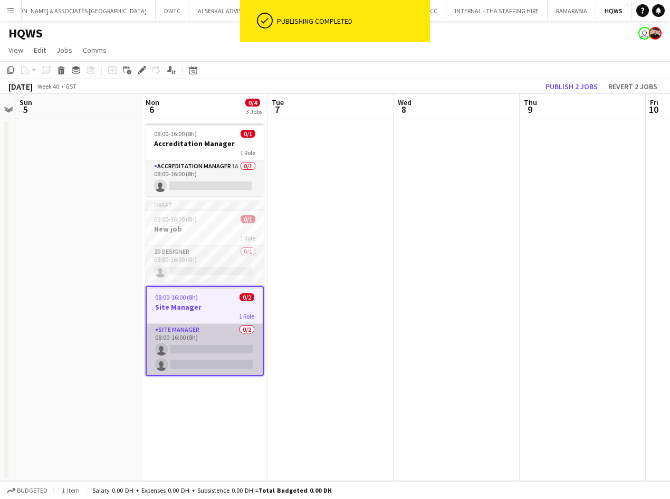
click at [223, 338] on app-card-role "Site Manager 0/2 08:00-16:00 (8h) single-neutral-actions single-neutral-actions" at bounding box center [205, 349] width 116 height 51
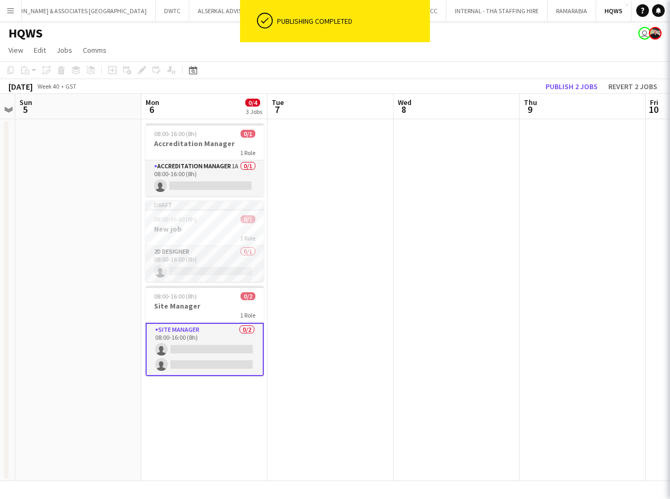
scroll to position [0, 364]
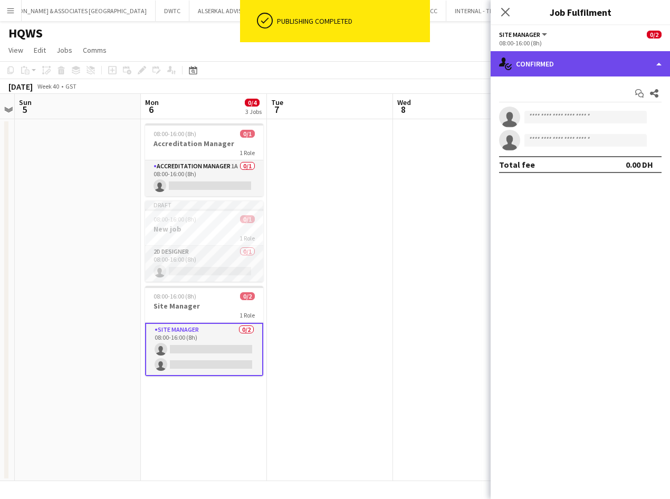
click at [557, 67] on div "single-neutral-actions-check-2 Confirmed" at bounding box center [580, 63] width 179 height 25
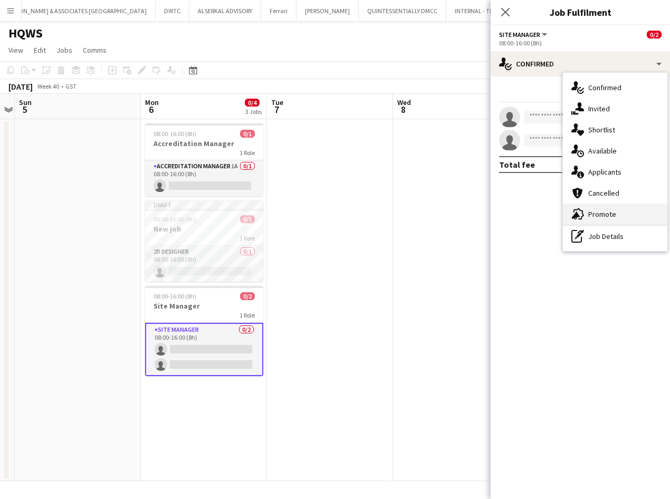
click at [615, 218] on span "Promote" at bounding box center [602, 213] width 28 height 9
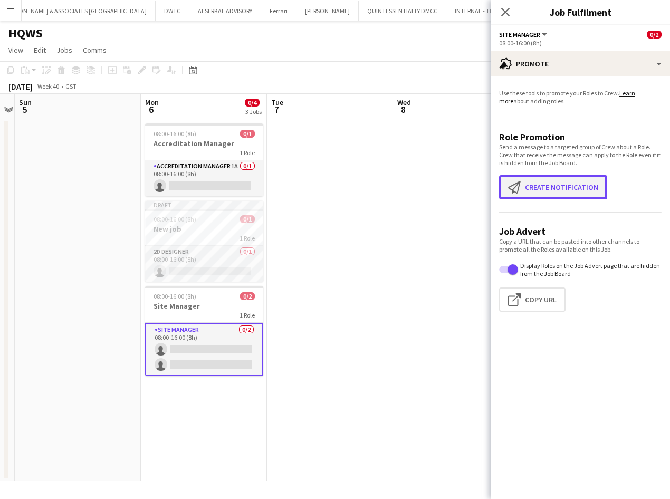
click at [556, 189] on button "Create notification Create notification" at bounding box center [553, 187] width 108 height 24
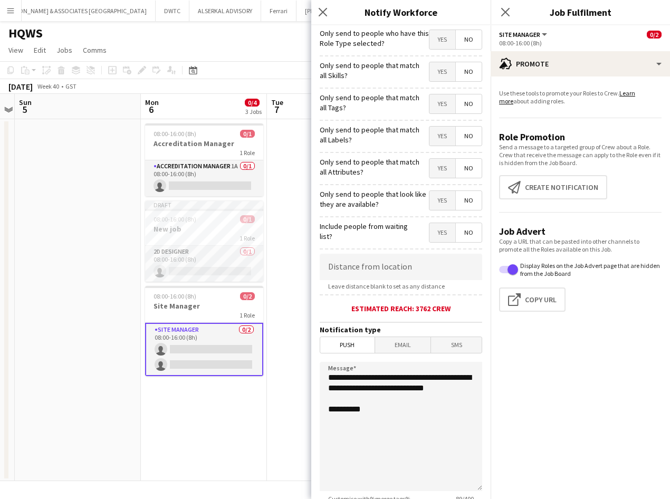
click at [433, 38] on span "Yes" at bounding box center [442, 39] width 26 height 19
click at [432, 78] on span "Yes" at bounding box center [442, 71] width 26 height 19
click at [432, 102] on span "Yes" at bounding box center [442, 103] width 26 height 19
click at [472, 110] on span "No" at bounding box center [469, 103] width 26 height 19
click at [438, 234] on span "Yes" at bounding box center [442, 232] width 26 height 19
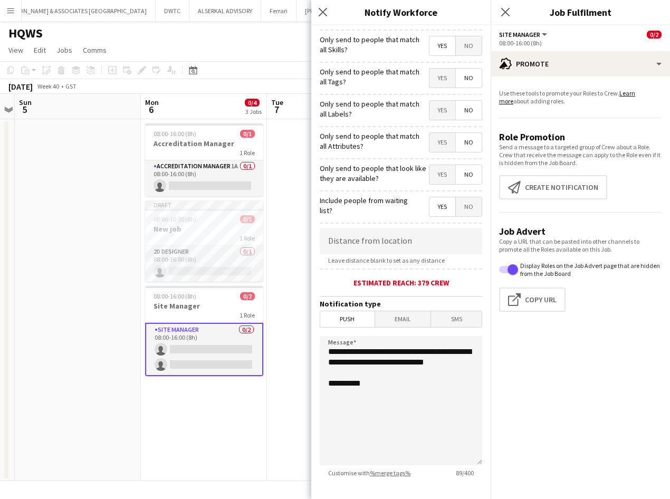
scroll to position [82, 0]
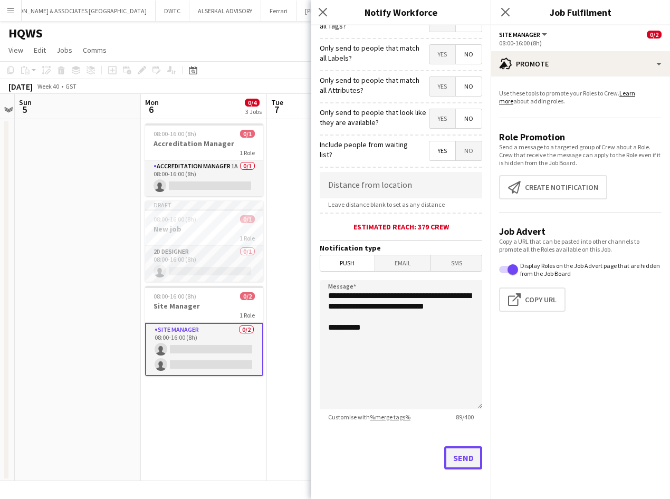
click at [463, 462] on button "Send" at bounding box center [463, 457] width 38 height 23
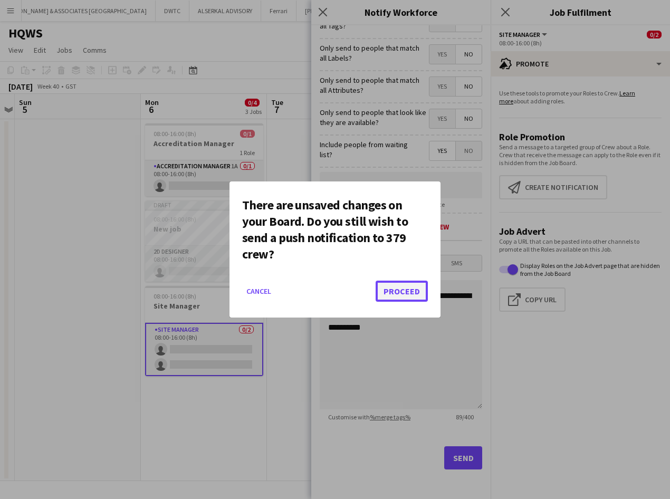
click at [407, 293] on button "Proceed" at bounding box center [402, 291] width 52 height 21
